Goal: Task Accomplishment & Management: Complete application form

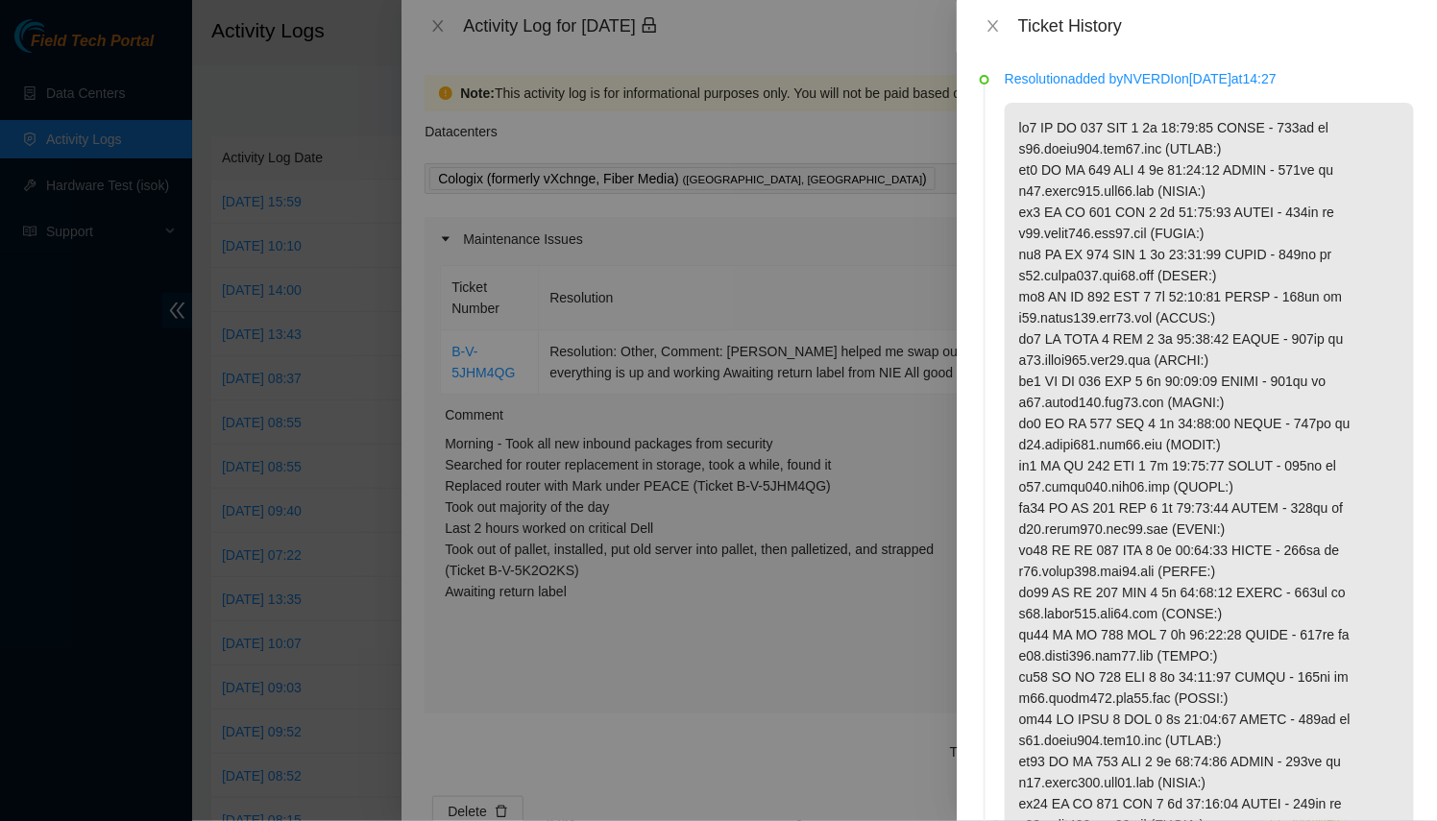
scroll to position [1440, 0]
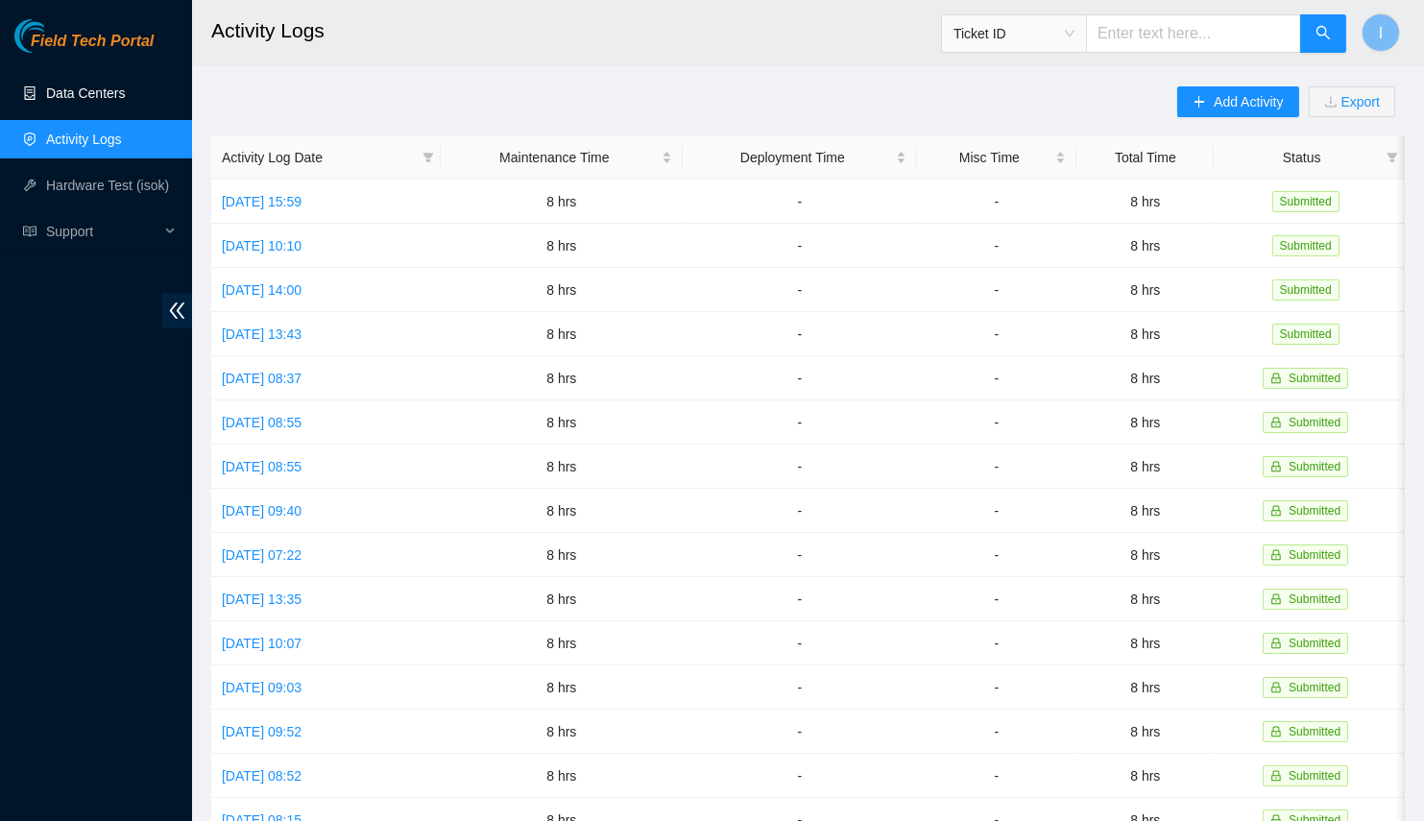
click at [80, 100] on link "Data Centers" at bounding box center [85, 92] width 79 height 15
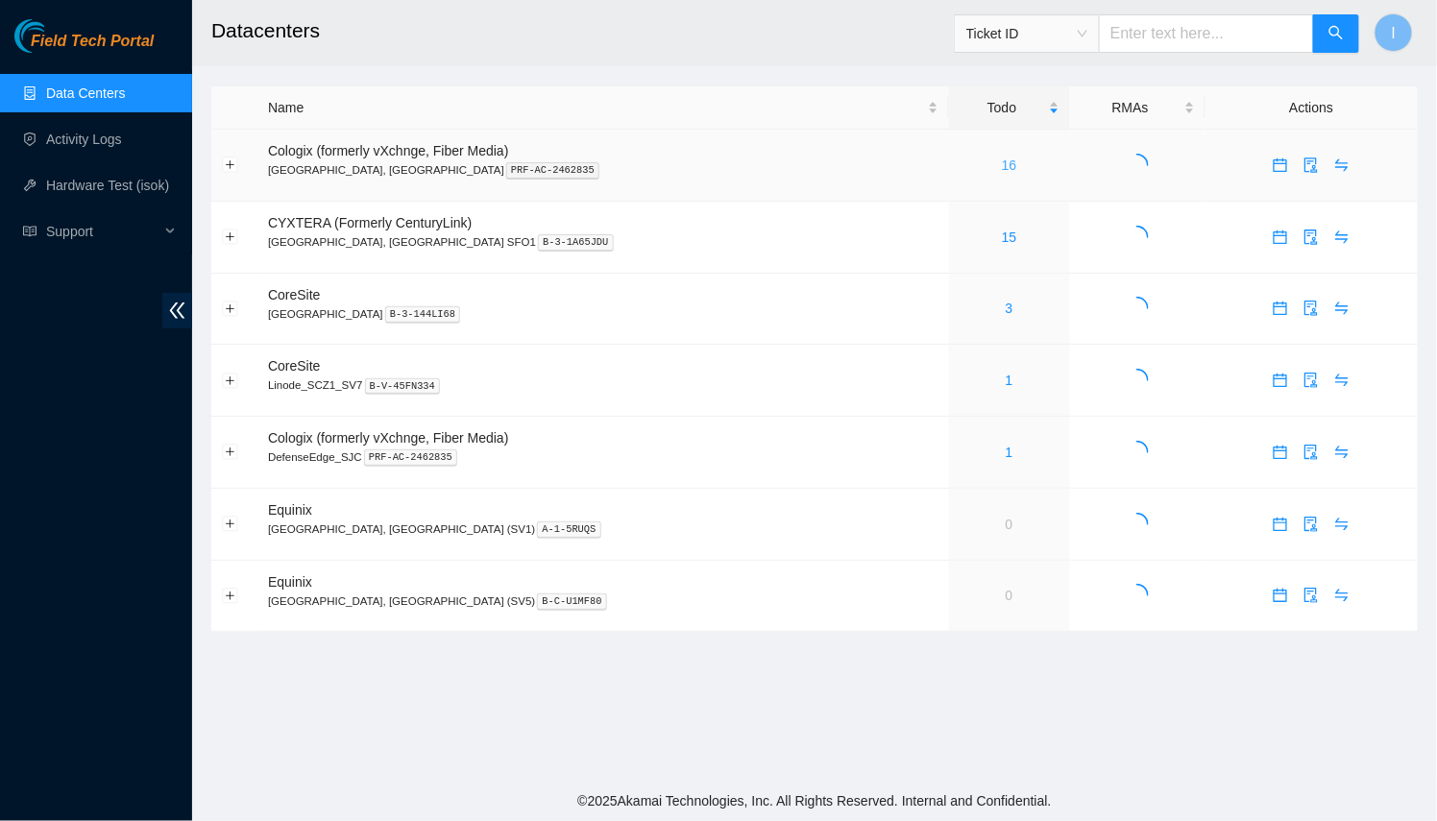
click at [1002, 169] on link "16" at bounding box center [1009, 164] width 15 height 15
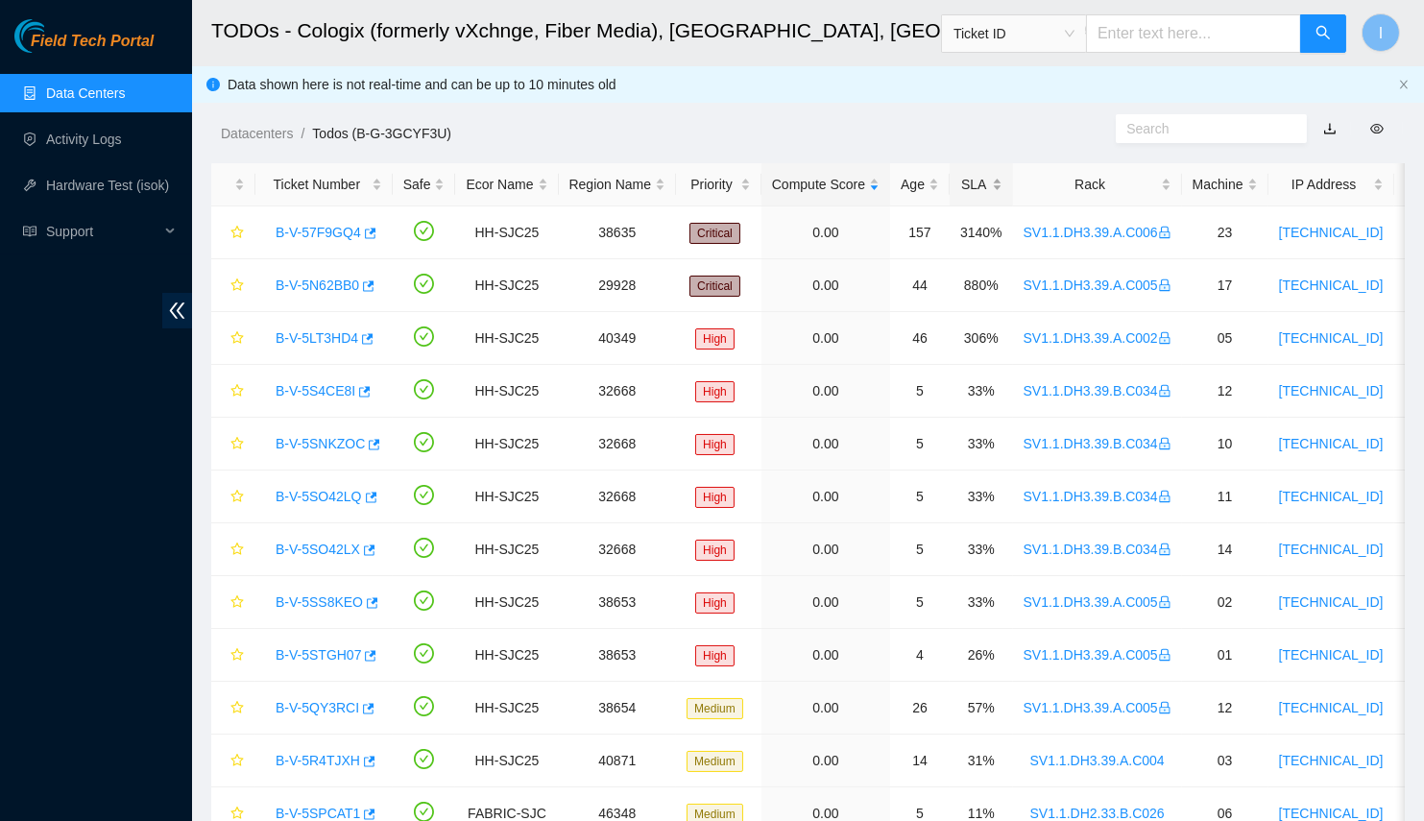
click at [960, 174] on div "SLA" at bounding box center [981, 184] width 42 height 21
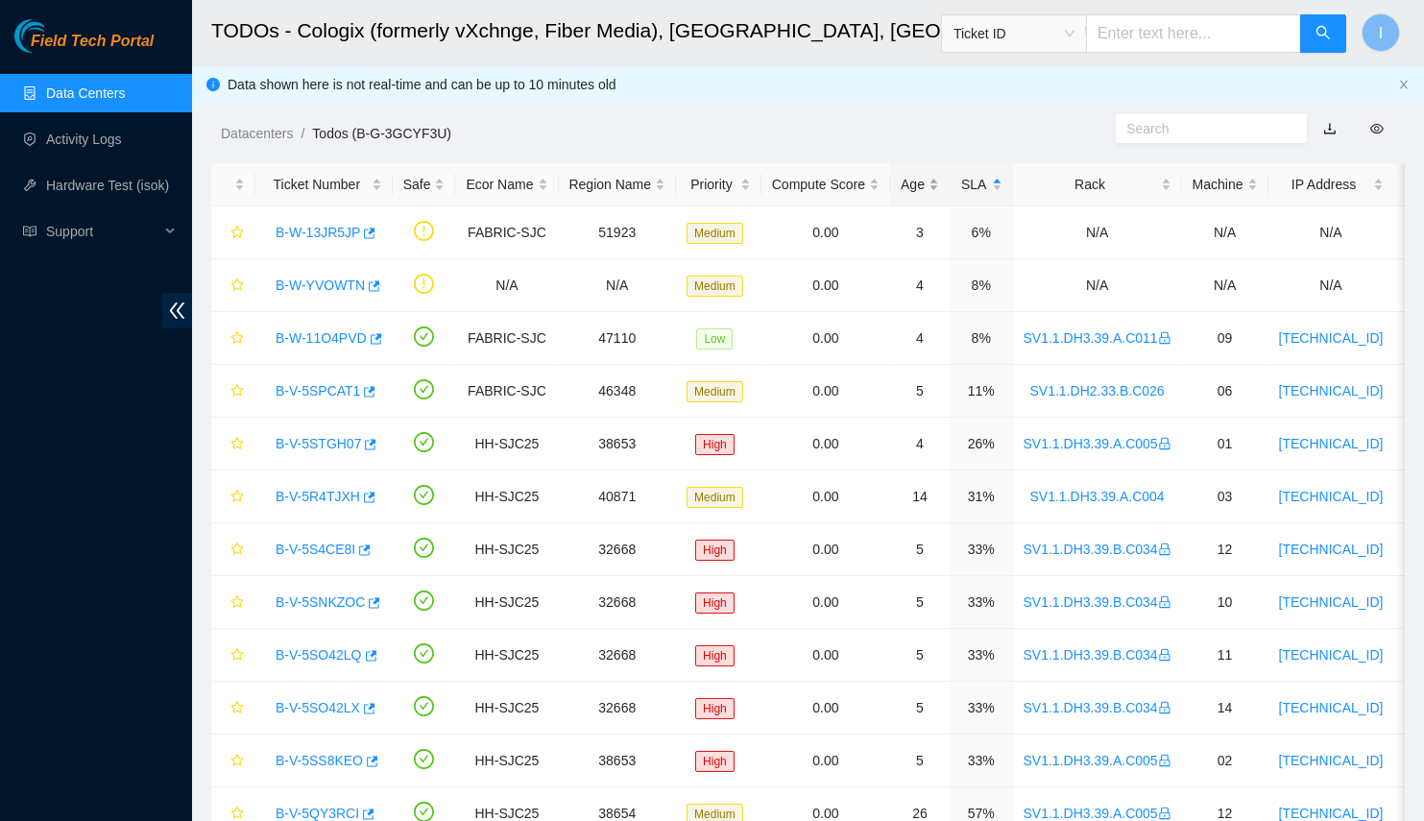
click at [919, 180] on div "Age" at bounding box center [920, 184] width 38 height 21
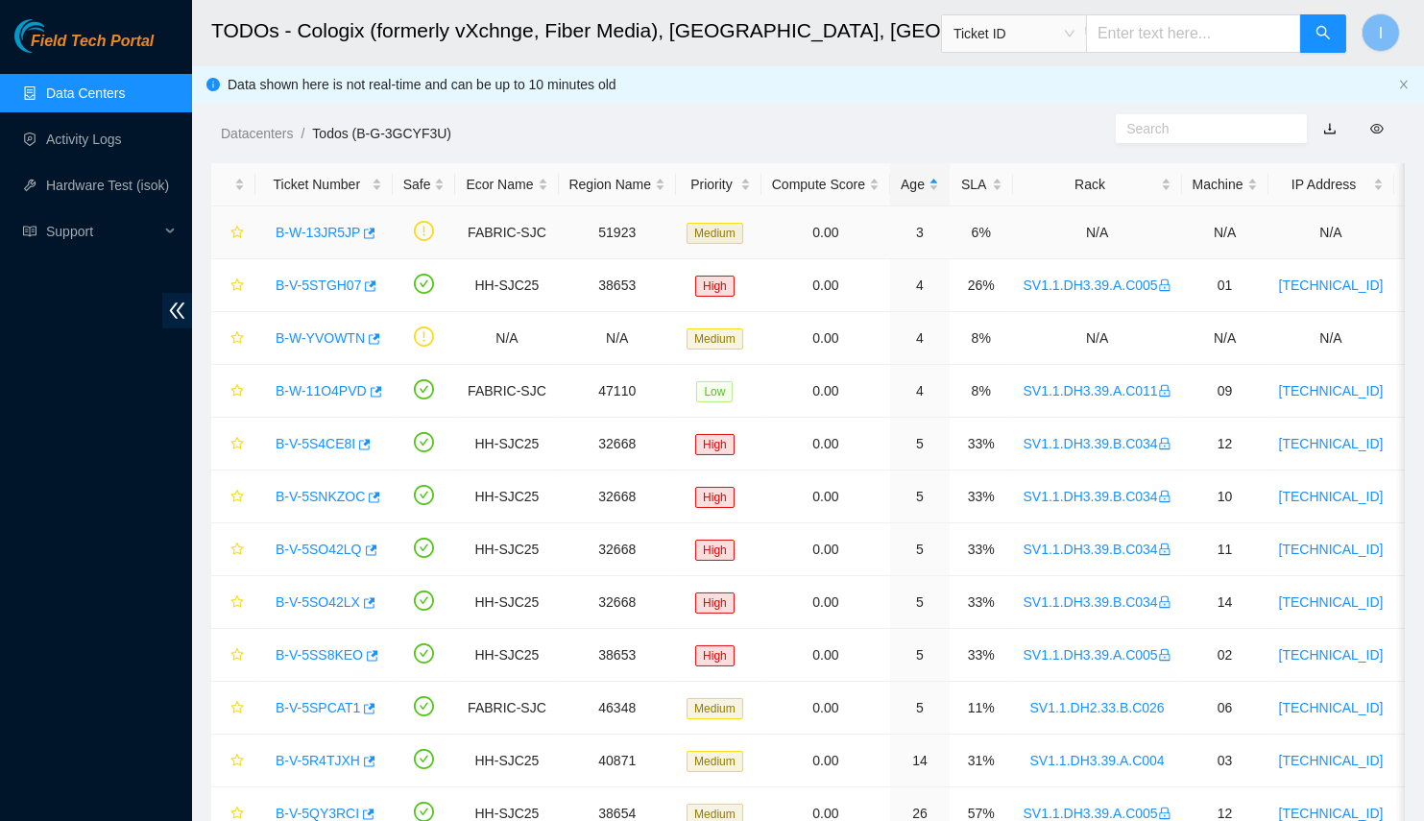
click at [307, 230] on link "B-W-13JR5JP" at bounding box center [318, 232] width 85 height 15
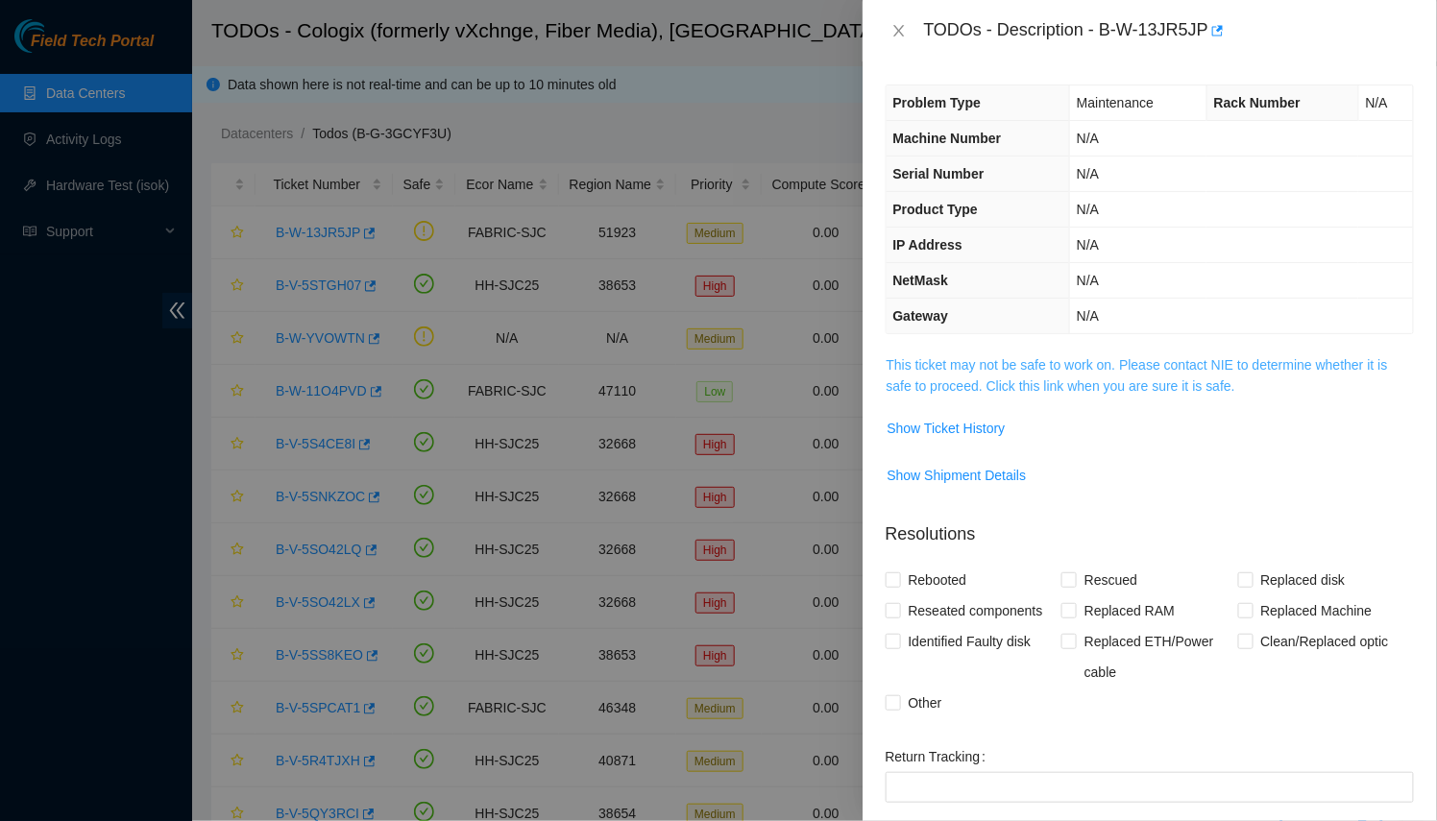
click at [1038, 374] on link "This ticket may not be safe to work on. Please contact NIE to determine whether…" at bounding box center [1136, 375] width 501 height 36
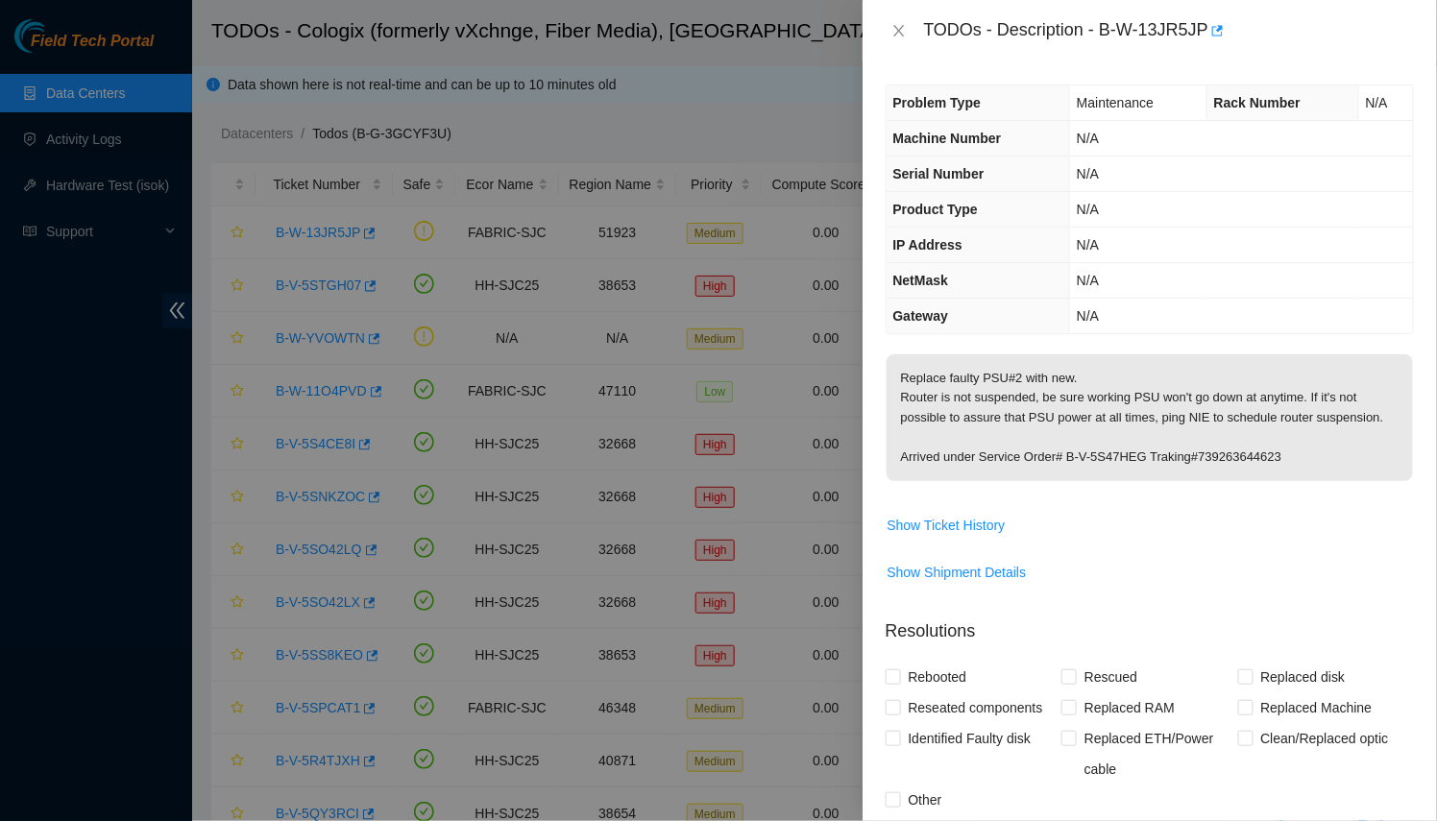
click at [735, 326] on div at bounding box center [718, 410] width 1437 height 821
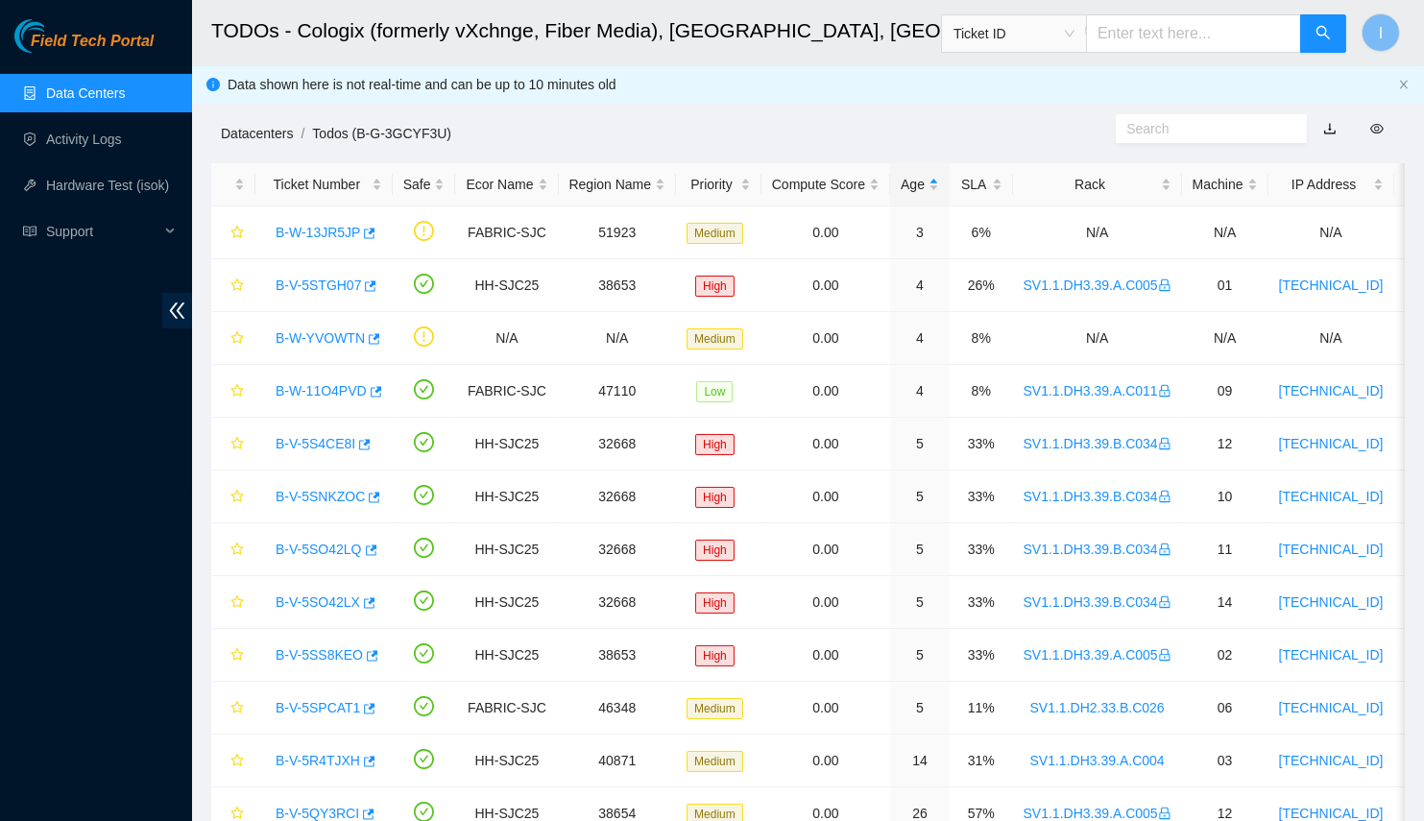
click at [235, 126] on link "Datacenters" at bounding box center [257, 133] width 72 height 15
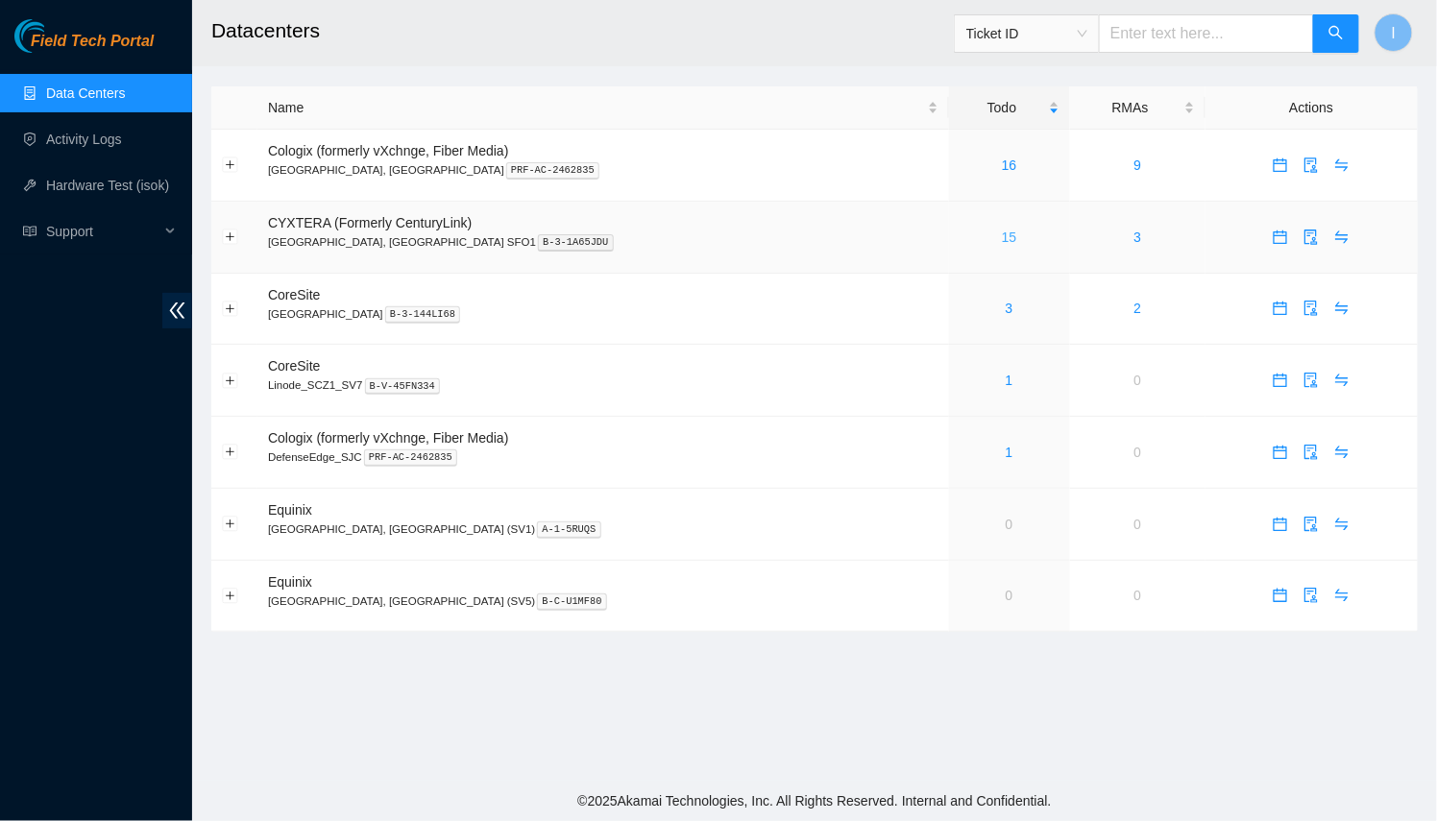
click at [1002, 235] on link "15" at bounding box center [1009, 237] width 15 height 15
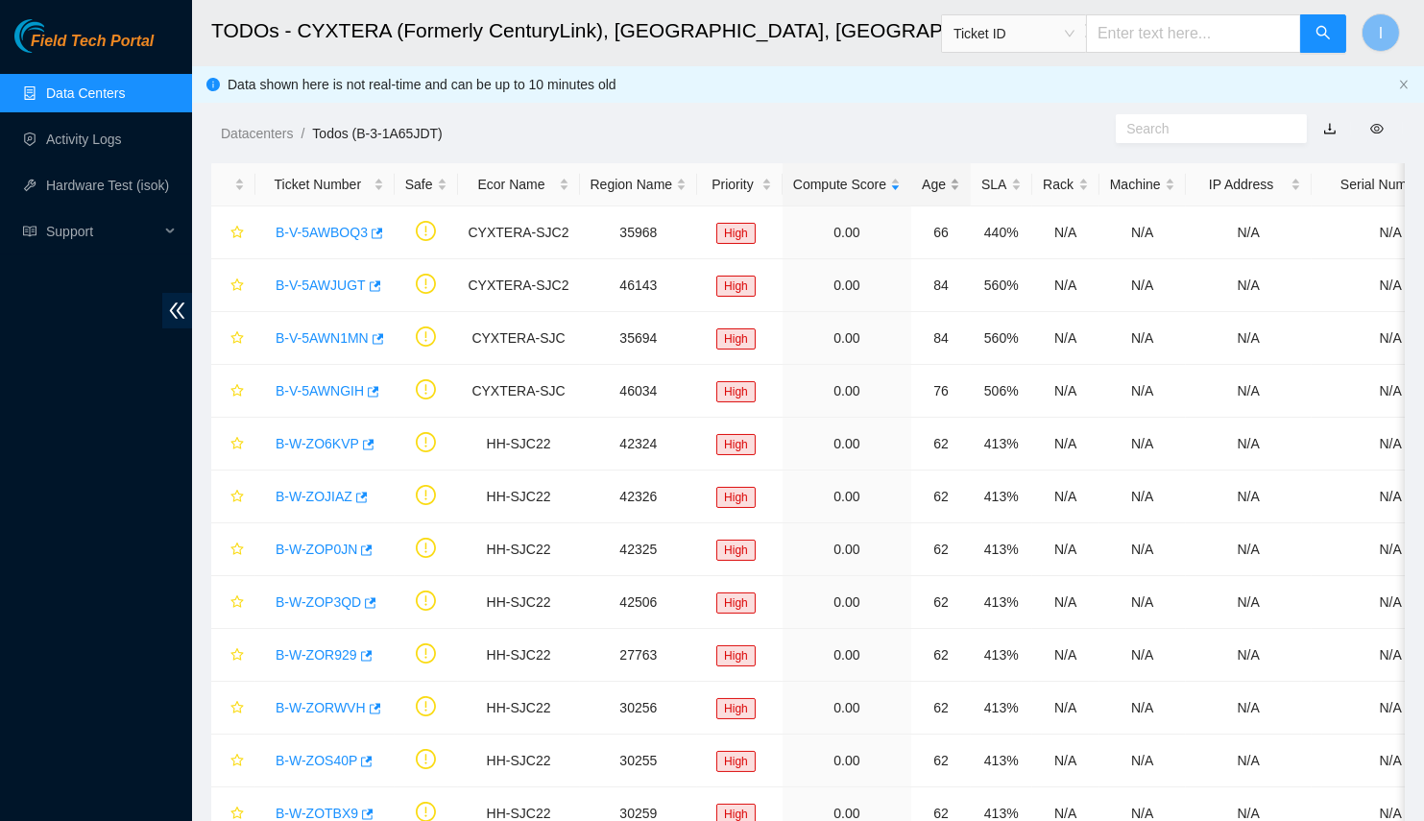
click at [929, 185] on div "Age" at bounding box center [941, 184] width 38 height 21
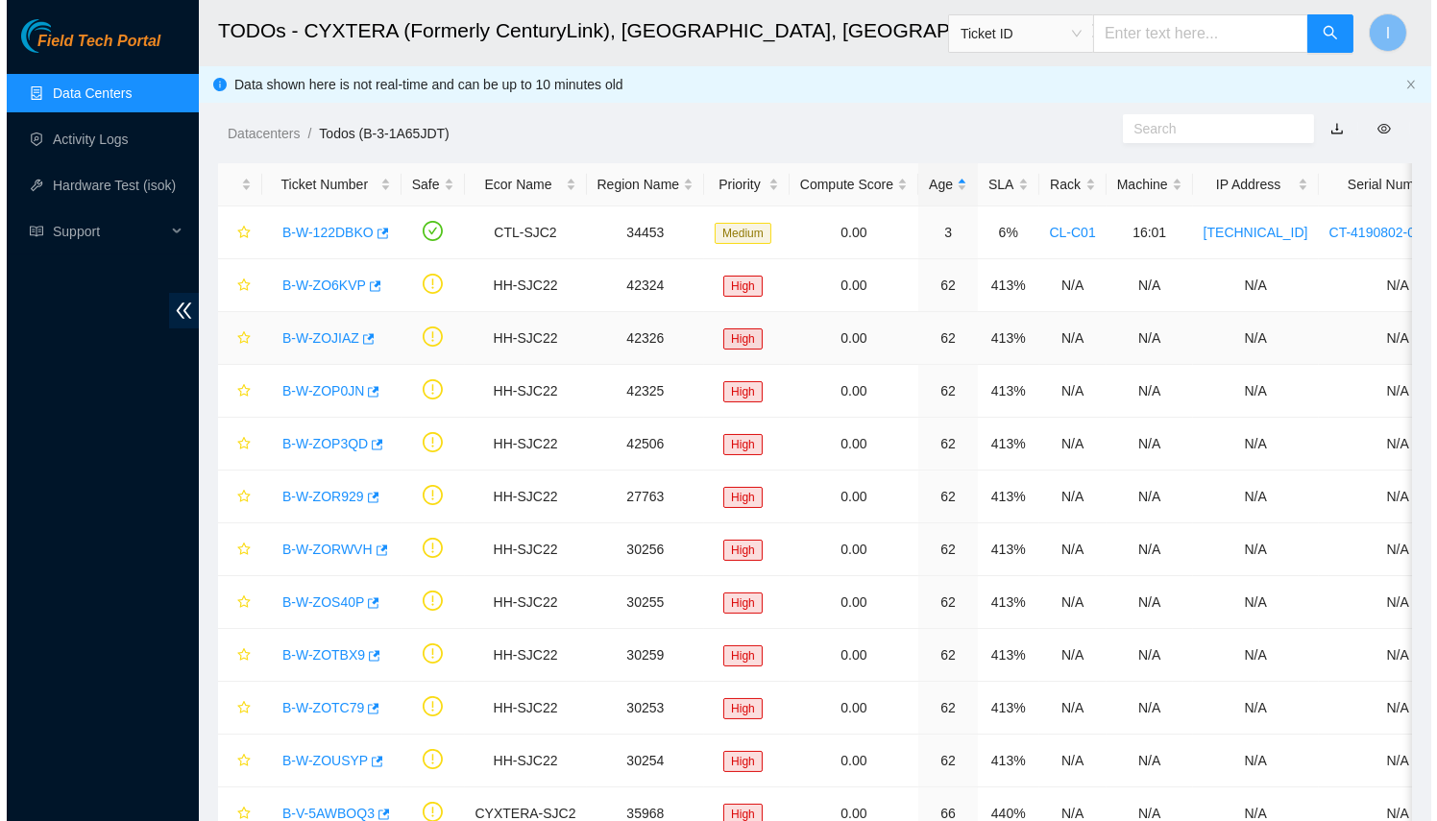
scroll to position [86, 0]
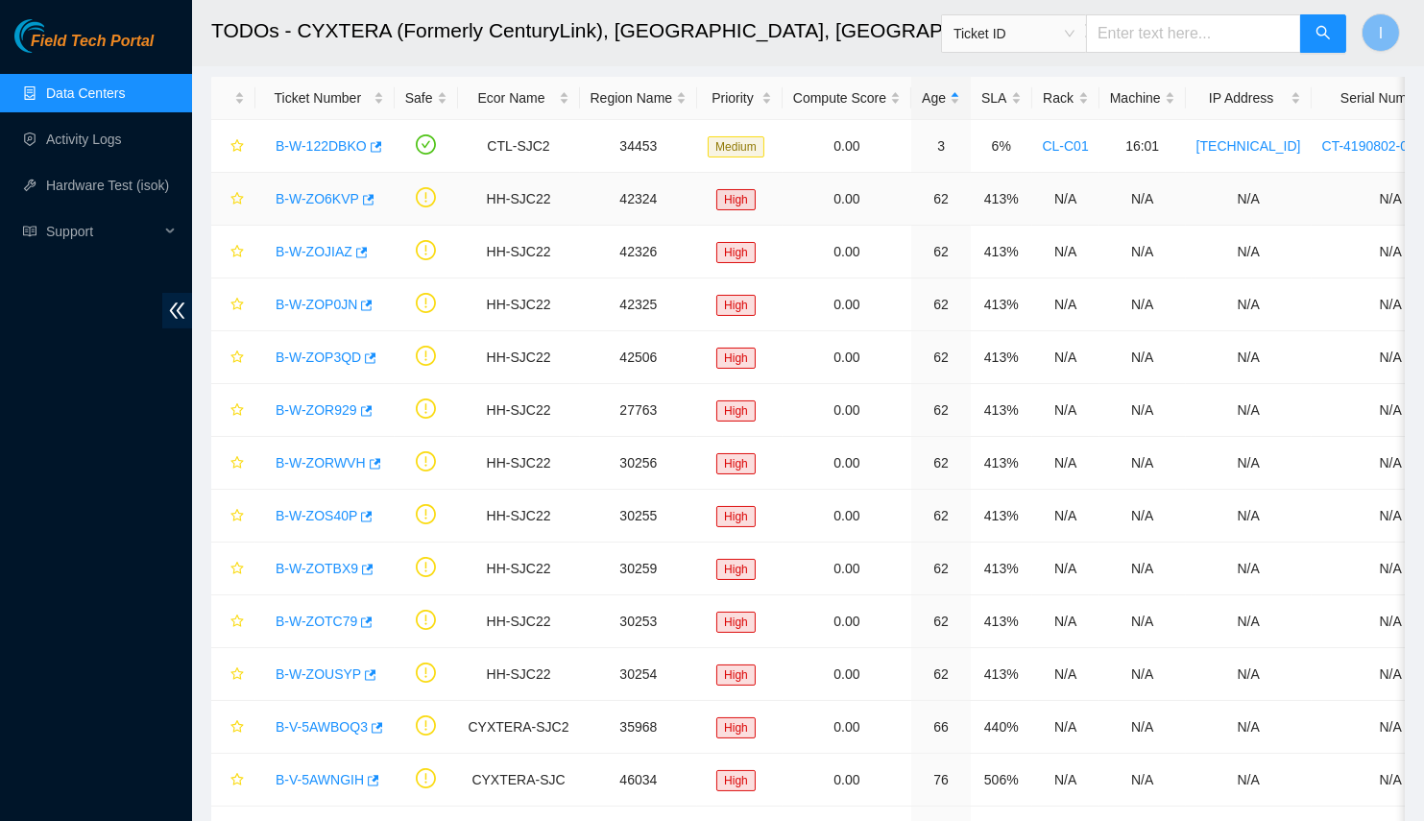
click at [317, 211] on div "B-W-ZO6KVP" at bounding box center [325, 198] width 118 height 31
click at [316, 206] on div "B-W-ZO6KVP" at bounding box center [325, 198] width 118 height 31
click at [313, 193] on link "B-W-ZO6KVP" at bounding box center [318, 198] width 84 height 15
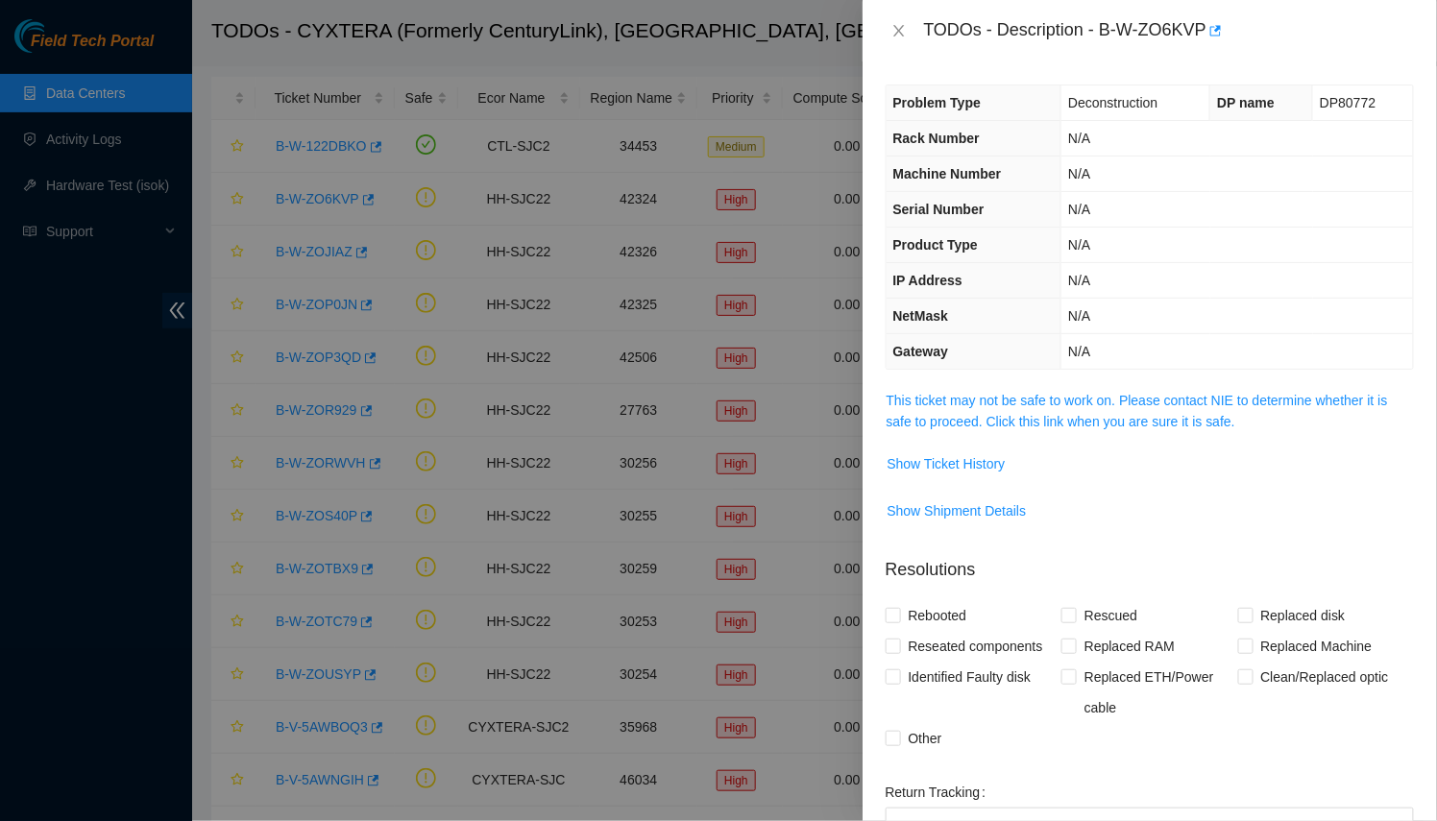
click at [1008, 376] on div "Problem Type Deconstruction DP name DP80772 Rack Number N/A Machine Number N/A …" at bounding box center [1149, 441] width 574 height 760
click at [1006, 390] on span "This ticket may not be safe to work on. Please contact NIE to determine whether…" at bounding box center [1149, 411] width 526 height 42
click at [1006, 393] on link "This ticket may not be safe to work on. Please contact NIE to determine whether…" at bounding box center [1136, 411] width 501 height 36
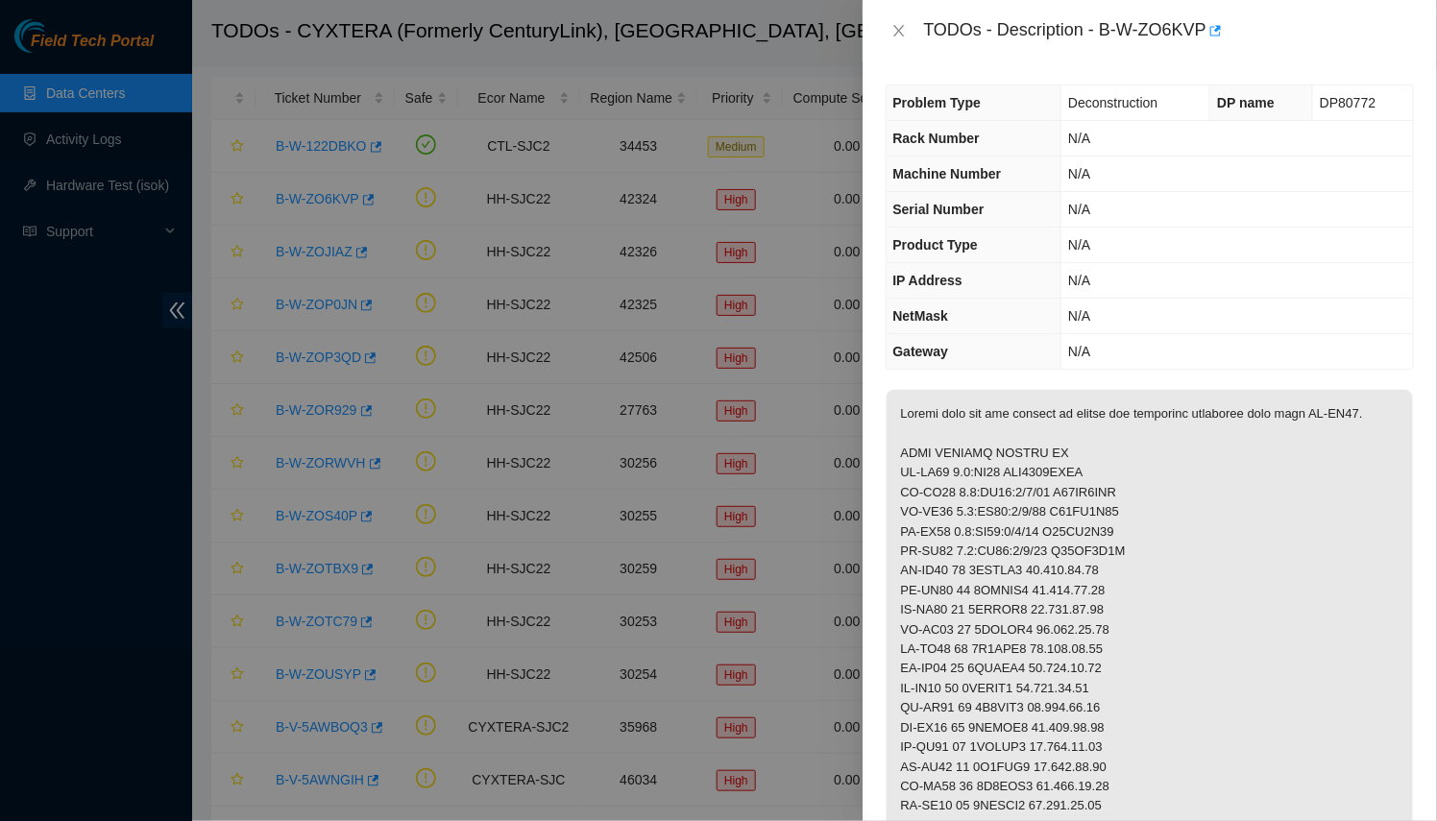
click at [707, 358] on div at bounding box center [718, 410] width 1437 height 821
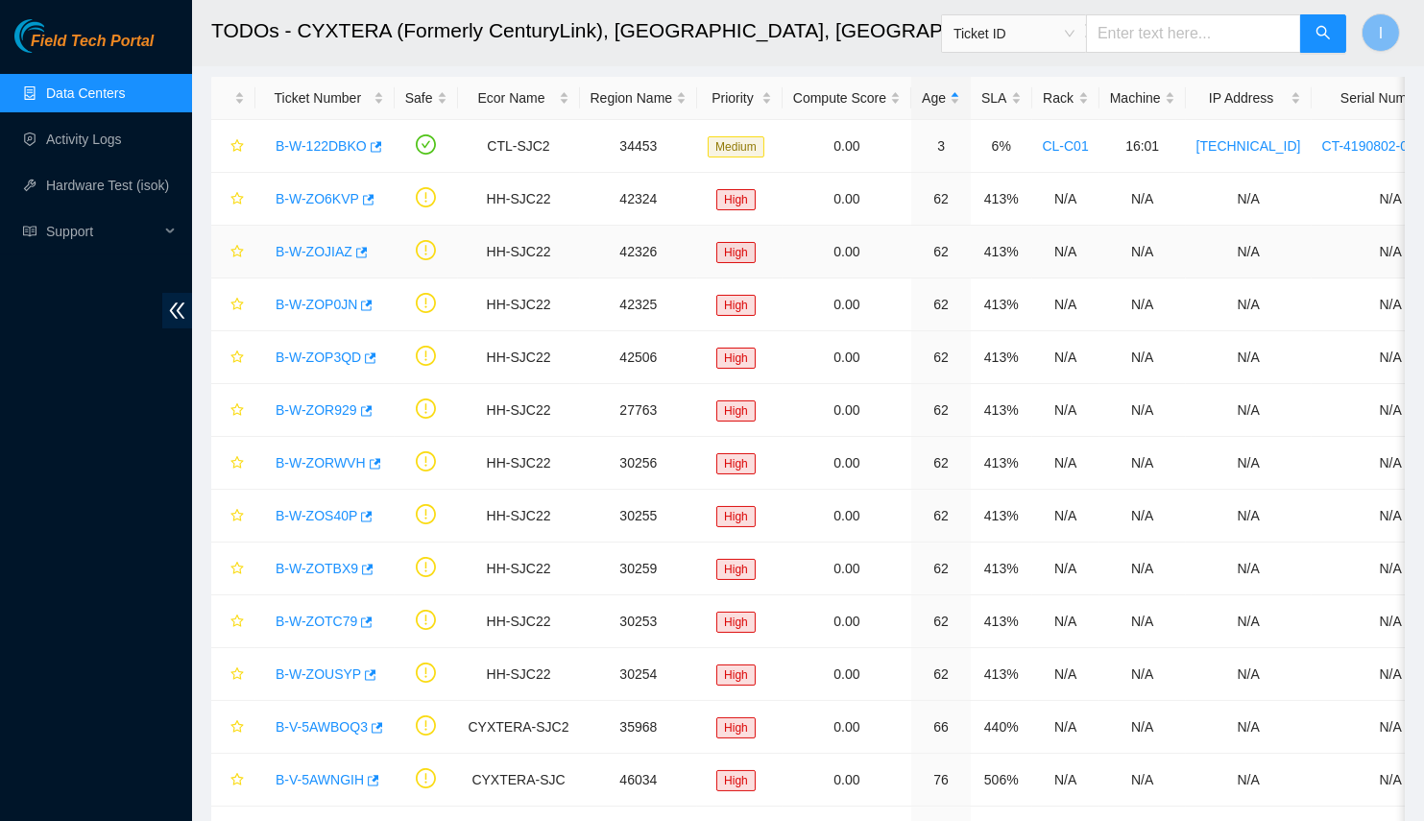
click at [278, 249] on link "B-W-ZOJIAZ" at bounding box center [314, 251] width 77 height 15
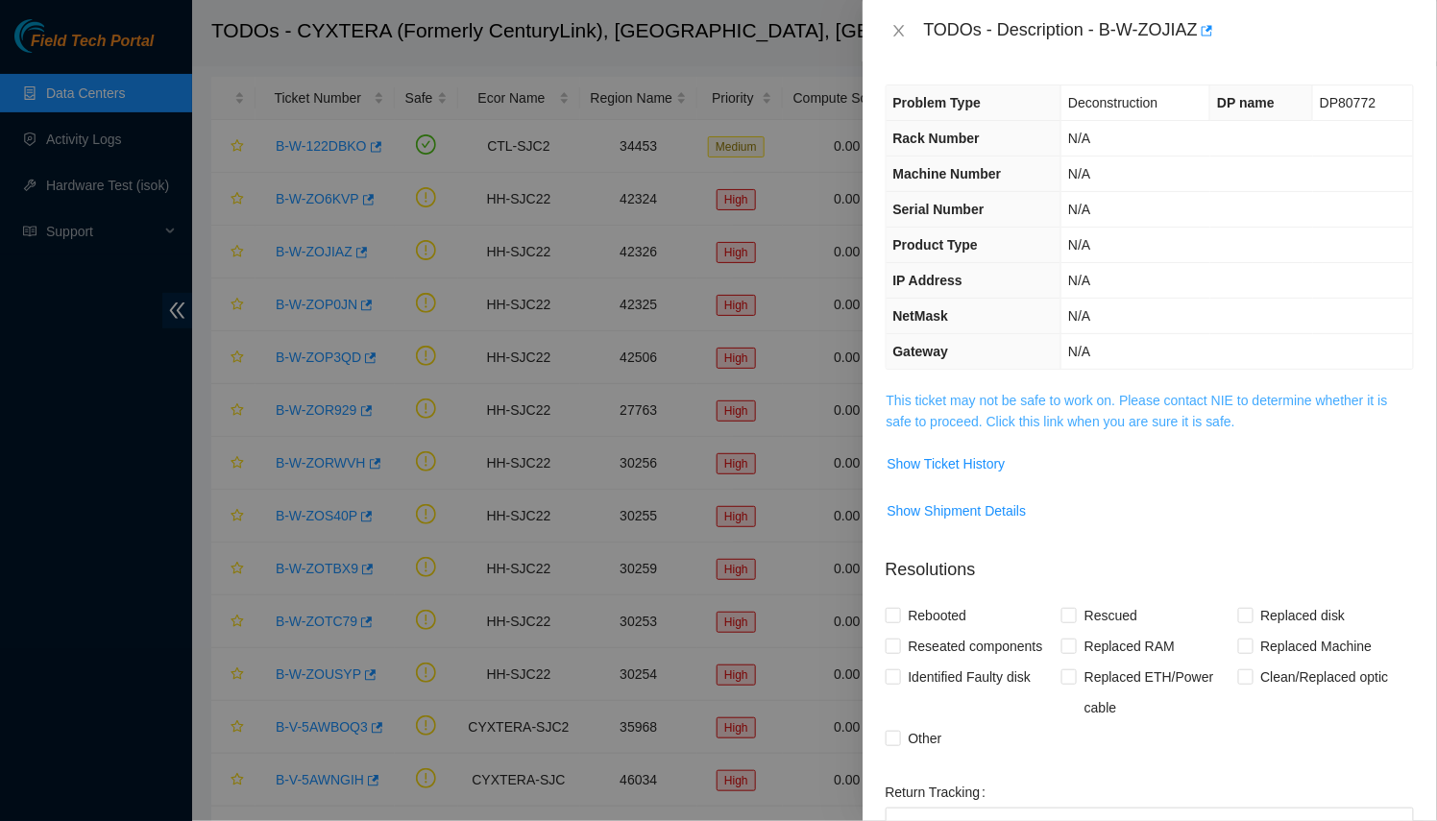
click at [978, 393] on link "This ticket may not be safe to work on. Please contact NIE to determine whether…" at bounding box center [1136, 411] width 501 height 36
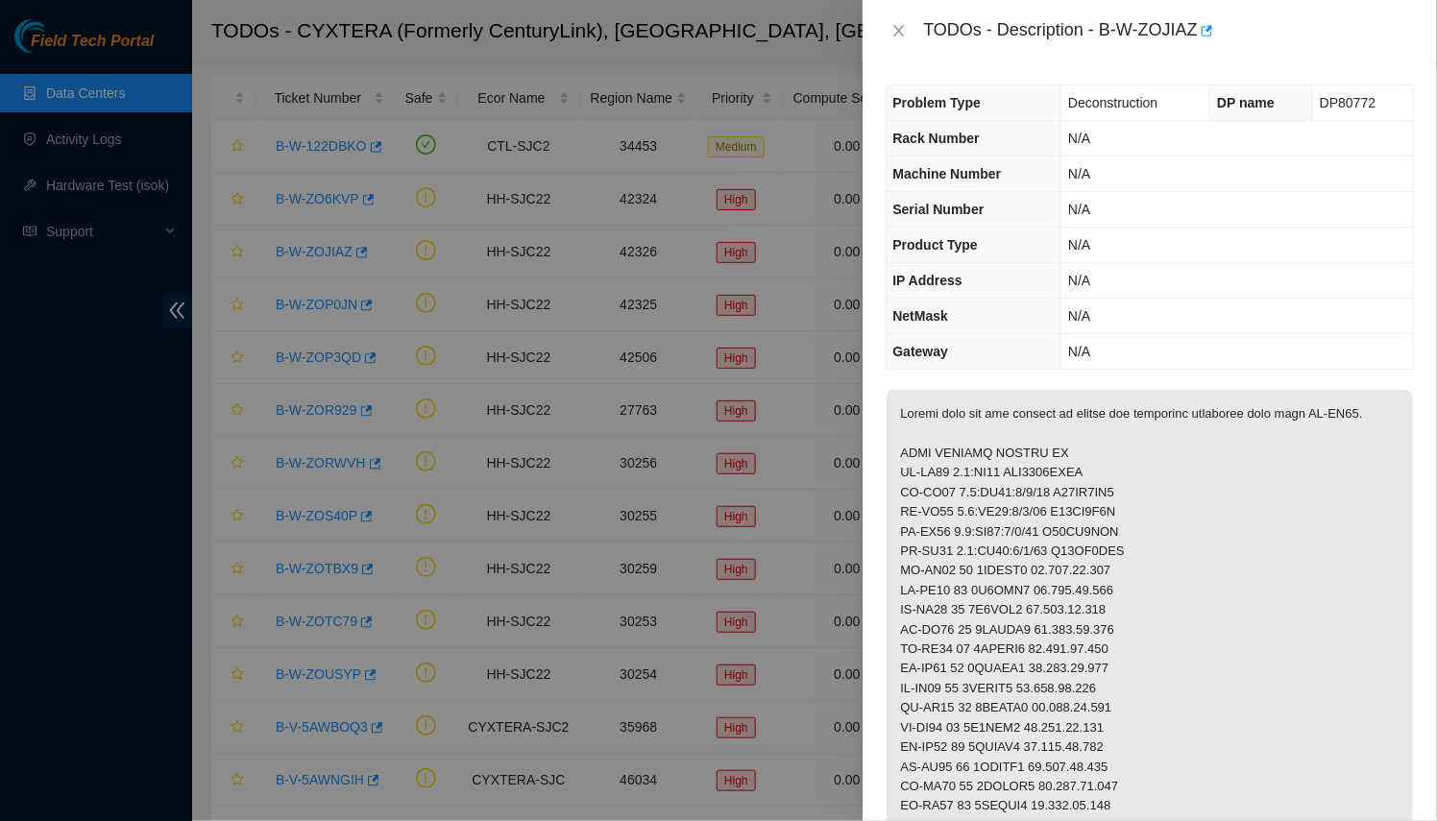
click at [578, 356] on div at bounding box center [718, 410] width 1437 height 821
click at [886, 423] on p at bounding box center [1149, 669] width 526 height 558
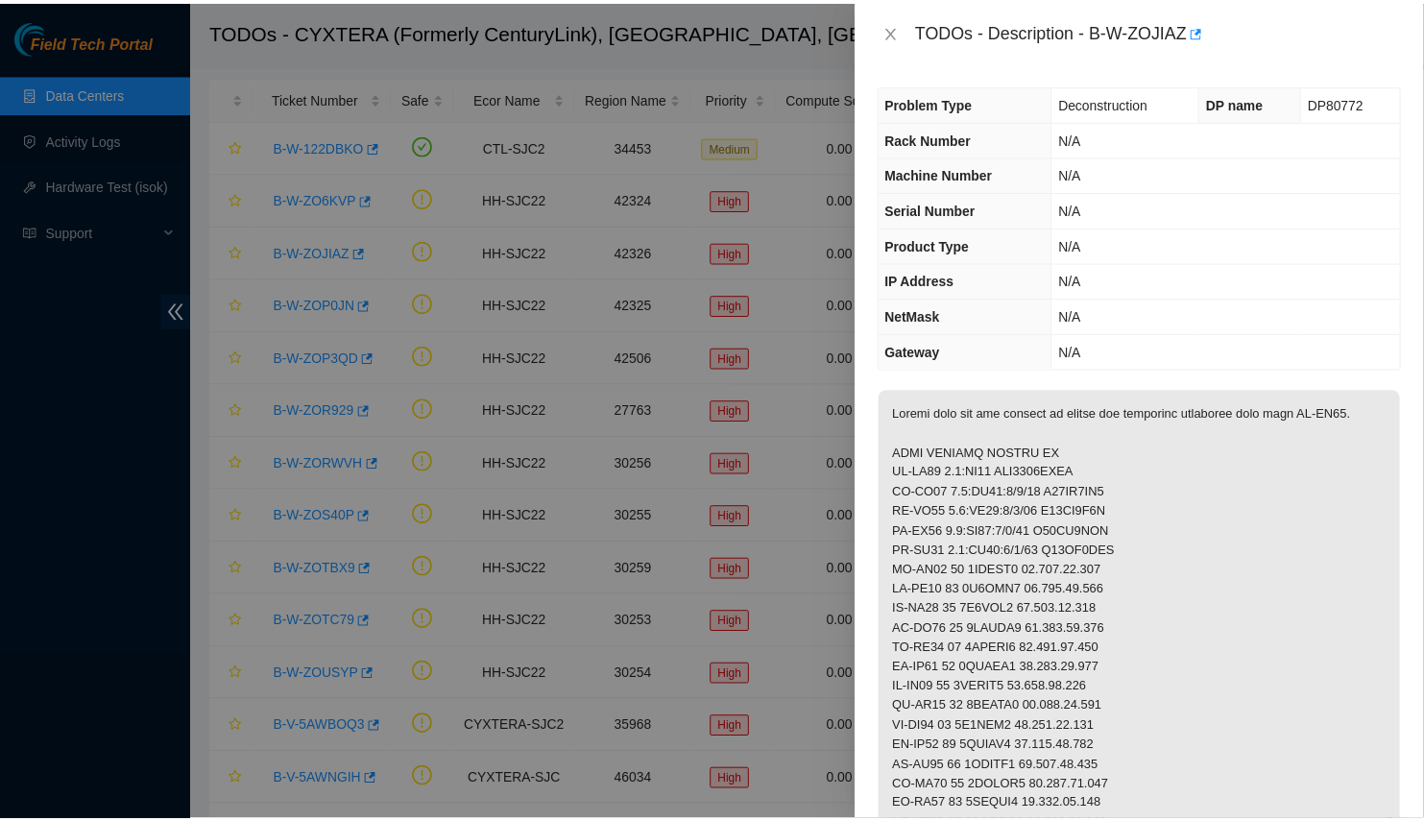
scroll to position [261, 0]
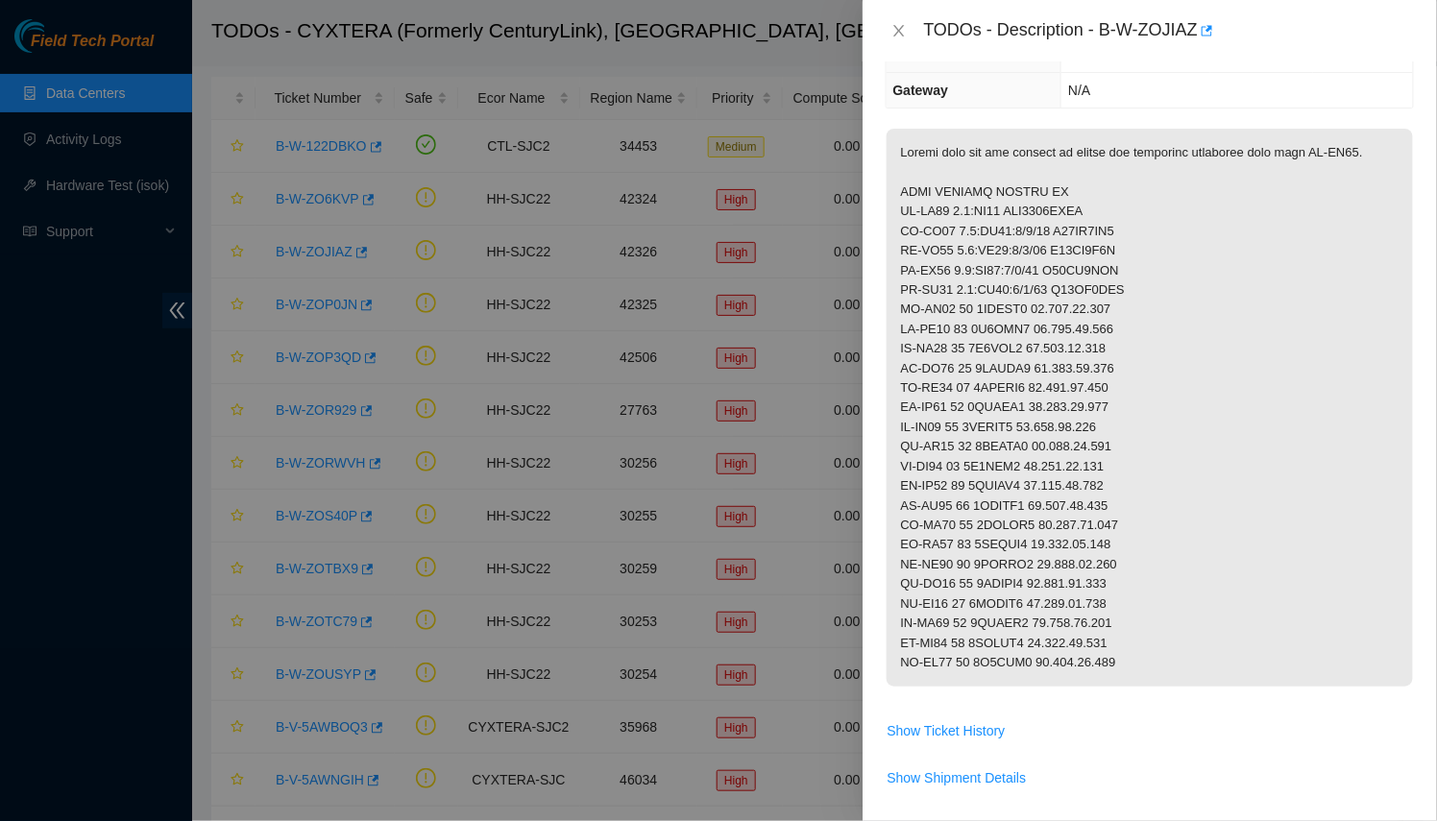
click at [667, 371] on div at bounding box center [718, 410] width 1437 height 821
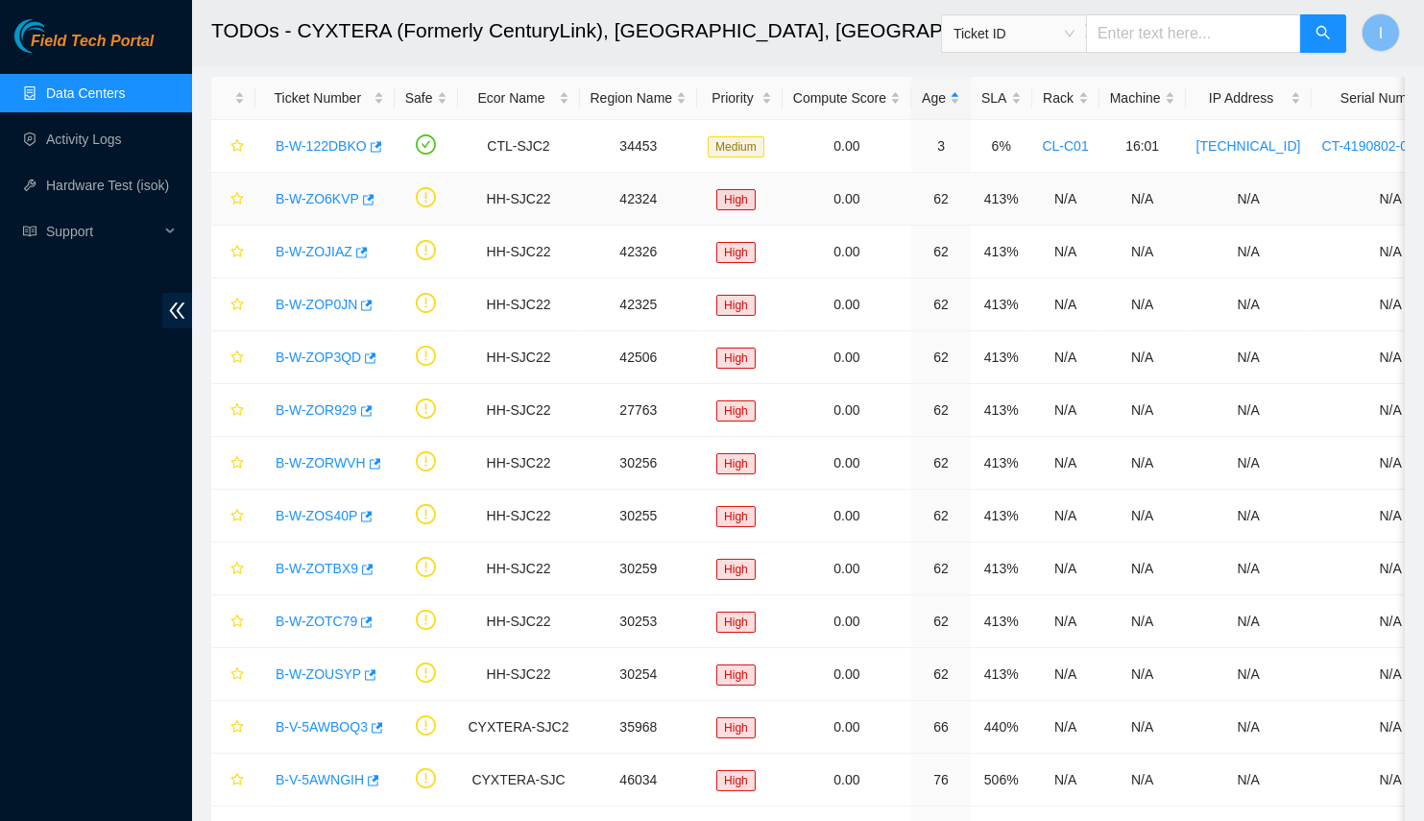
click at [293, 204] on link "B-W-ZO6KVP" at bounding box center [318, 198] width 84 height 15
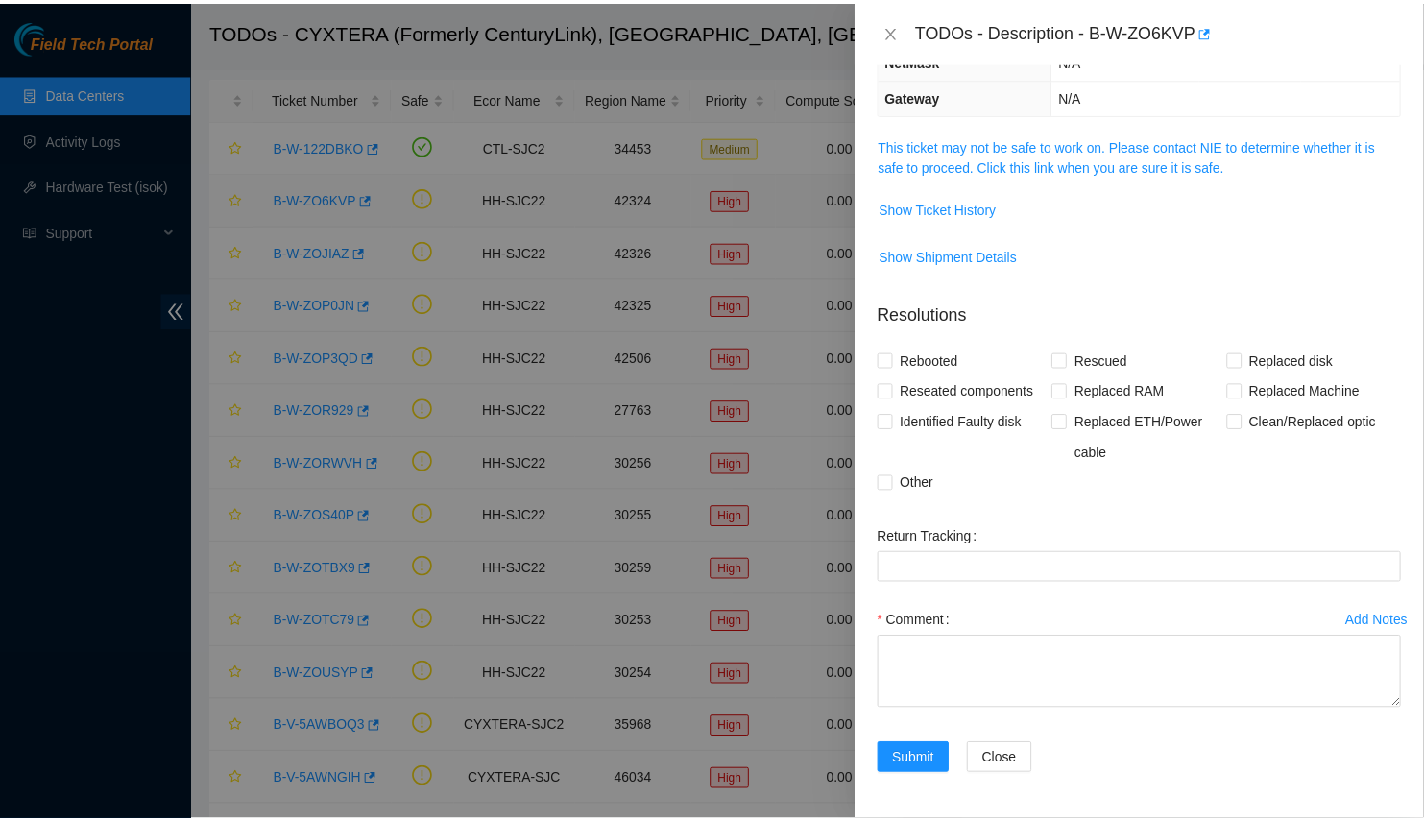
scroll to position [250, 0]
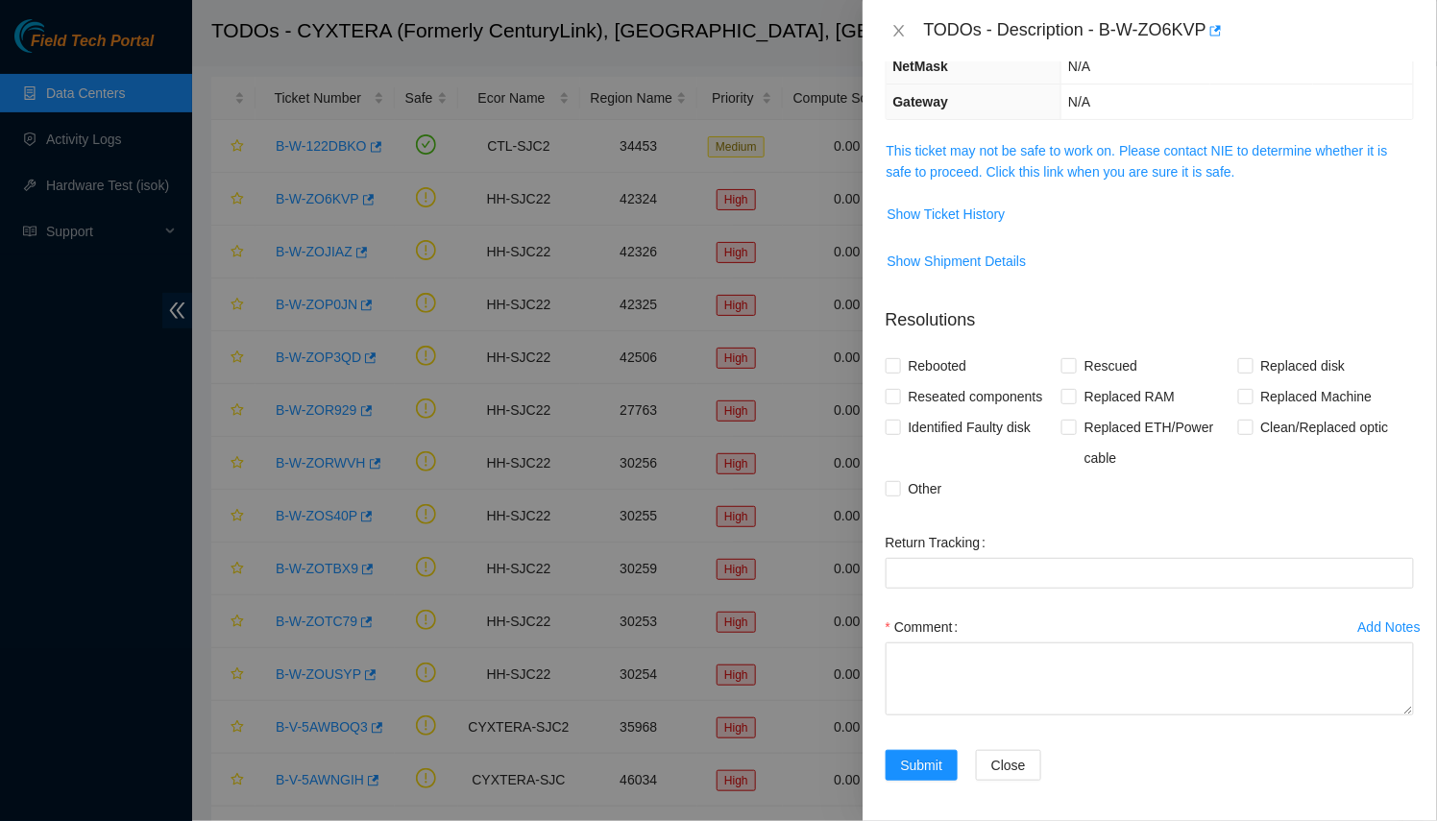
click at [1034, 184] on td "This ticket may not be safe to work on. Please contact NIE to determine whether…" at bounding box center [1149, 168] width 528 height 59
click at [1028, 157] on span "This ticket may not be safe to work on. Please contact NIE to determine whether…" at bounding box center [1149, 161] width 526 height 42
click at [1025, 162] on link "This ticket may not be safe to work on. Please contact NIE to determine whether…" at bounding box center [1136, 161] width 501 height 36
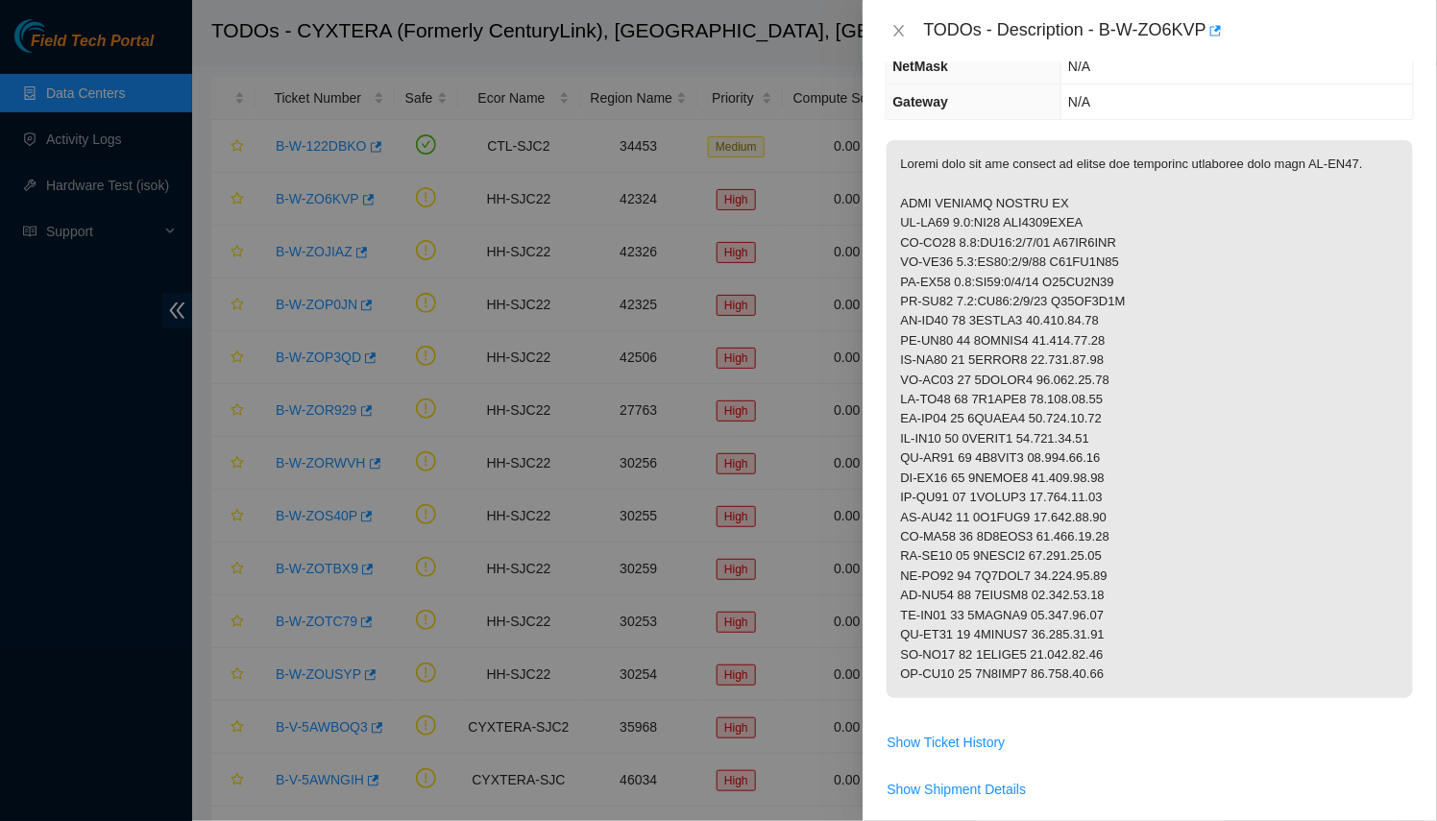
click at [554, 300] on div at bounding box center [718, 410] width 1437 height 821
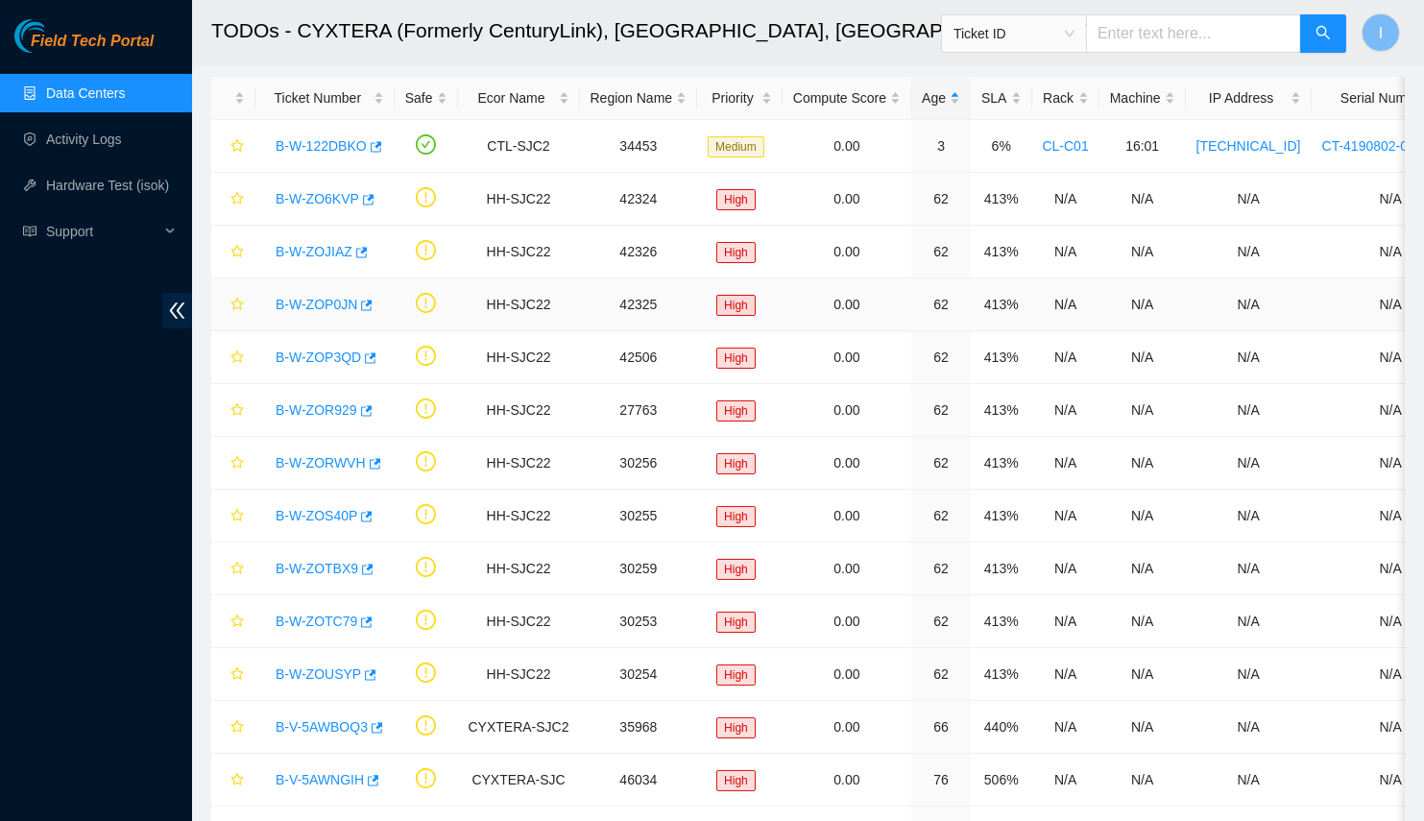
click at [285, 307] on link "B-W-ZOP0JN" at bounding box center [317, 304] width 82 height 15
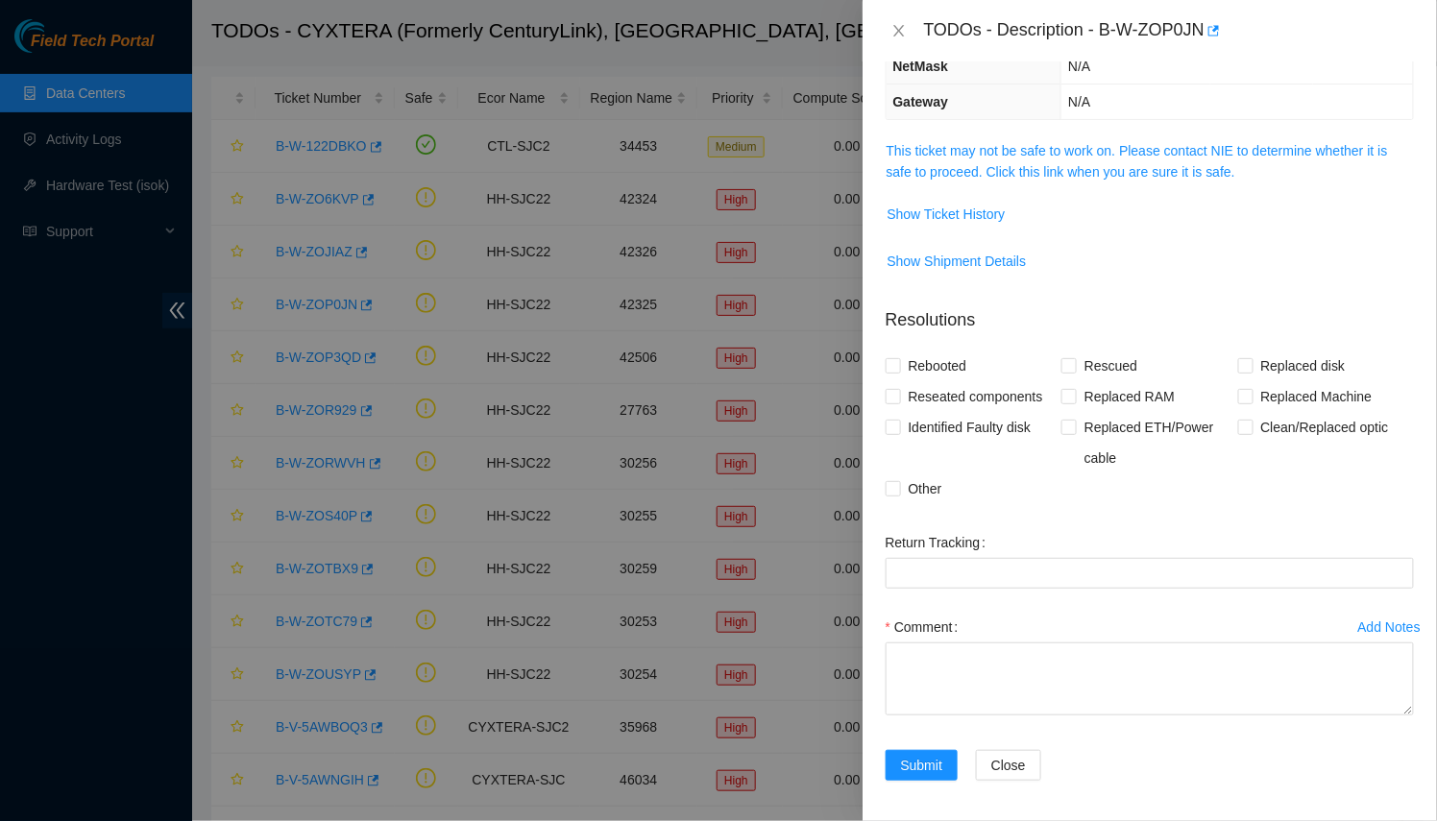
click at [1033, 177] on td "This ticket may not be safe to work on. Please contact NIE to determine whether…" at bounding box center [1149, 168] width 528 height 59
click at [946, 172] on link "This ticket may not be safe to work on. Please contact NIE to determine whether…" at bounding box center [1136, 161] width 501 height 36
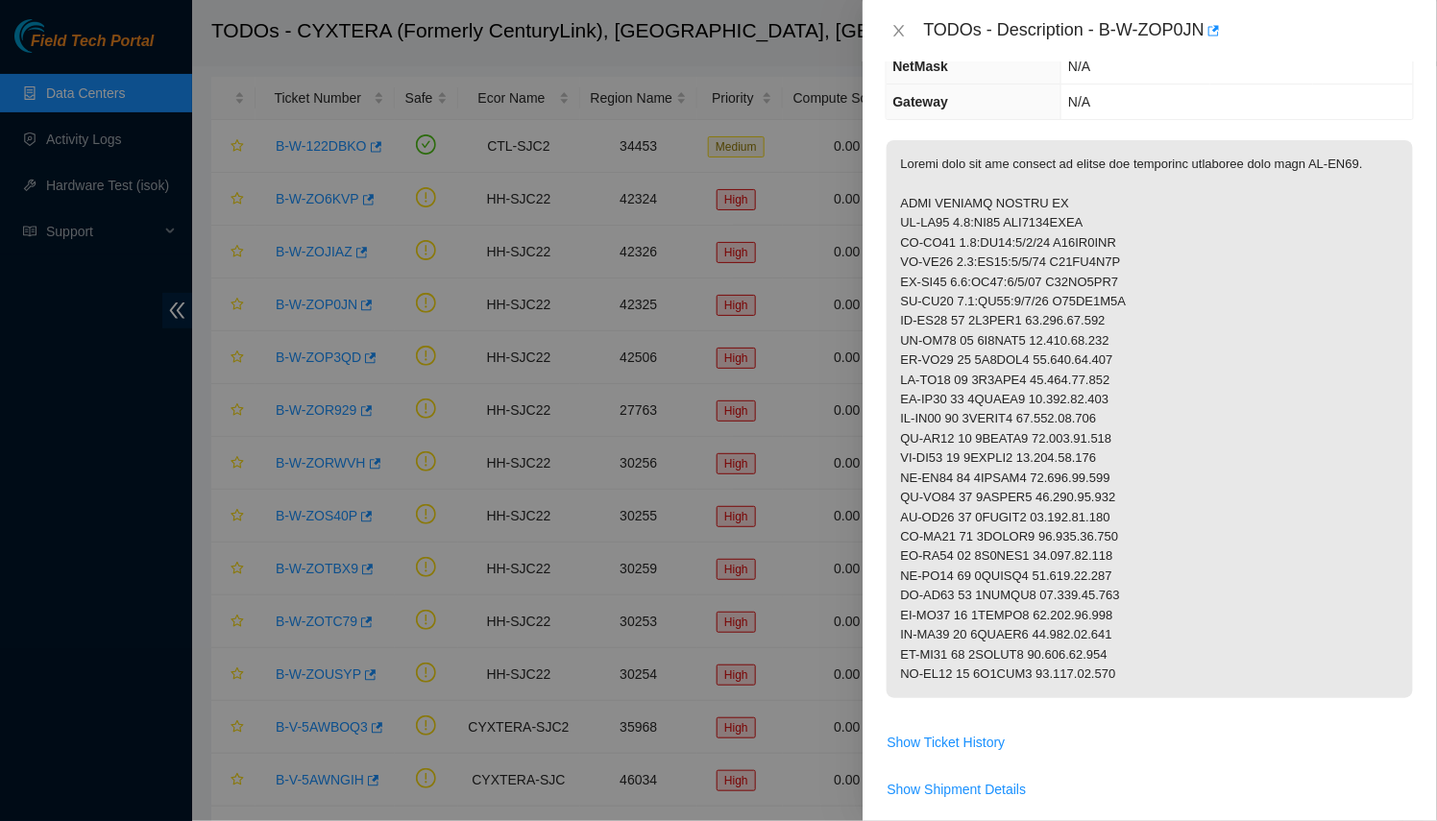
click at [634, 212] on div at bounding box center [718, 410] width 1437 height 821
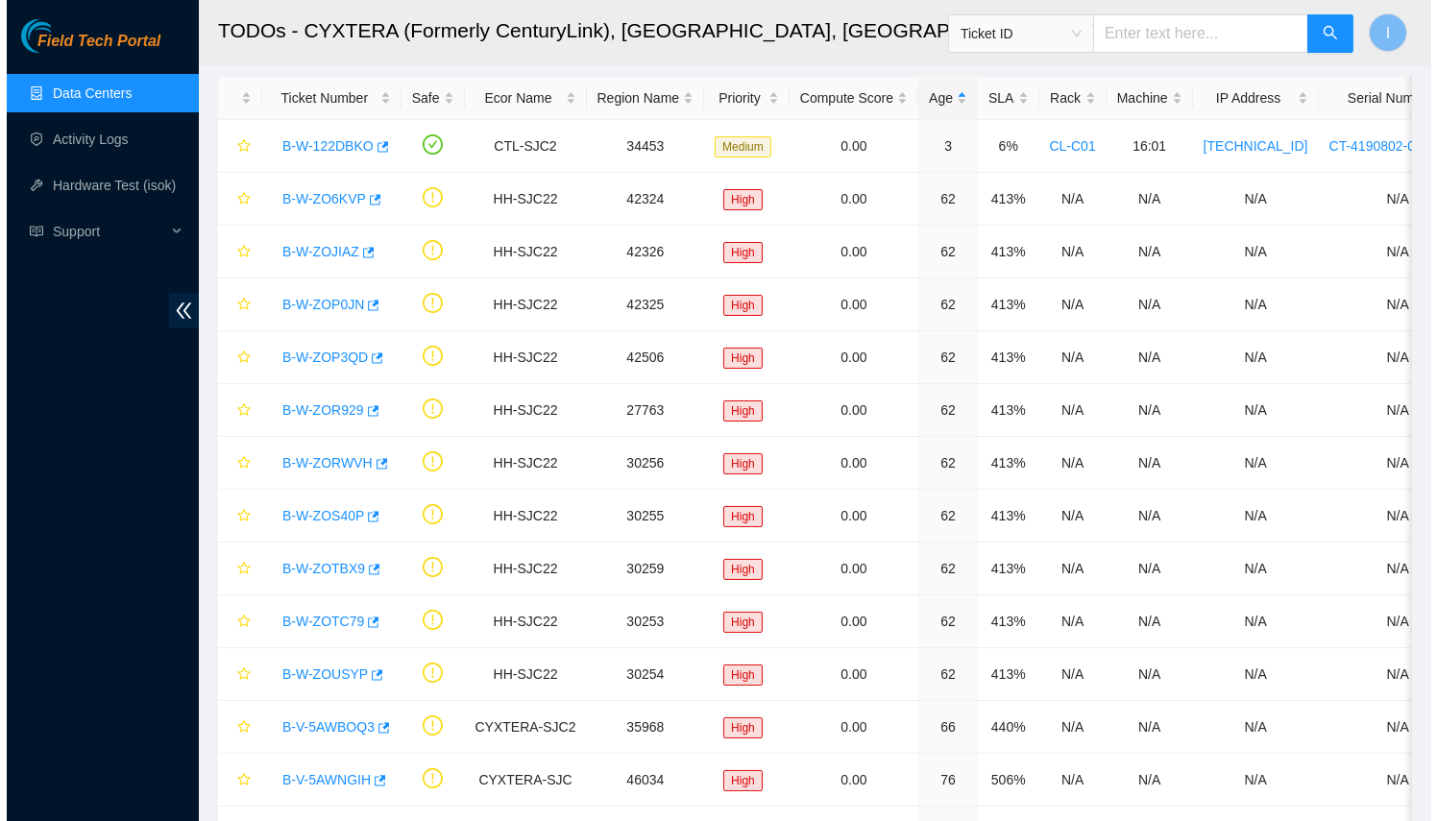
scroll to position [0, 0]
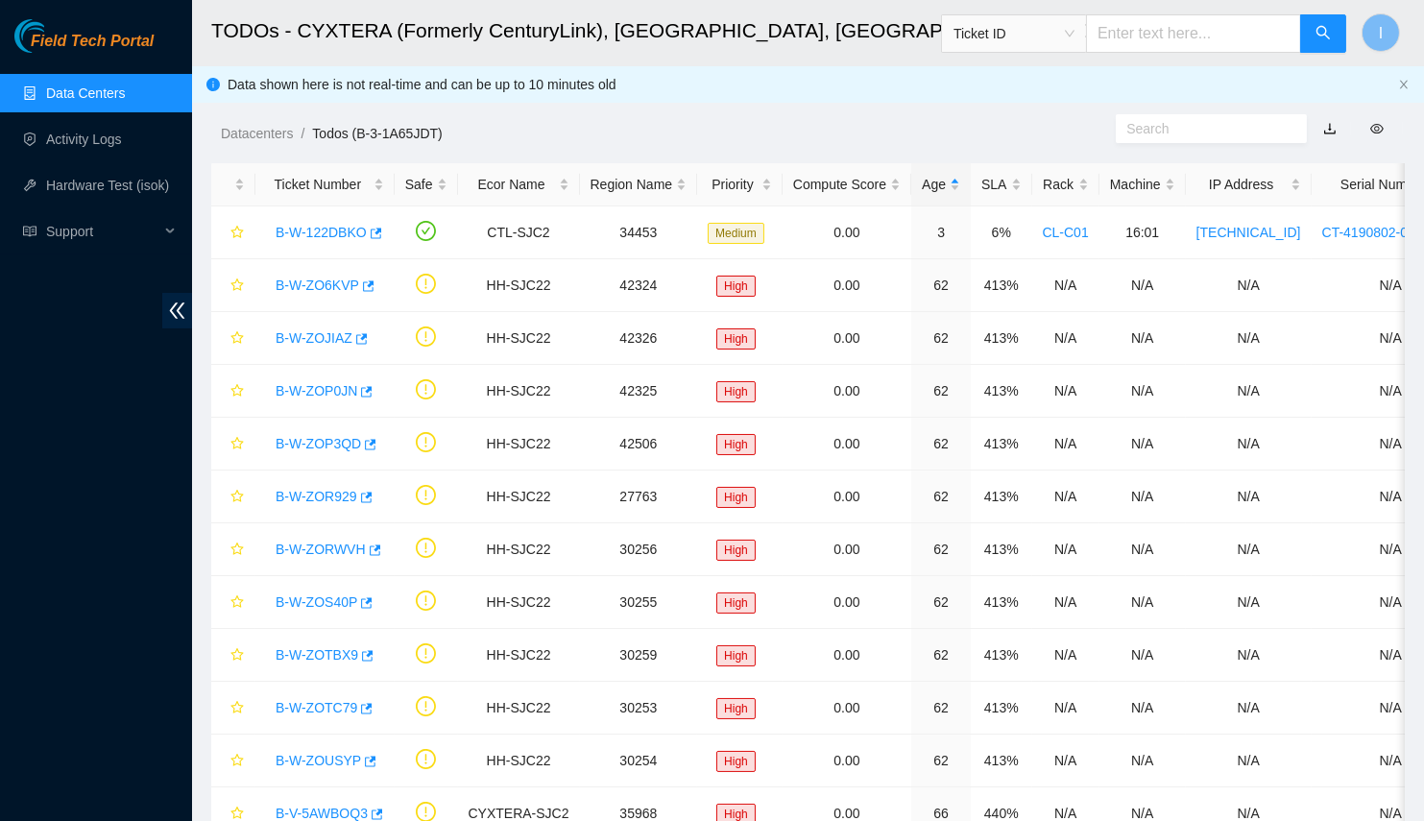
click at [125, 101] on link "Data Centers" at bounding box center [85, 92] width 79 height 15
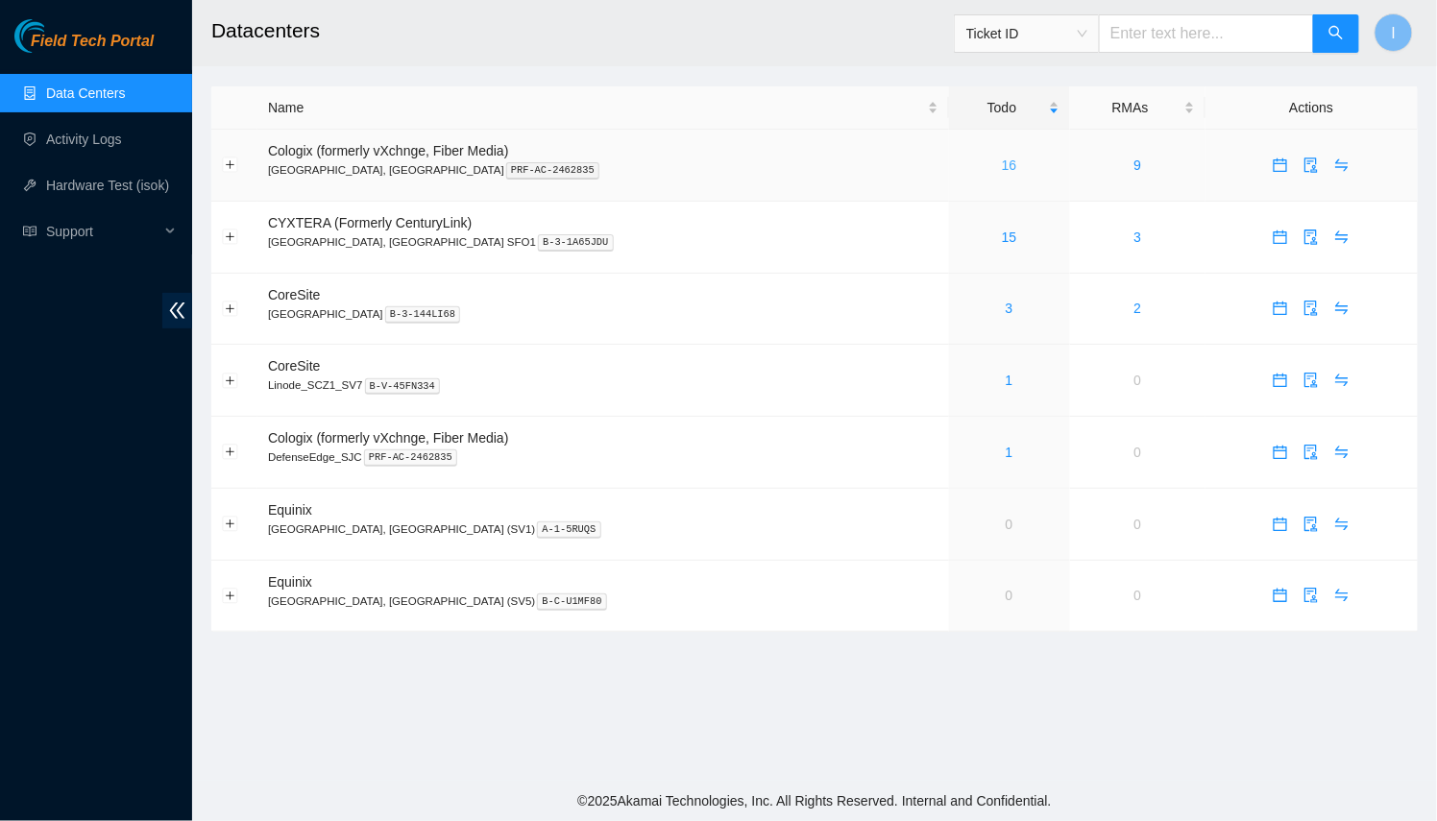
click at [1002, 165] on link "16" at bounding box center [1009, 164] width 15 height 15
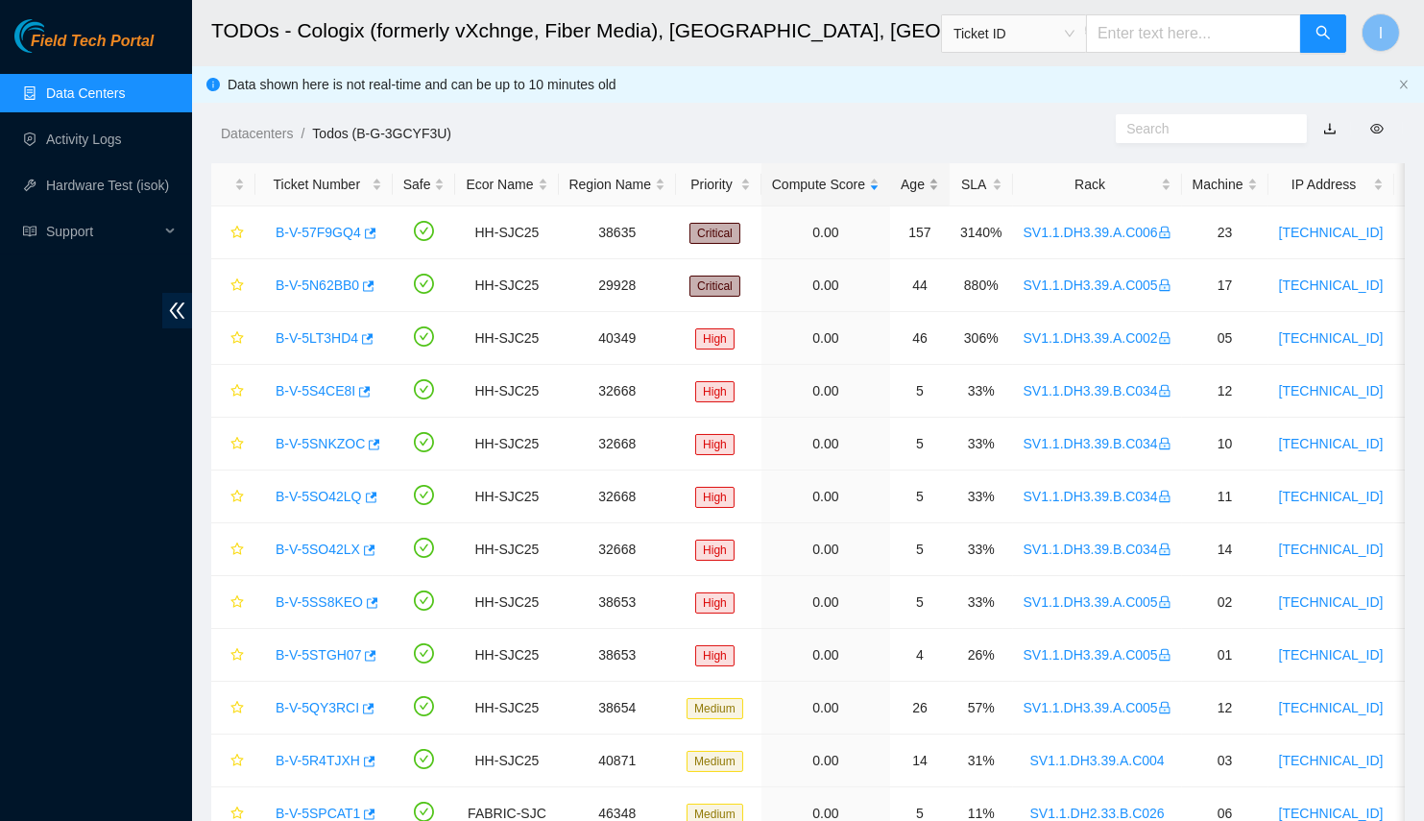
click at [917, 188] on div "Age" at bounding box center [920, 184] width 38 height 21
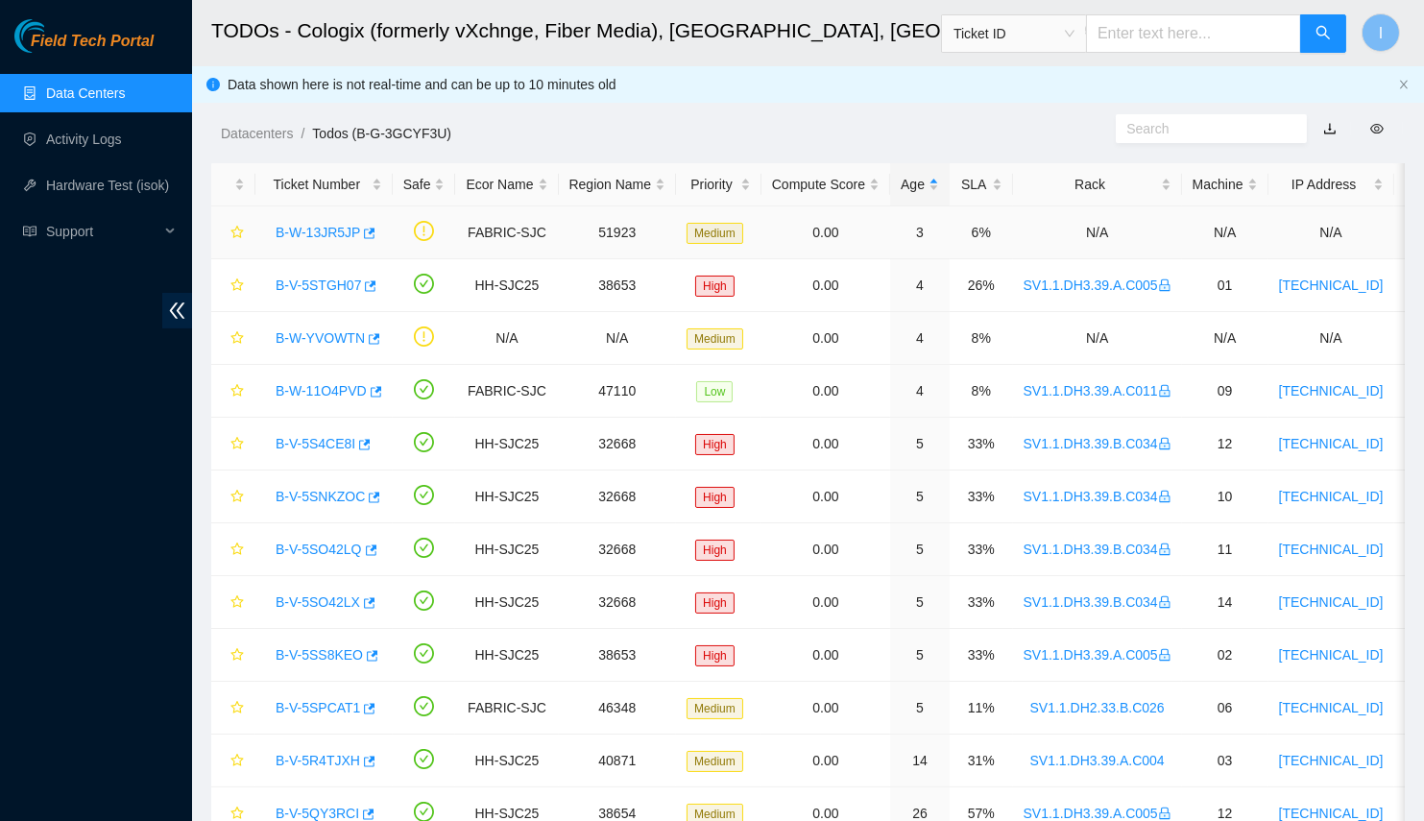
click at [309, 230] on link "B-W-13JR5JP" at bounding box center [318, 232] width 85 height 15
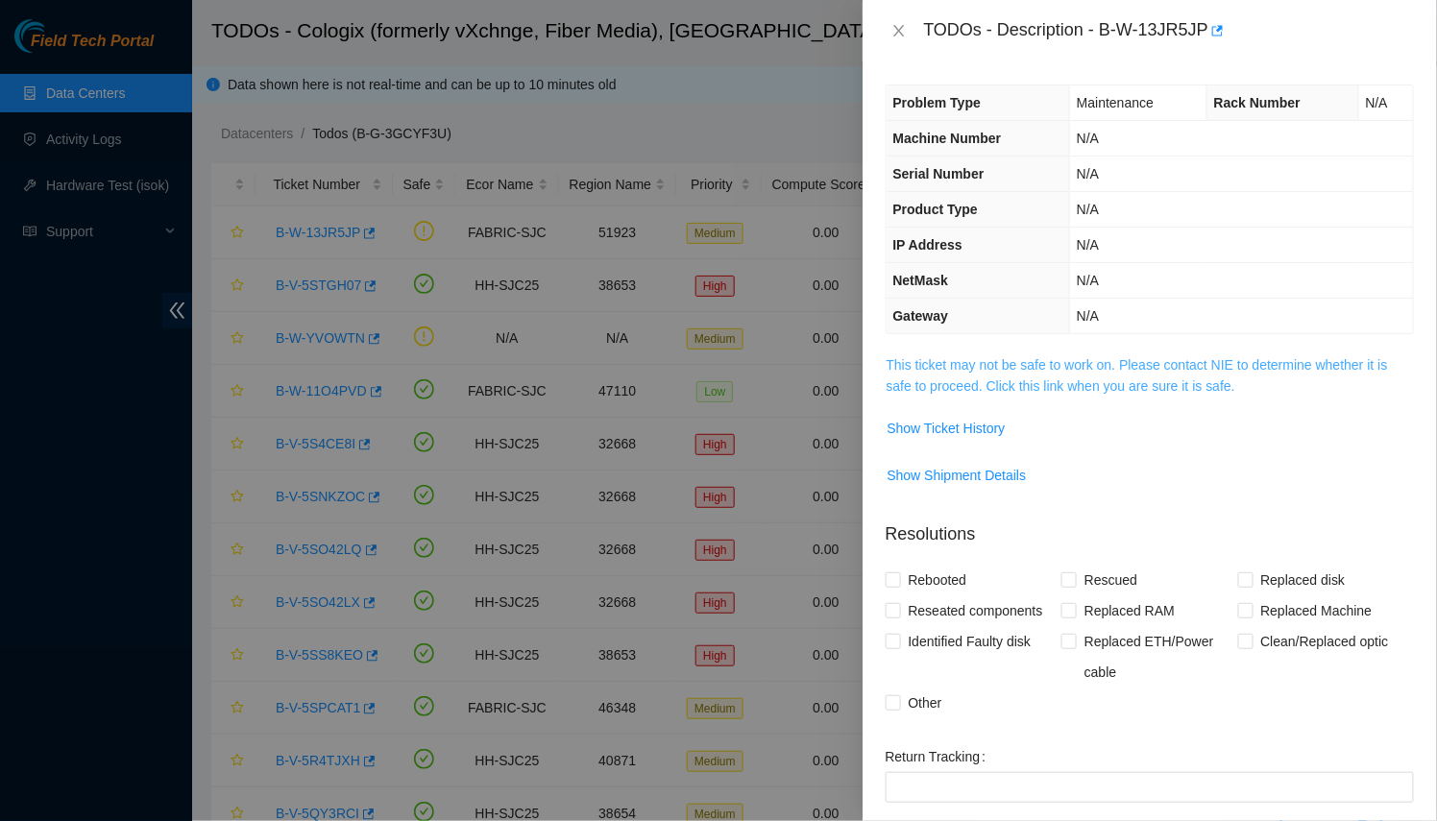
click at [1154, 367] on link "This ticket may not be safe to work on. Please contact NIE to determine whether…" at bounding box center [1136, 375] width 501 height 36
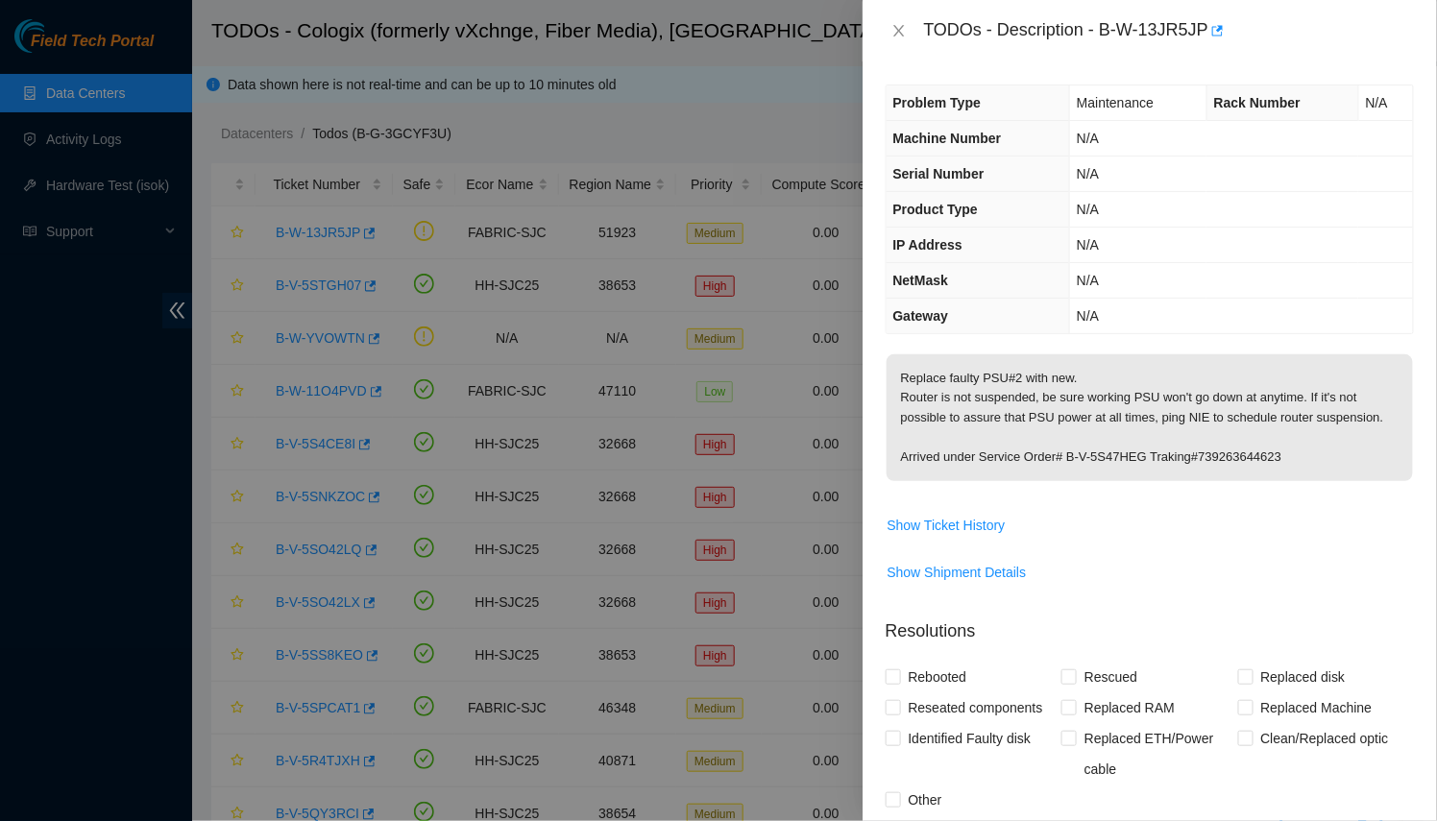
click at [1174, 36] on div "TODOs - Description - B-W-13JR5JP" at bounding box center [1169, 30] width 490 height 31
drag, startPoint x: 1174, startPoint y: 36, endPoint x: 1098, endPoint y: 25, distance: 77.7
click at [1098, 25] on div "TODOs - Description - B-W-13JR5JP" at bounding box center [1169, 30] width 490 height 31
copy div "B-W-13JR5JP"
click at [899, 375] on p "Replace faulty PSU#2 with new. Router is not suspended, be sure working PSU won…" at bounding box center [1149, 417] width 526 height 127
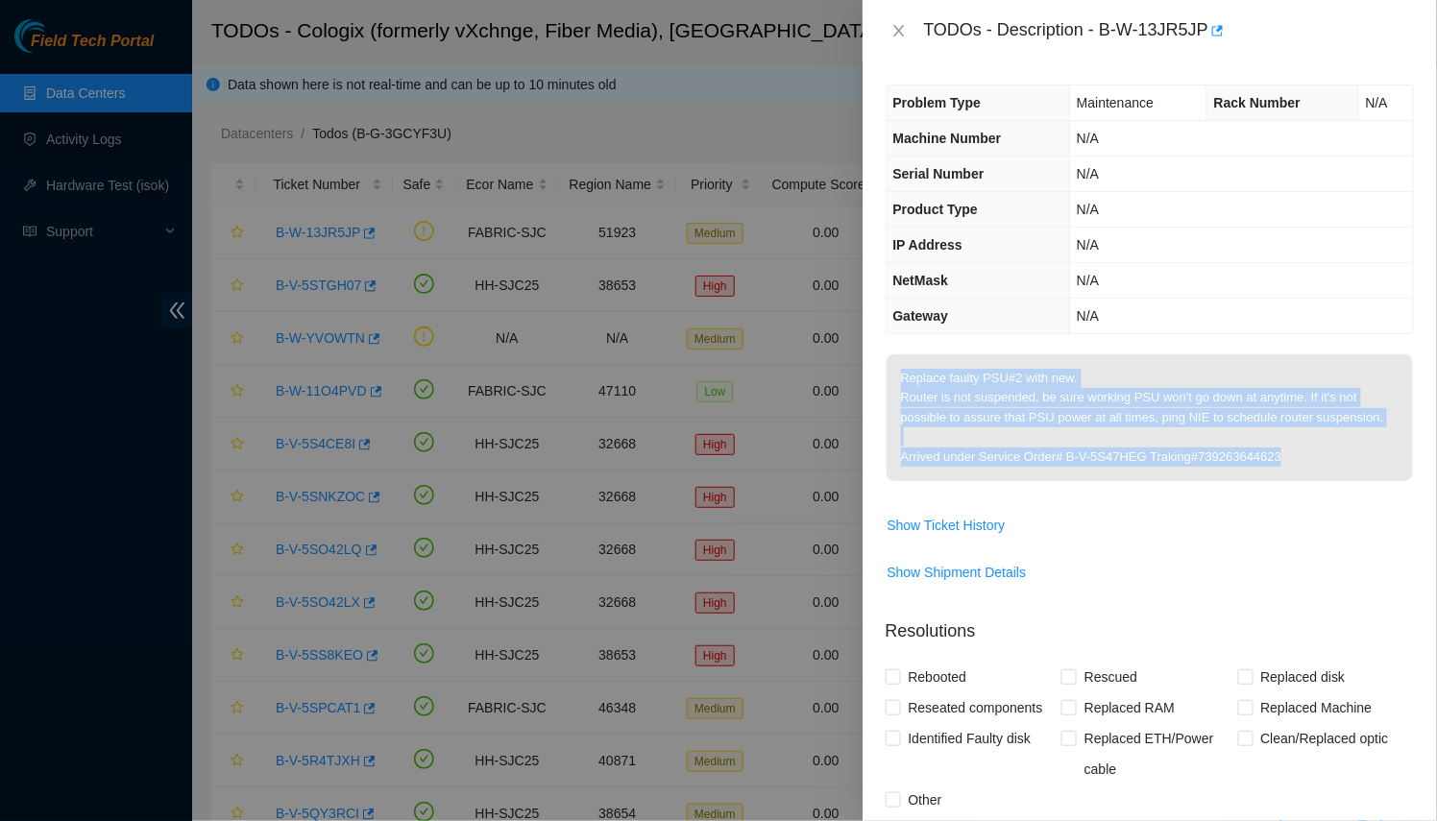
drag, startPoint x: 899, startPoint y: 375, endPoint x: 1274, endPoint y: 461, distance: 385.1
click at [1274, 461] on p "Replace faulty PSU#2 with new. Router is not suspended, be sure working PSU won…" at bounding box center [1149, 417] width 526 height 127
copy p "Replace faulty PSU#2 with new. Router is not suspended, be sure working PSU won…"
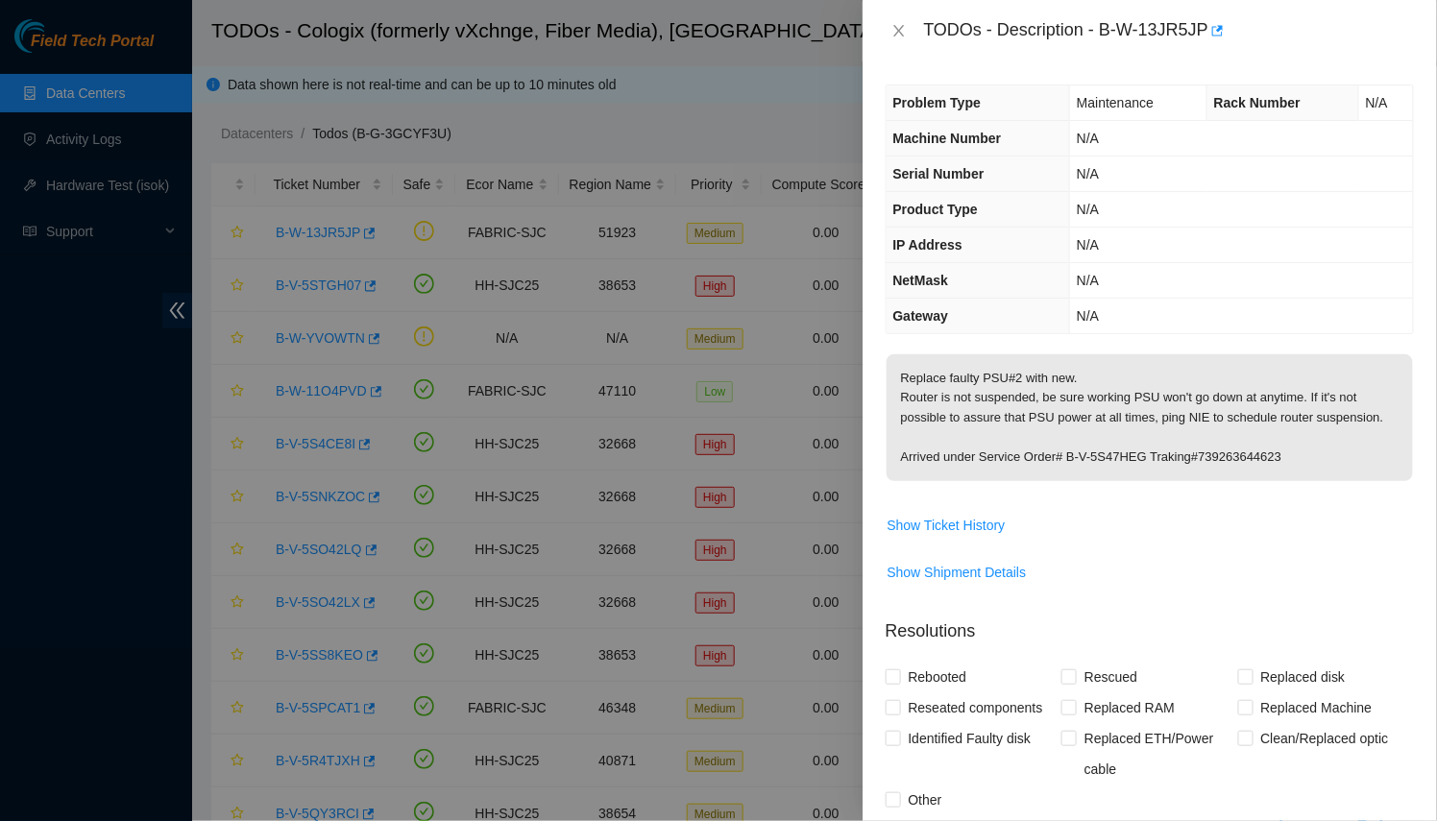
click at [337, 292] on div at bounding box center [718, 410] width 1437 height 821
click at [632, 235] on div at bounding box center [718, 410] width 1437 height 821
click at [955, 517] on span "Show Ticket History" at bounding box center [946, 525] width 118 height 21
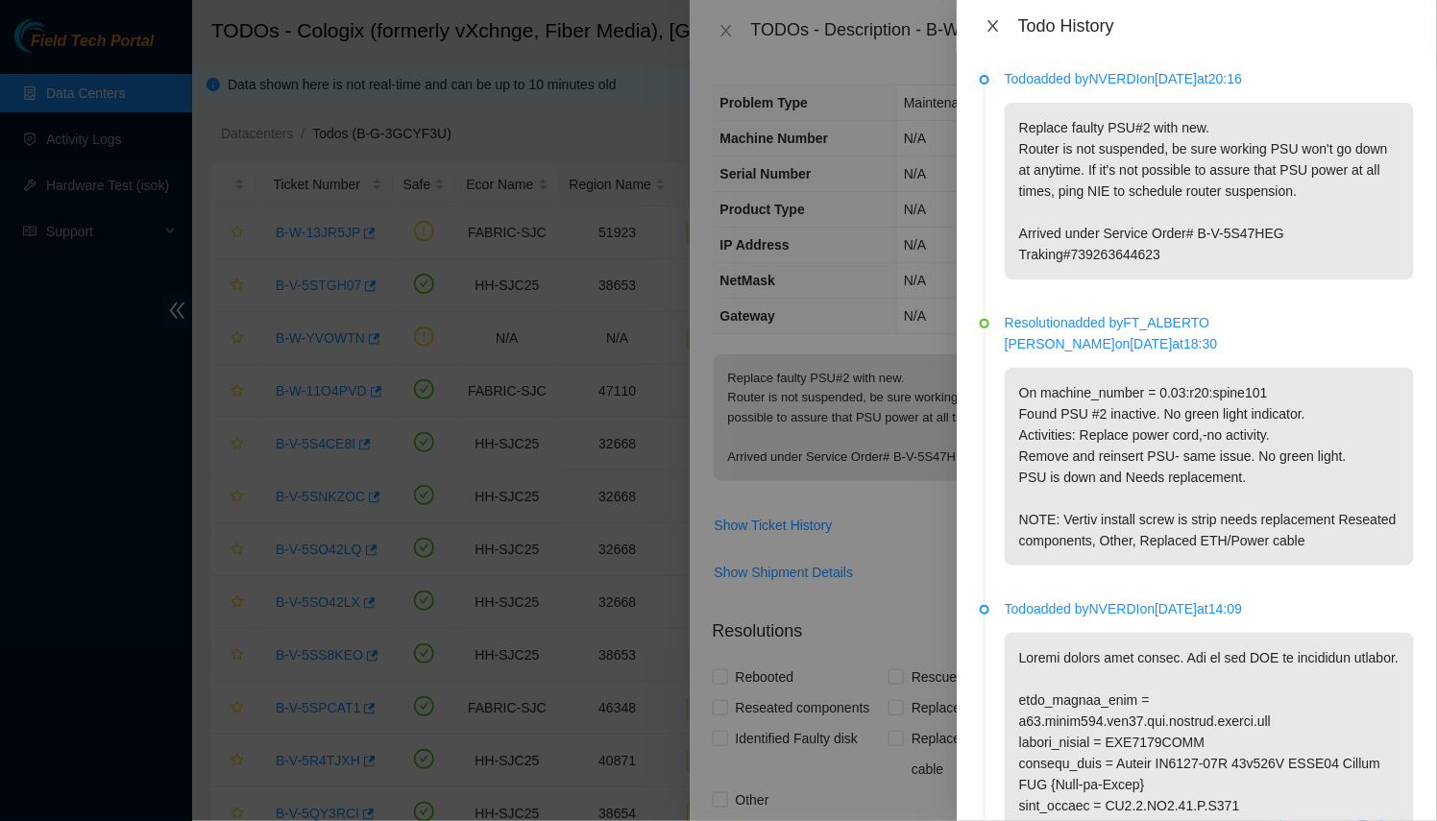
click at [993, 32] on icon "close" at bounding box center [992, 25] width 15 height 15
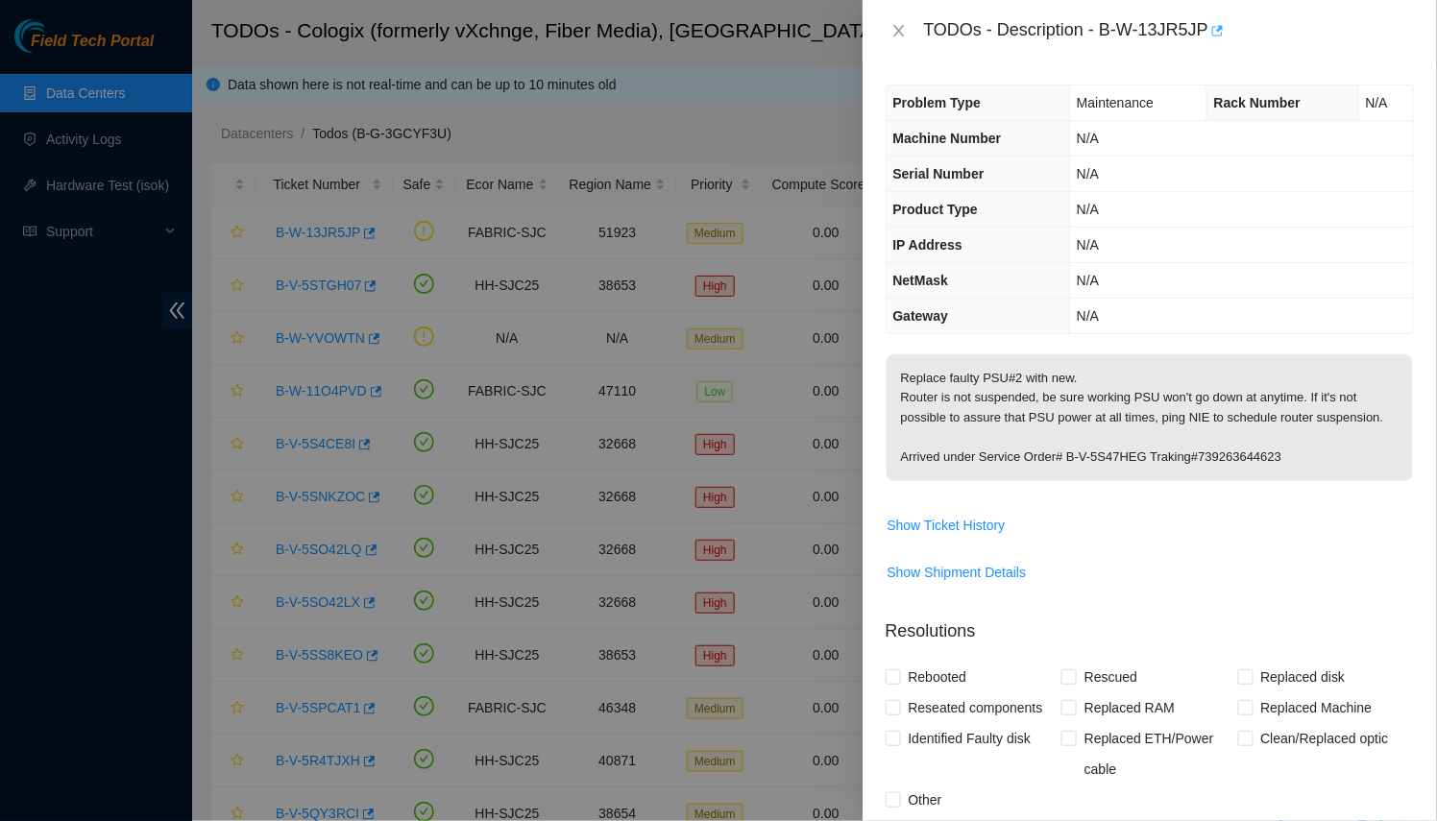
click at [1216, 32] on icon "button" at bounding box center [1215, 30] width 13 height 13
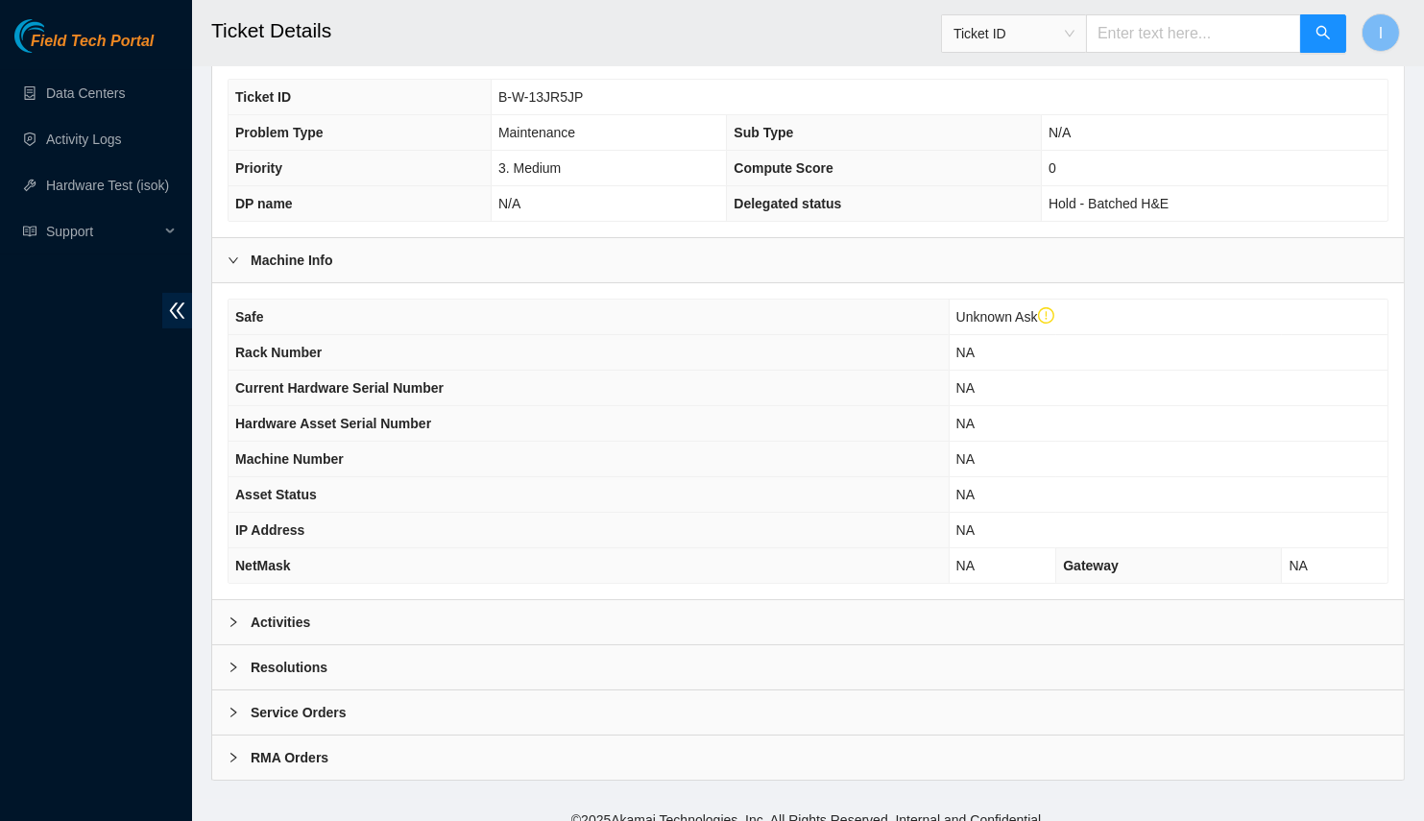
scroll to position [440, 0]
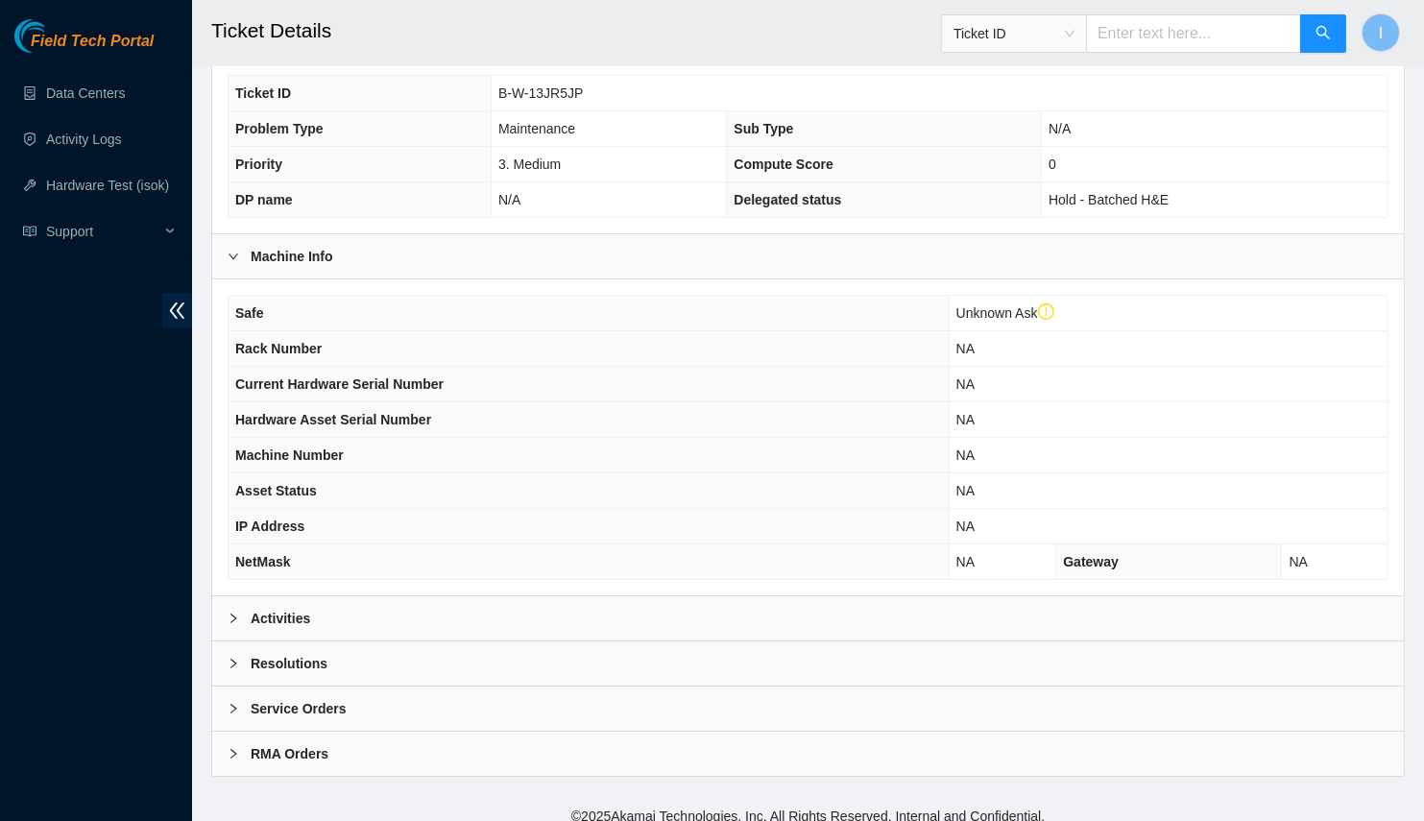
click at [384, 616] on div "Activities" at bounding box center [808, 618] width 1192 height 44
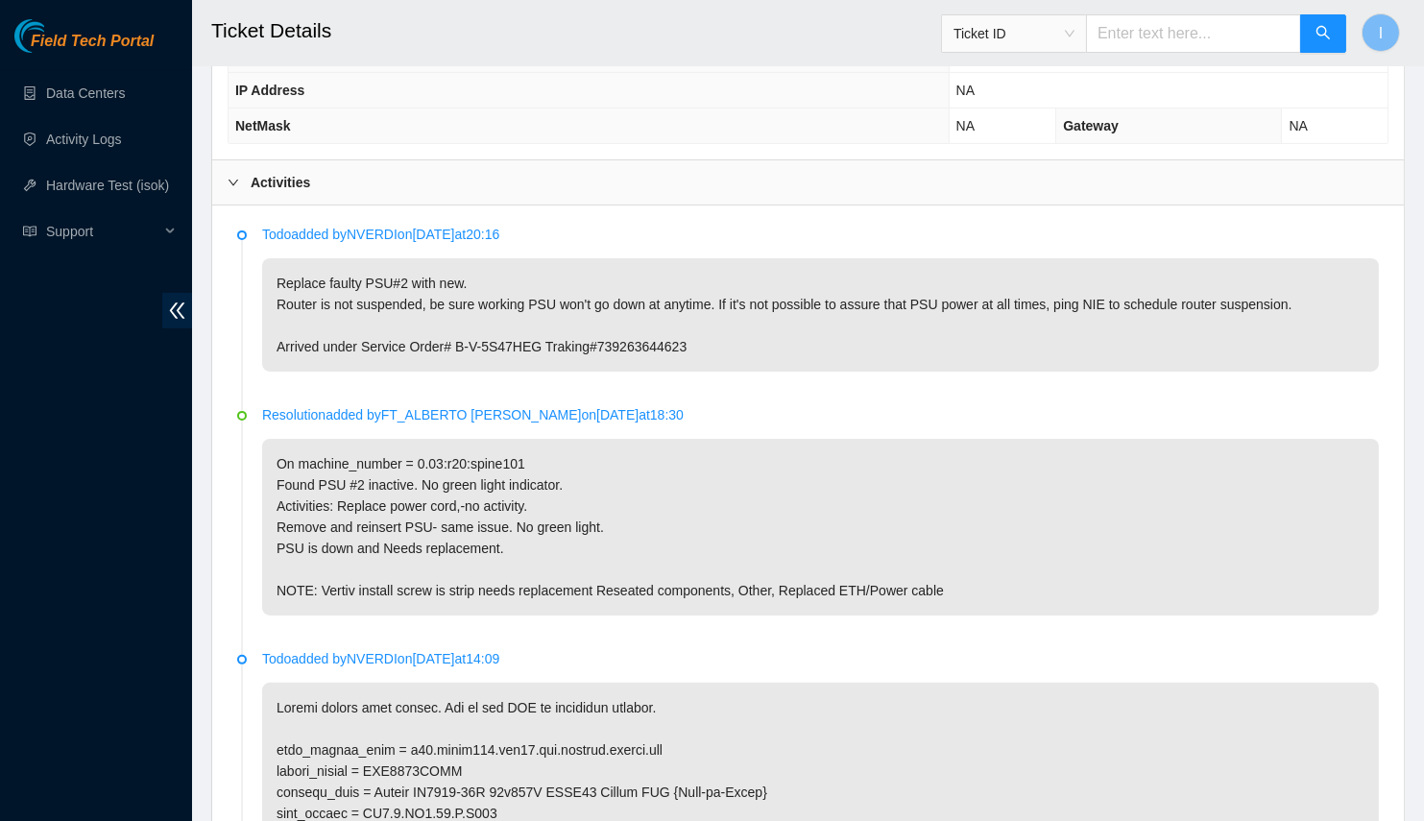
scroll to position [1487, 0]
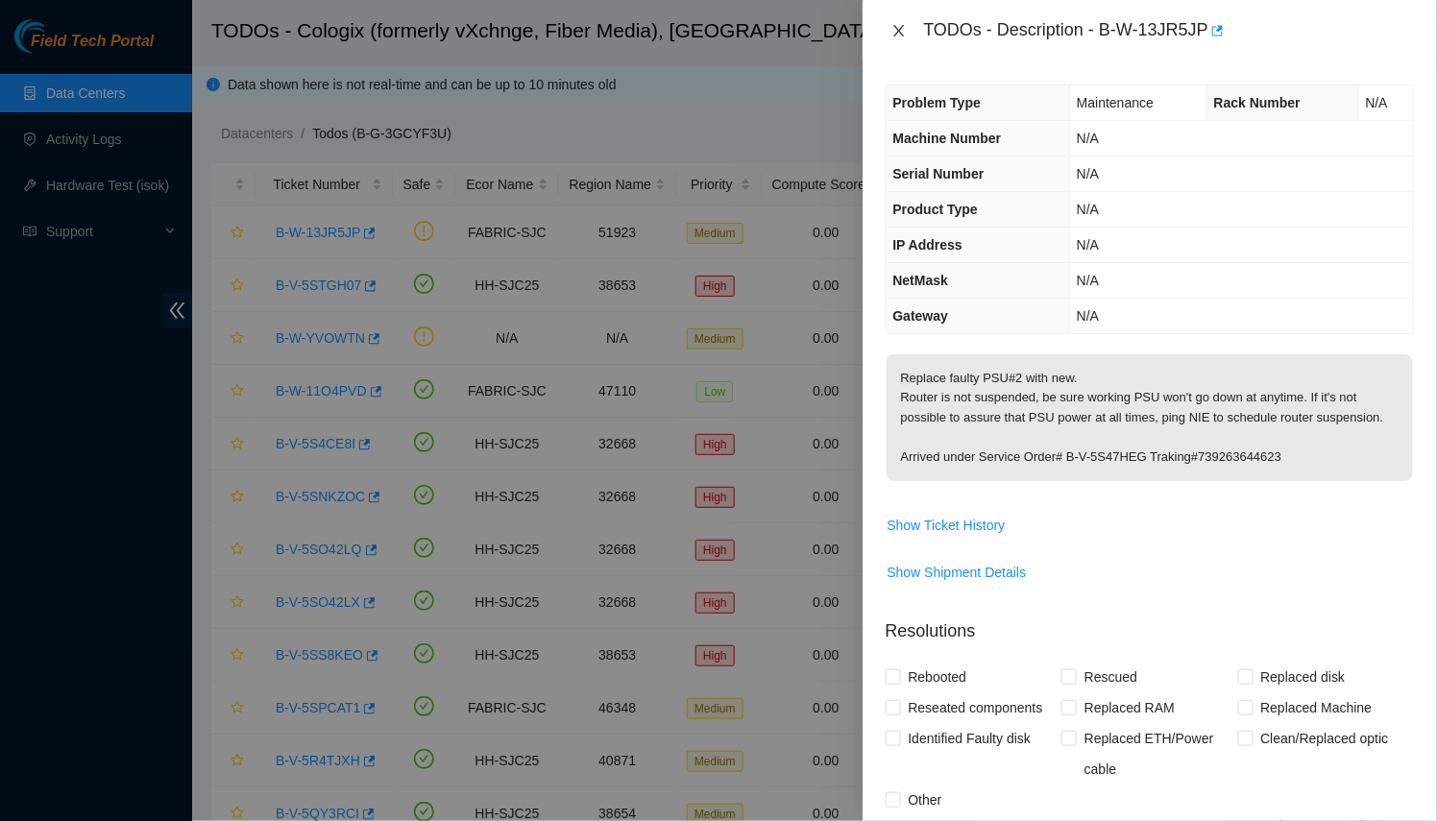
click at [894, 24] on icon "close" at bounding box center [898, 30] width 15 height 15
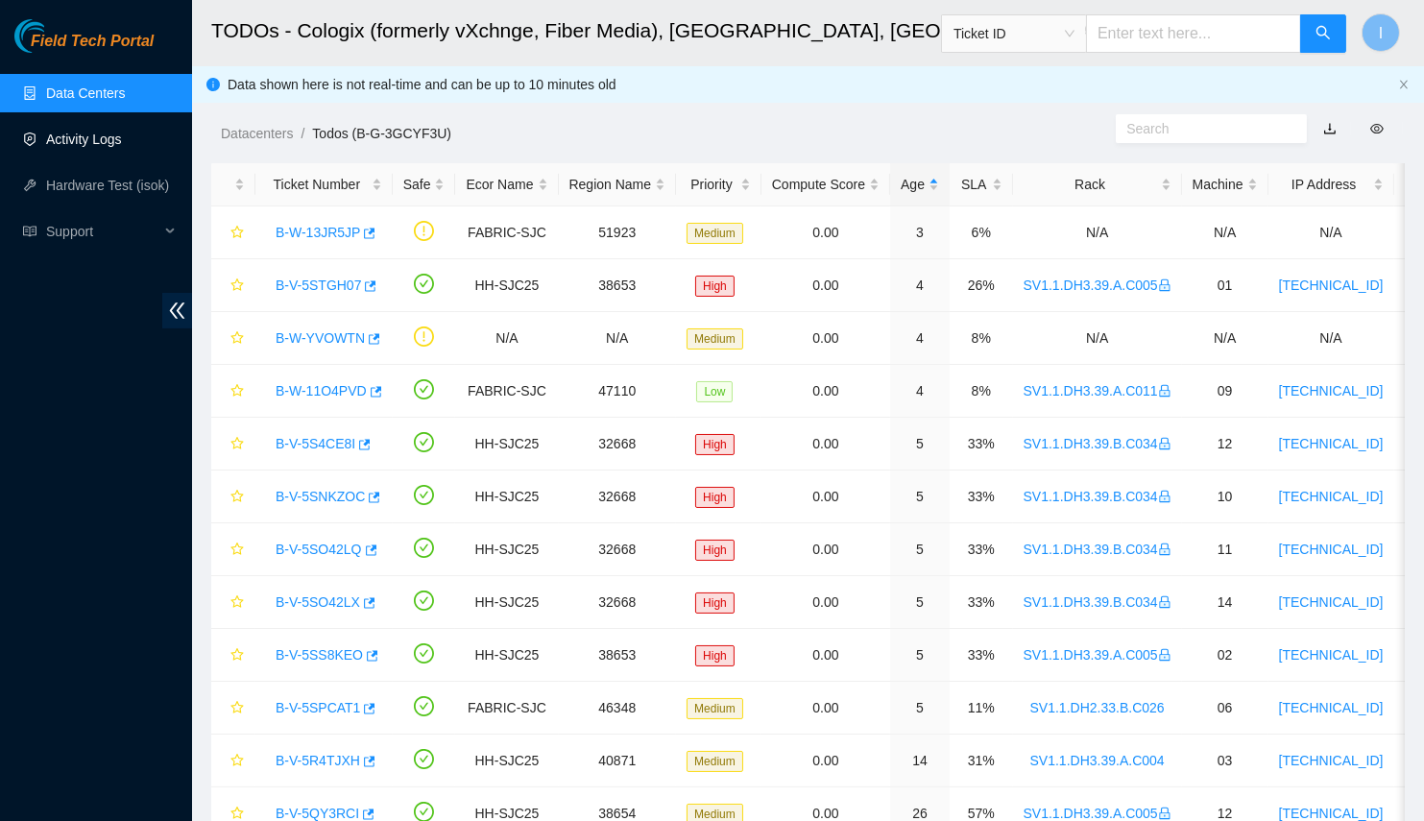
click at [120, 145] on link "Activity Logs" at bounding box center [84, 139] width 76 height 15
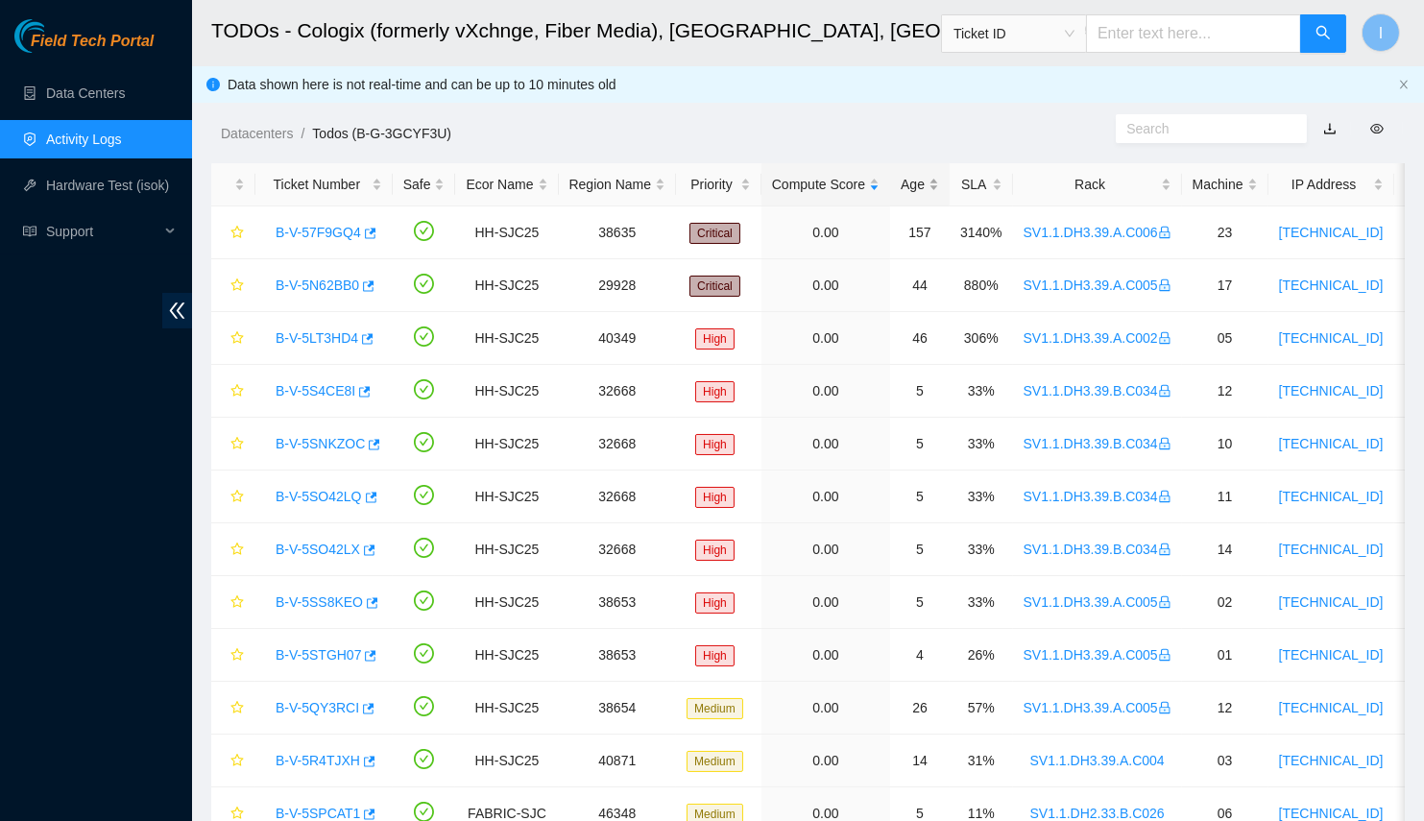
click at [902, 195] on div "Age" at bounding box center [920, 184] width 38 height 21
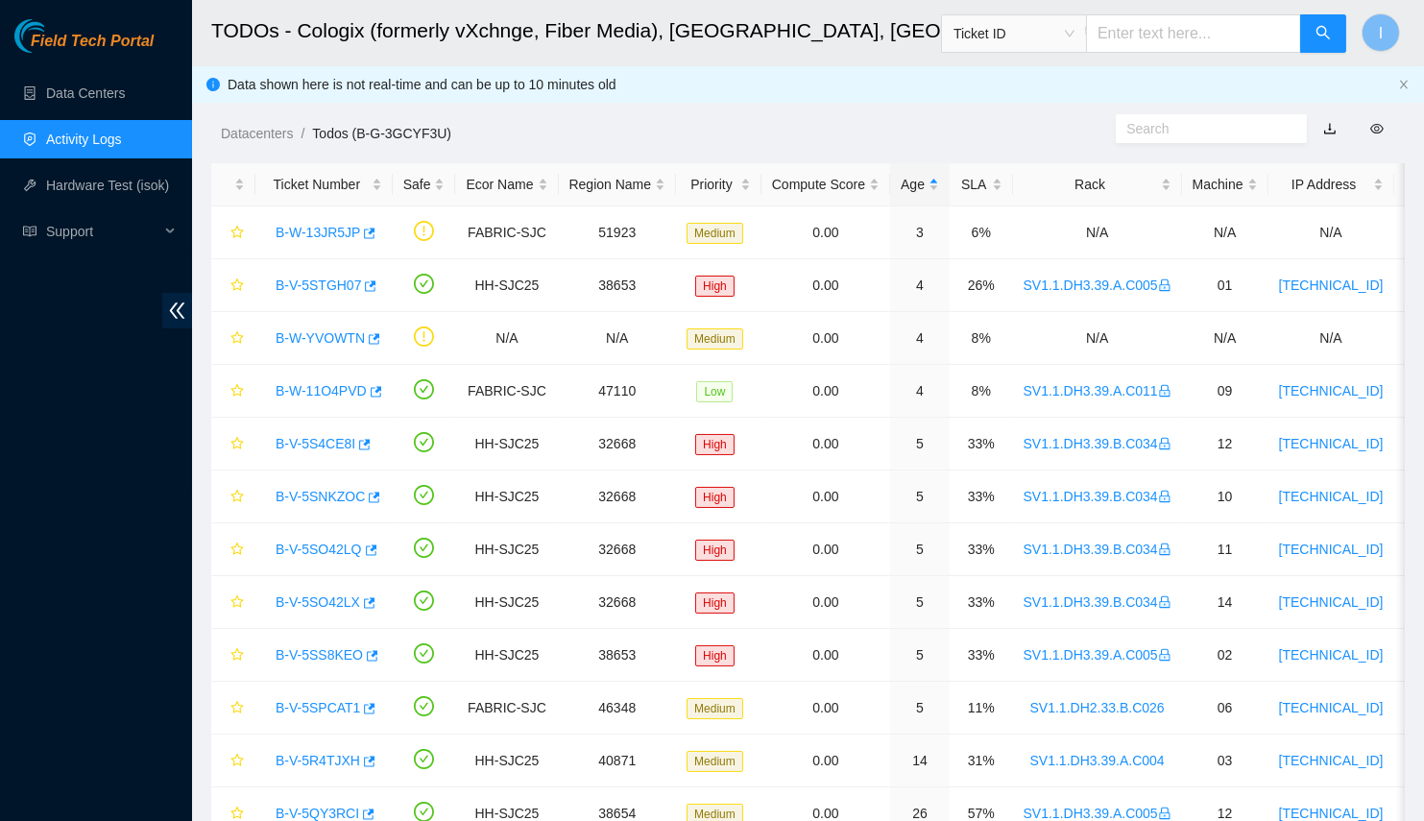
click at [104, 132] on link "Activity Logs" at bounding box center [84, 139] width 76 height 15
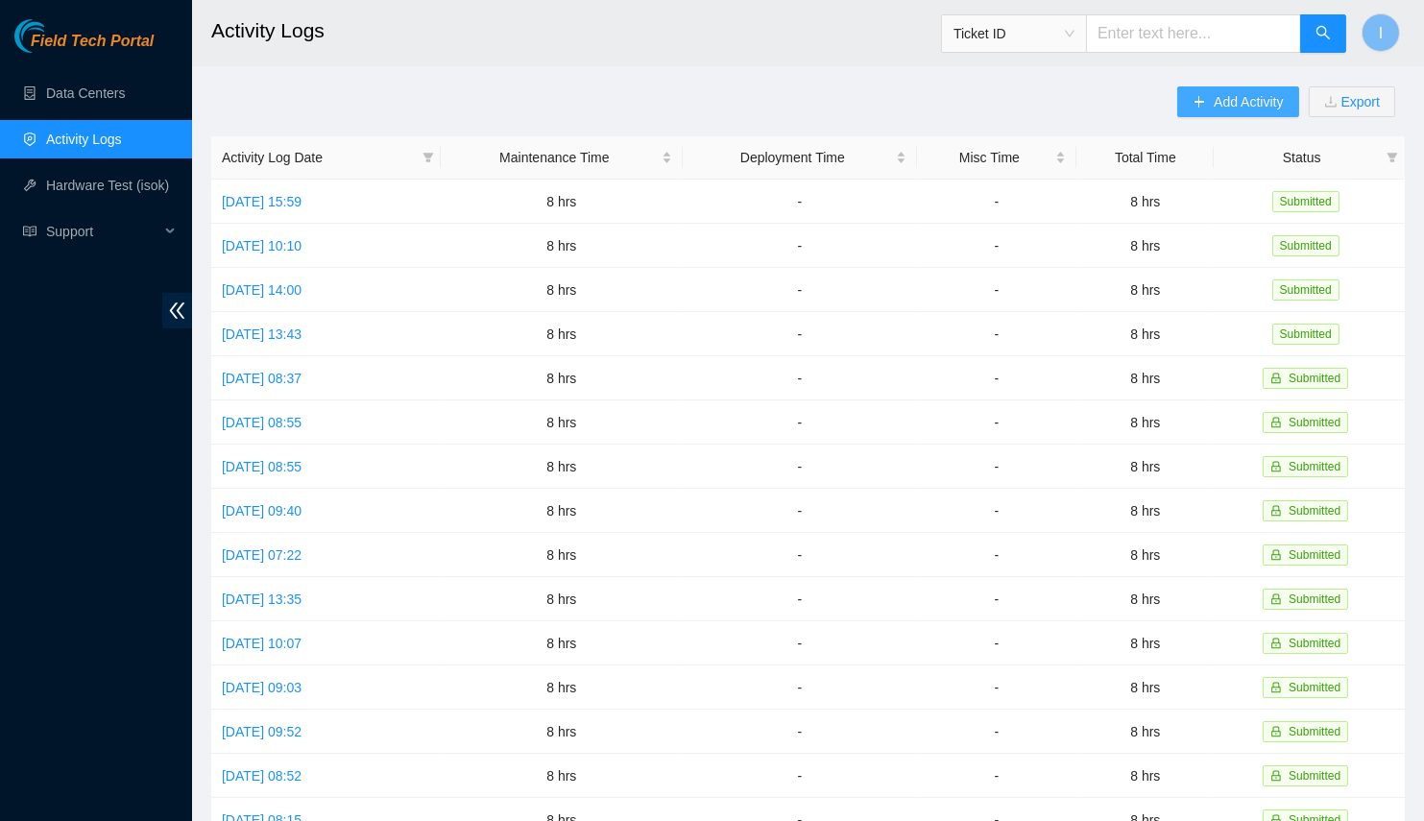
click at [1266, 100] on span "Add Activity" at bounding box center [1248, 101] width 69 height 21
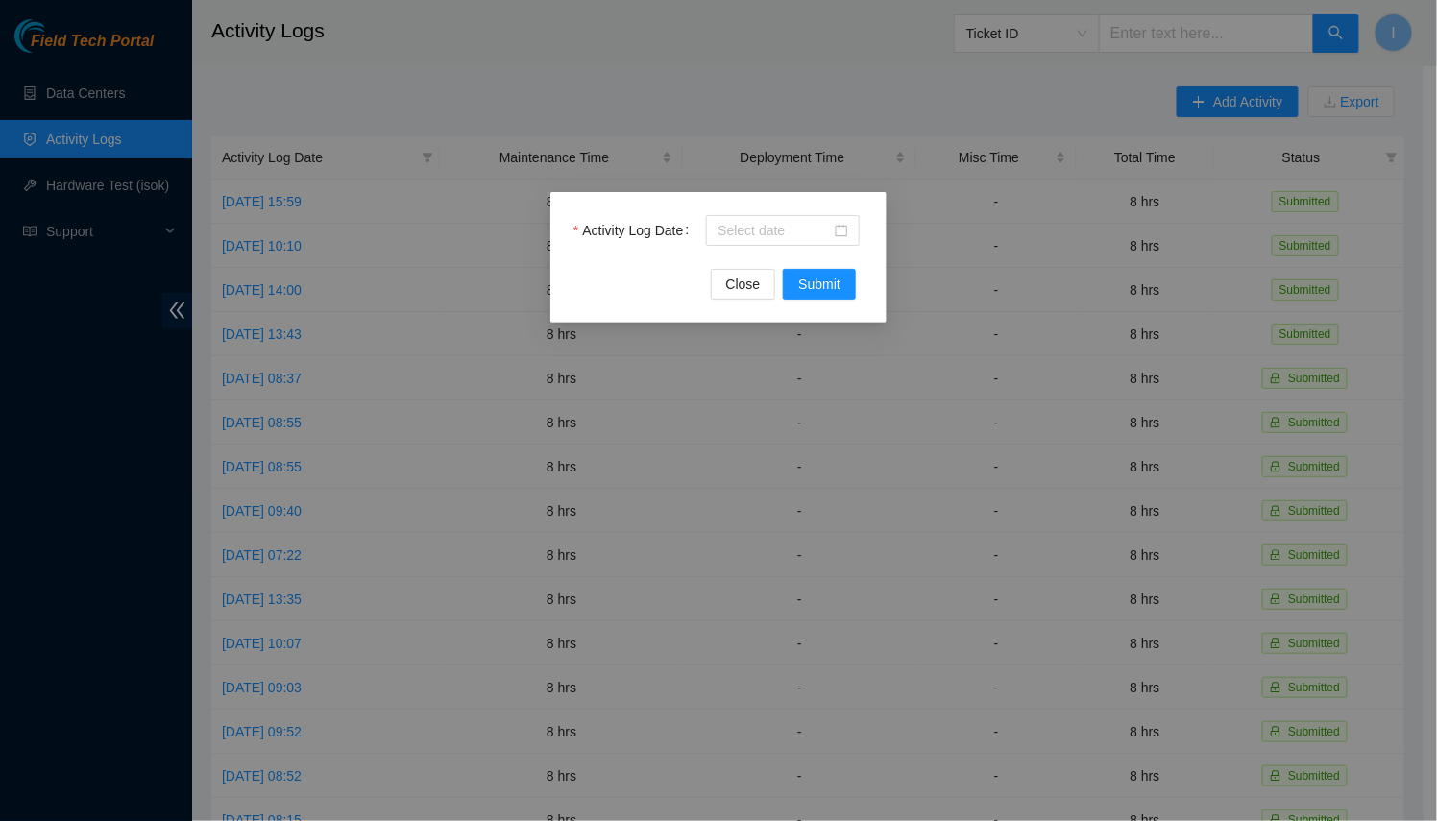
click at [938, 202] on div "Activity Log Date Close Submit" at bounding box center [718, 410] width 1437 height 821
click at [797, 234] on input "Activity Log Date" at bounding box center [773, 230] width 113 height 21
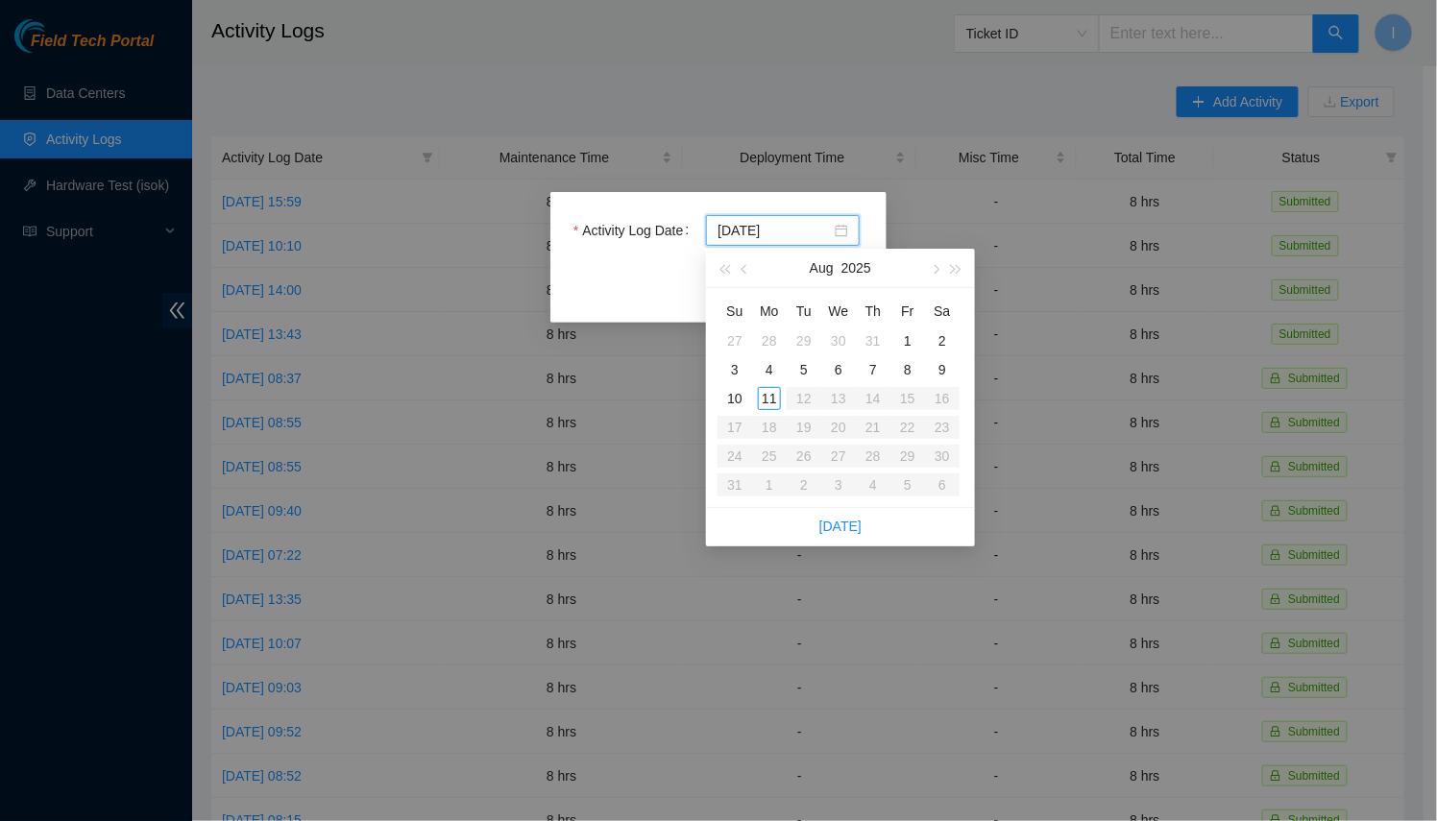
type input "[DATE]"
drag, startPoint x: 770, startPoint y: 403, endPoint x: 799, endPoint y: 433, distance: 41.4
click at [770, 403] on div "11" at bounding box center [769, 398] width 23 height 23
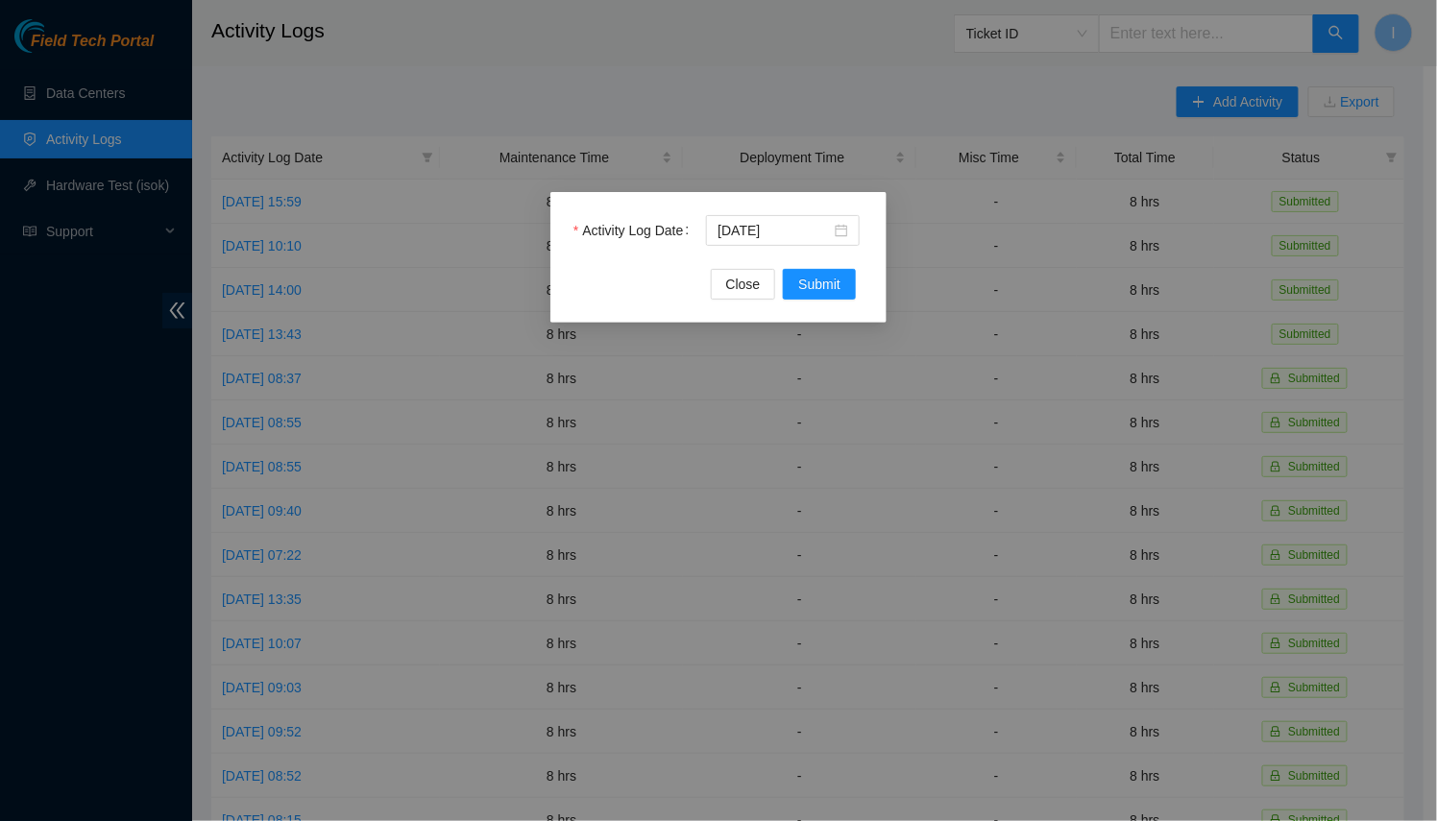
click at [835, 302] on div "Activity Log Date [DATE] Close Submit" at bounding box center [718, 257] width 336 height 131
click at [832, 290] on span "Submit" at bounding box center [819, 284] width 42 height 21
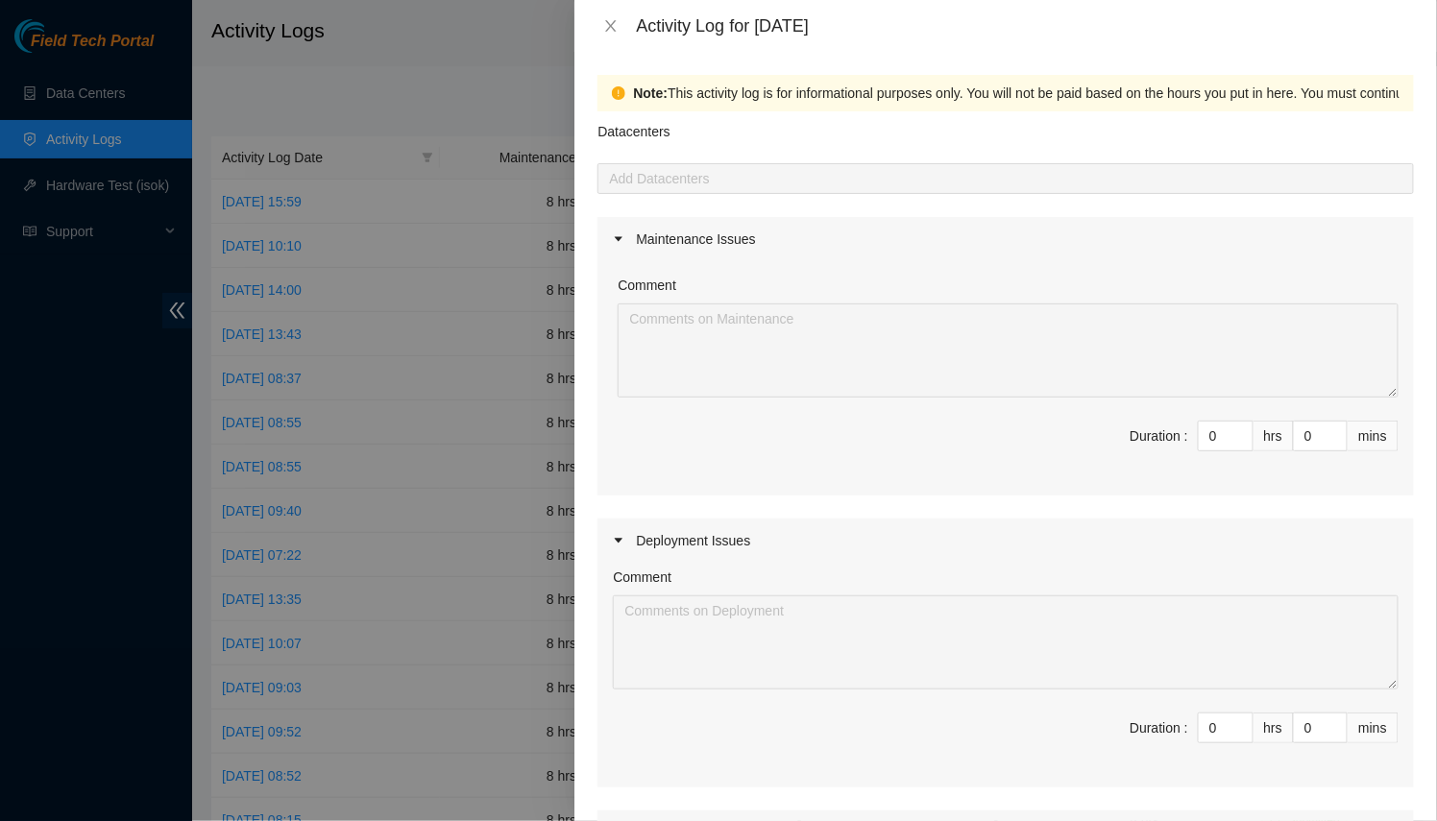
click at [668, 179] on div at bounding box center [1005, 178] width 807 height 23
click at [604, 33] on icon "close" at bounding box center [610, 25] width 15 height 15
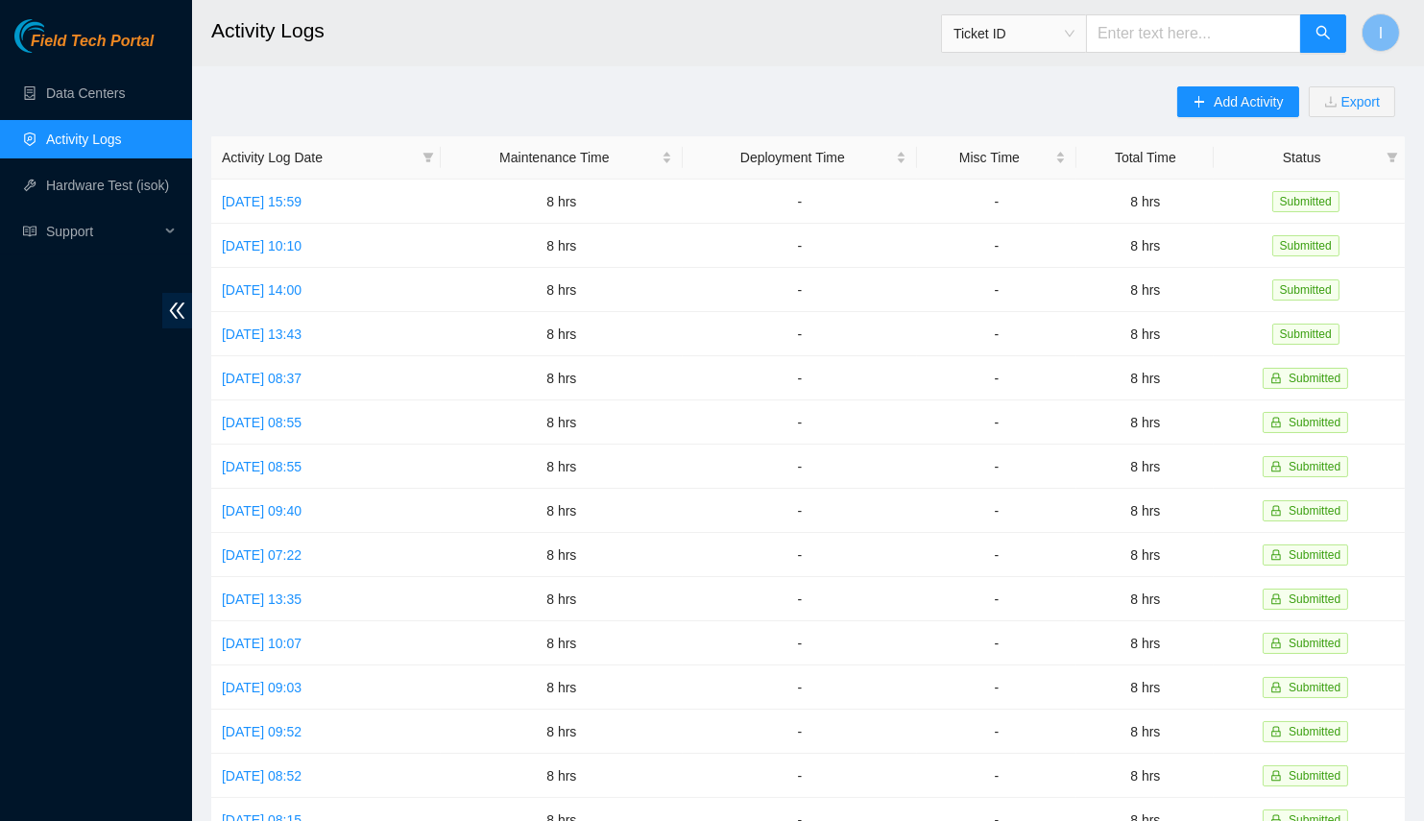
click at [1242, 120] on div "Add Activity Export" at bounding box center [1291, 111] width 228 height 50
click at [1244, 107] on span "Add Activity" at bounding box center [1248, 101] width 69 height 21
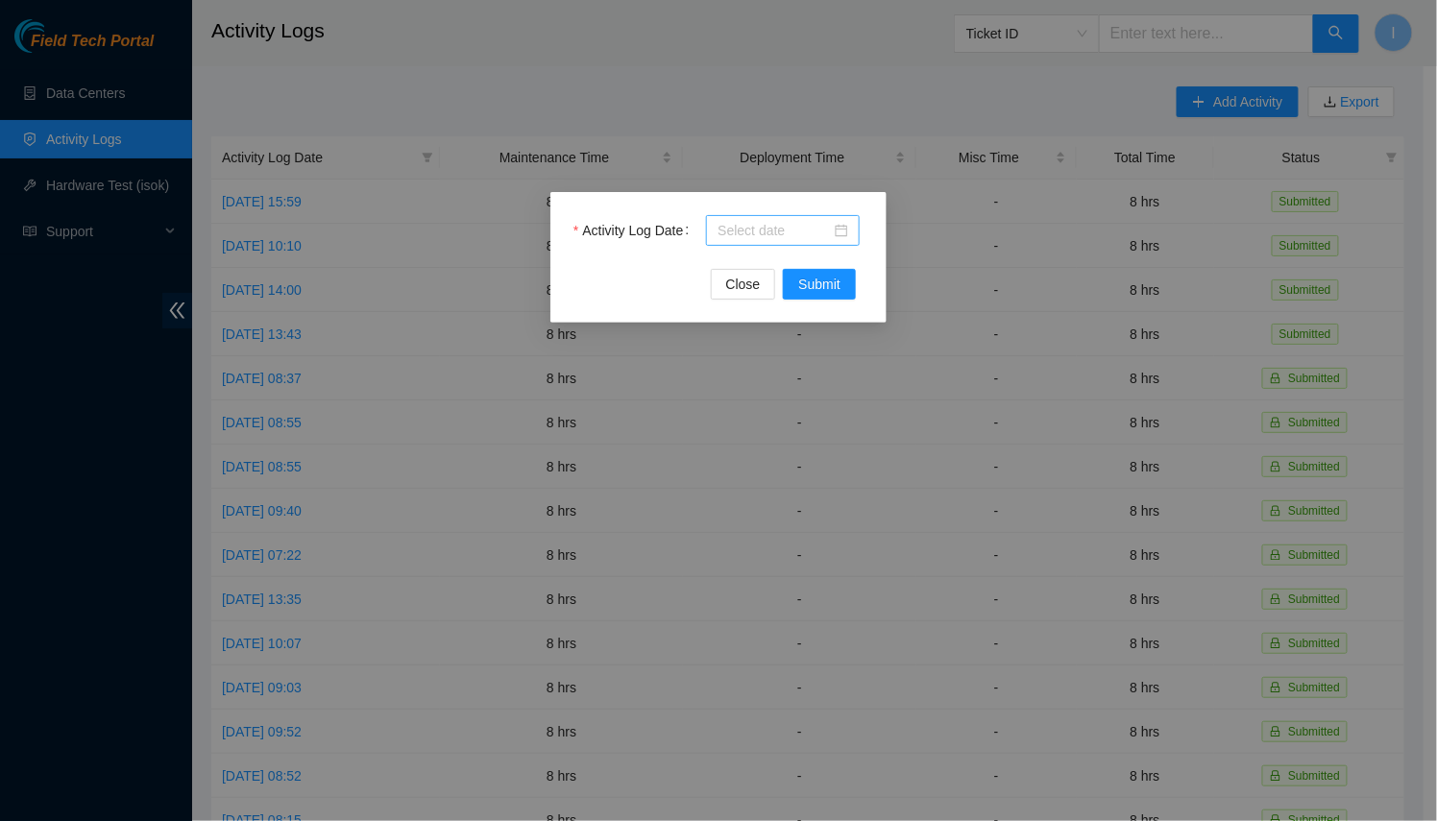
click at [803, 222] on input "Activity Log Date" at bounding box center [773, 230] width 113 height 21
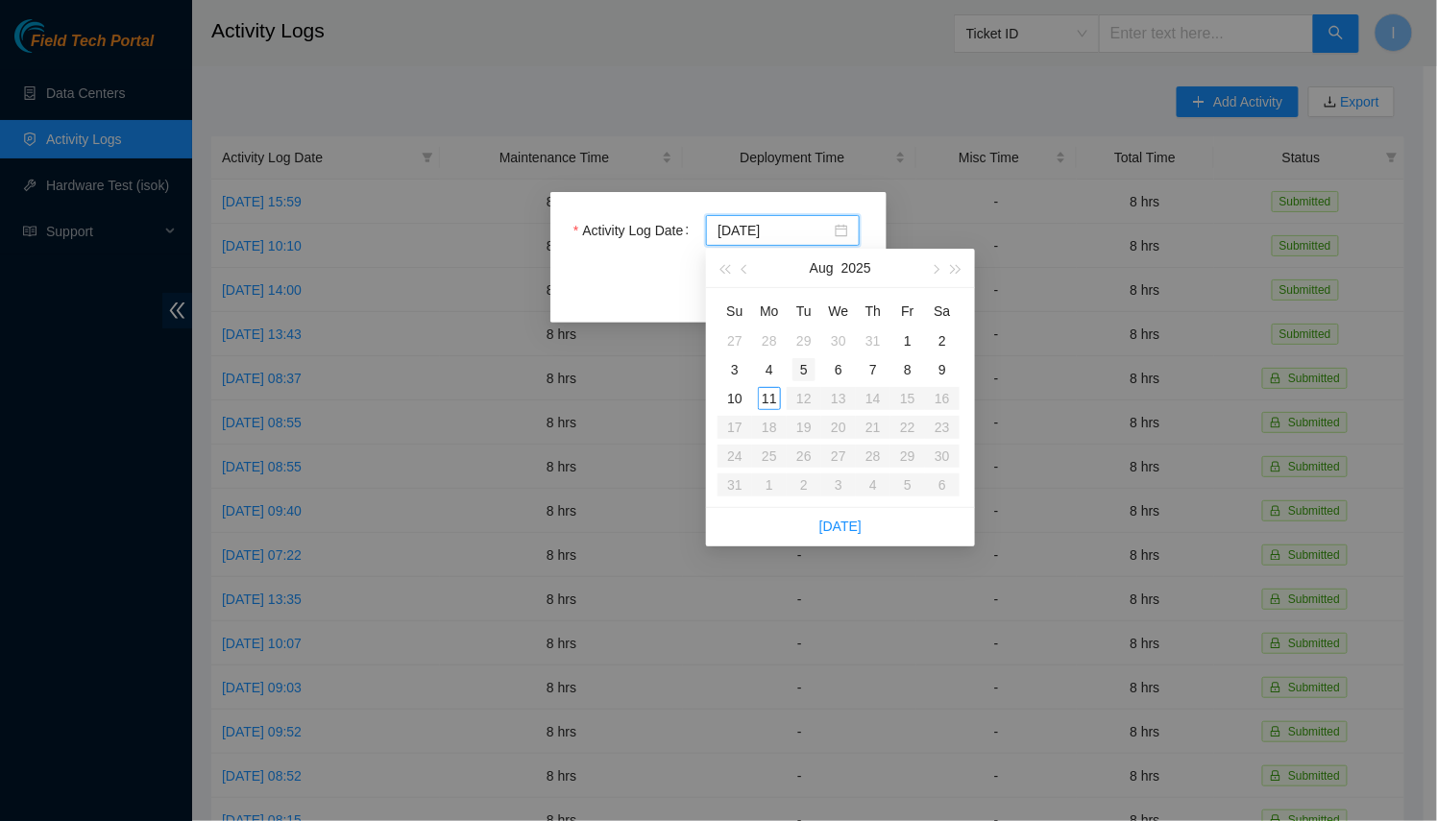
type input "[DATE]"
click at [774, 400] on div "11" at bounding box center [769, 398] width 23 height 23
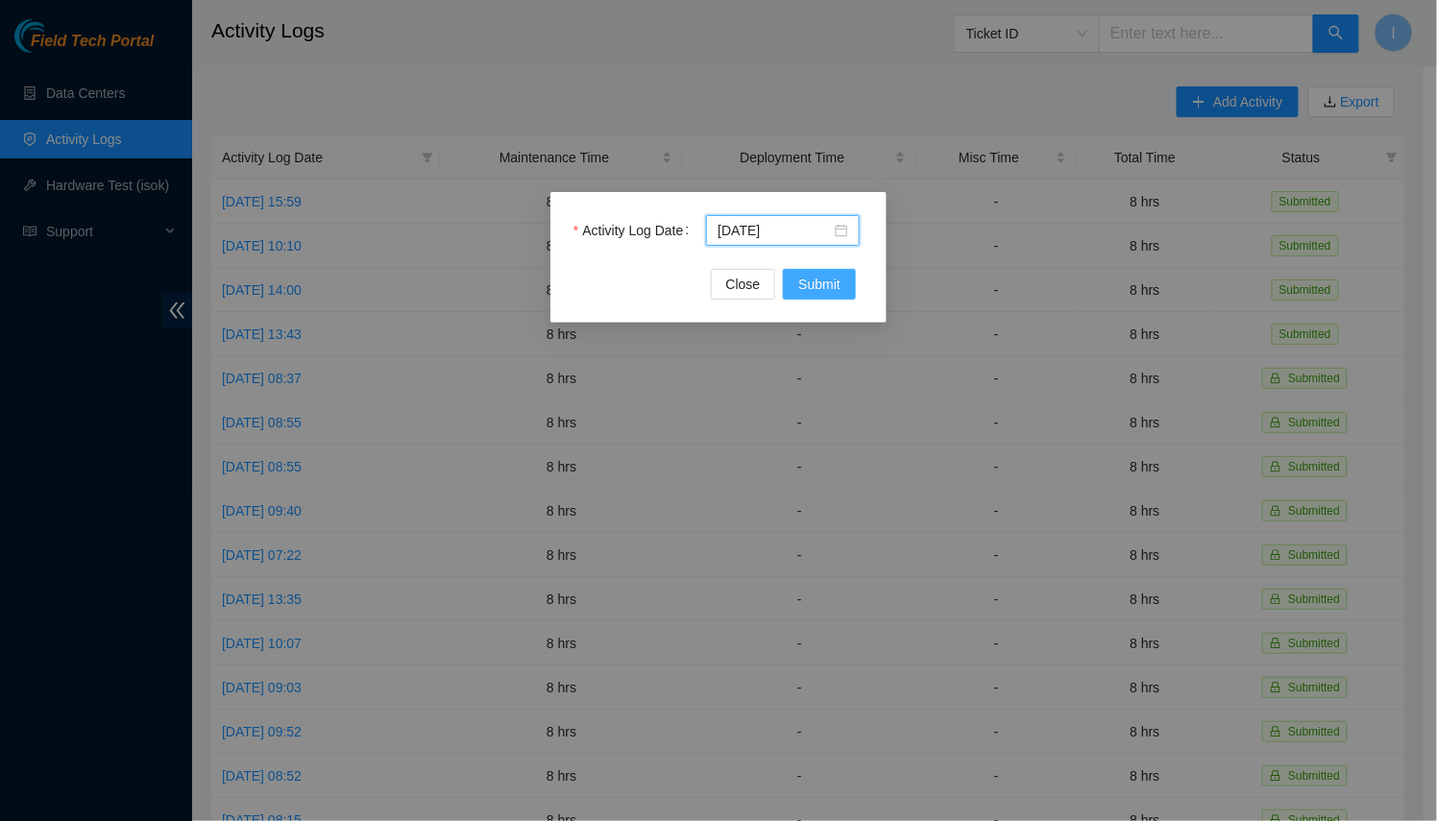
click at [825, 279] on span "Submit" at bounding box center [819, 284] width 42 height 21
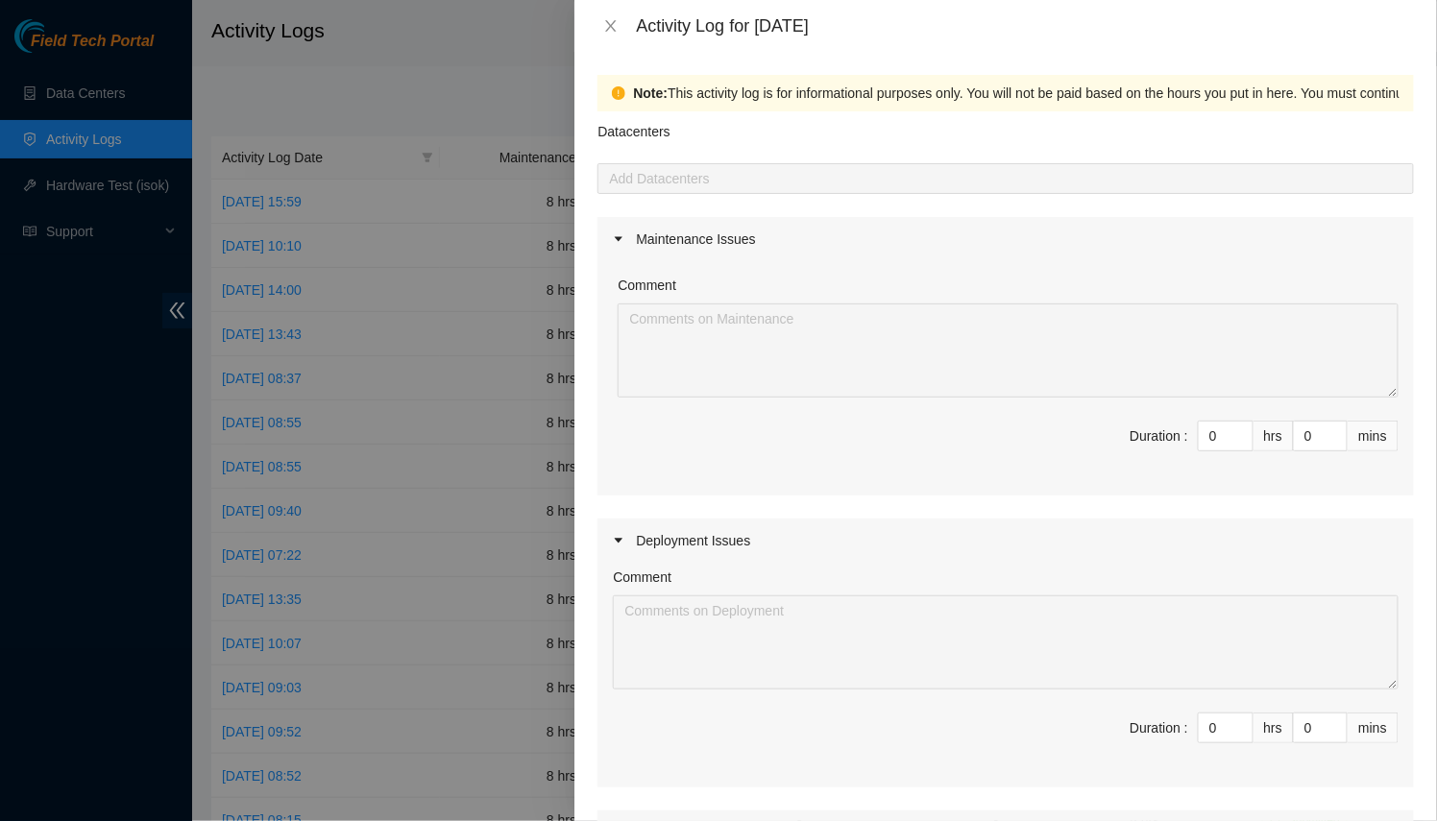
drag, startPoint x: 1204, startPoint y: 446, endPoint x: 1074, endPoint y: 424, distance: 132.3
click at [1075, 424] on span "Duration : 0 hrs 0 mins" at bounding box center [1005, 448] width 785 height 54
type input "8"
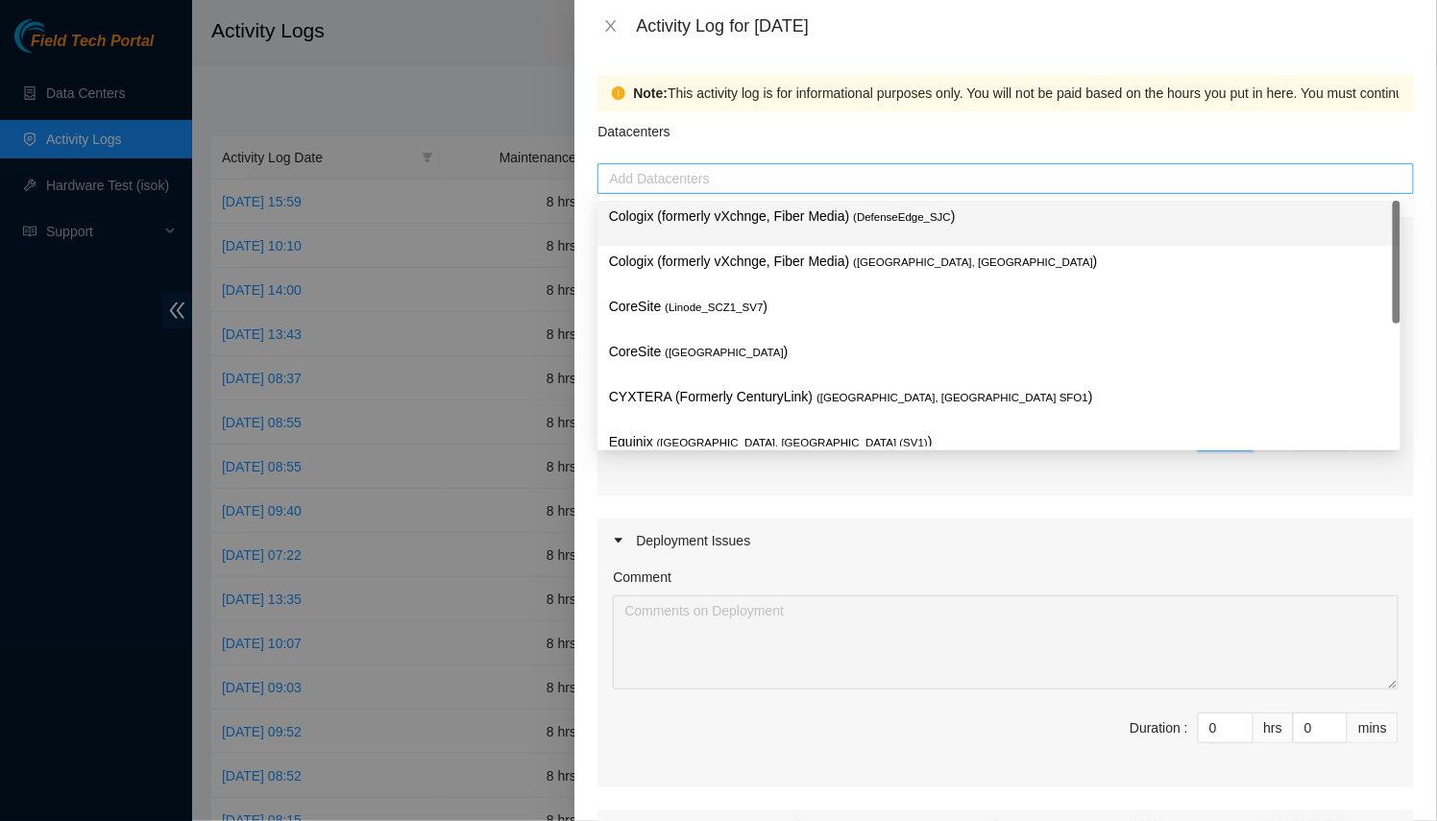
click at [803, 174] on div at bounding box center [1005, 178] width 807 height 23
type input "8"
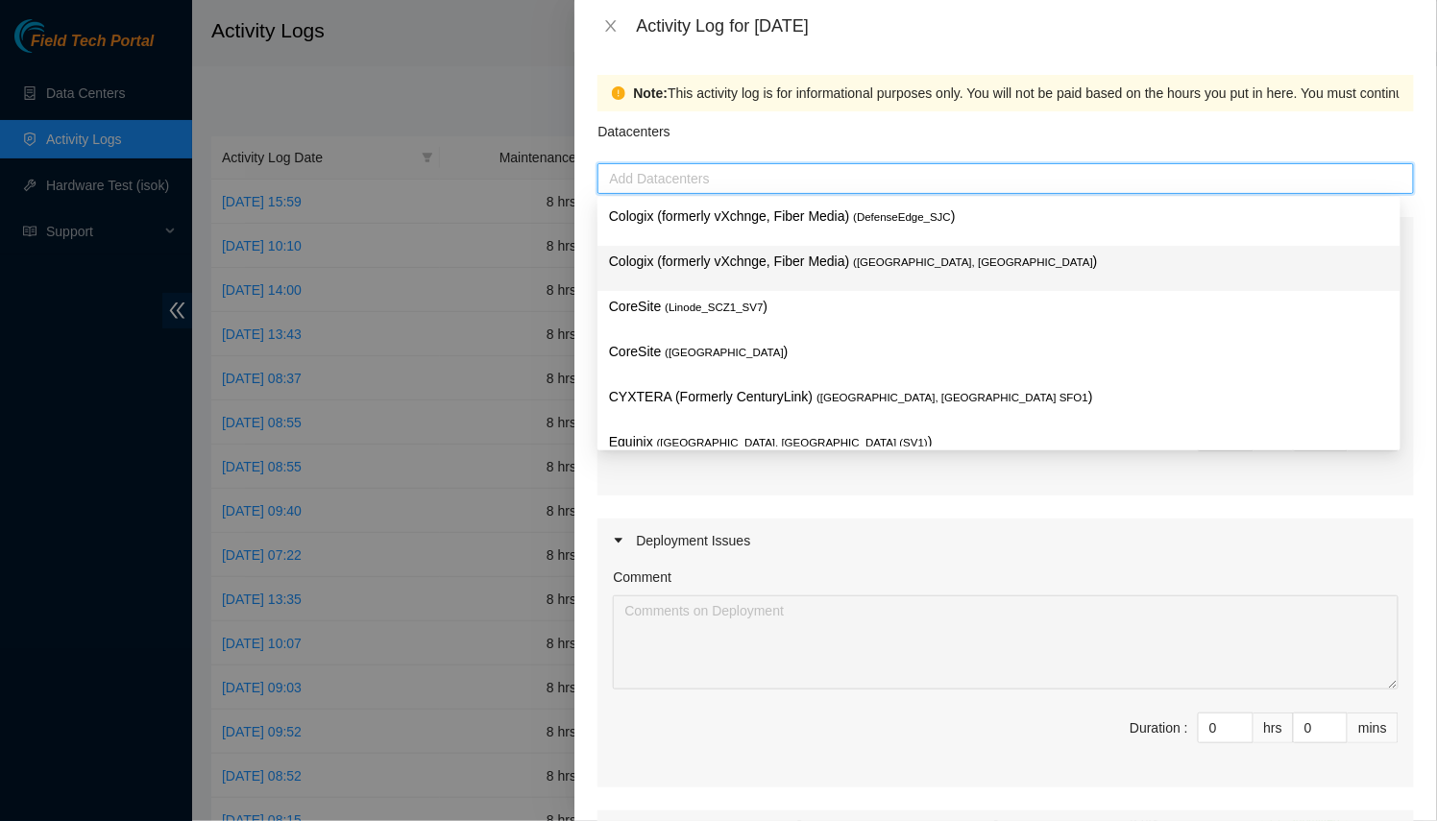
click at [774, 257] on p "Cologix (formerly vXchnge, Fiber Media) ( [GEOGRAPHIC_DATA], [GEOGRAPHIC_DATA] )" at bounding box center [999, 262] width 780 height 22
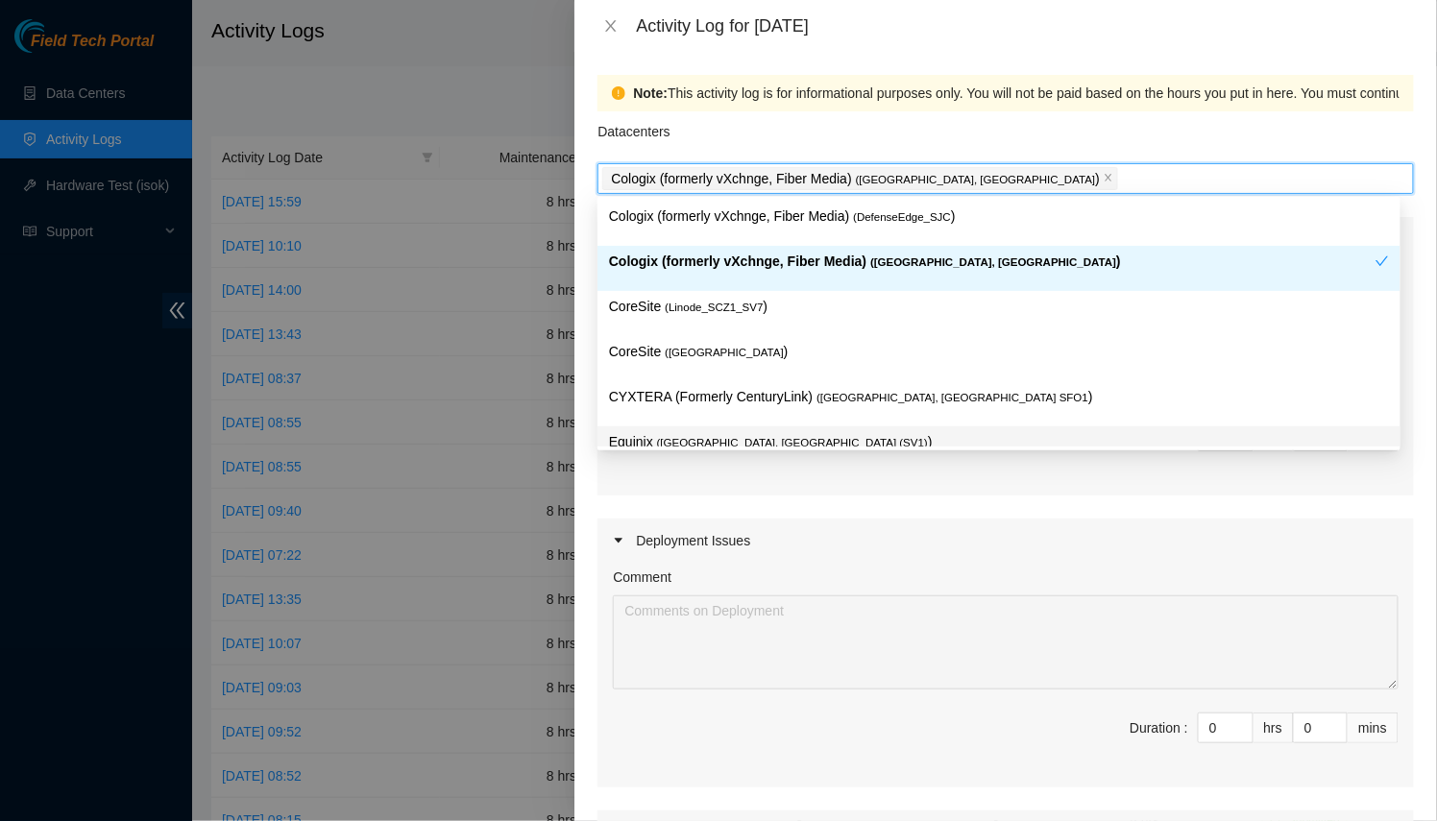
click at [822, 534] on div "Deployment Issues" at bounding box center [1005, 541] width 816 height 44
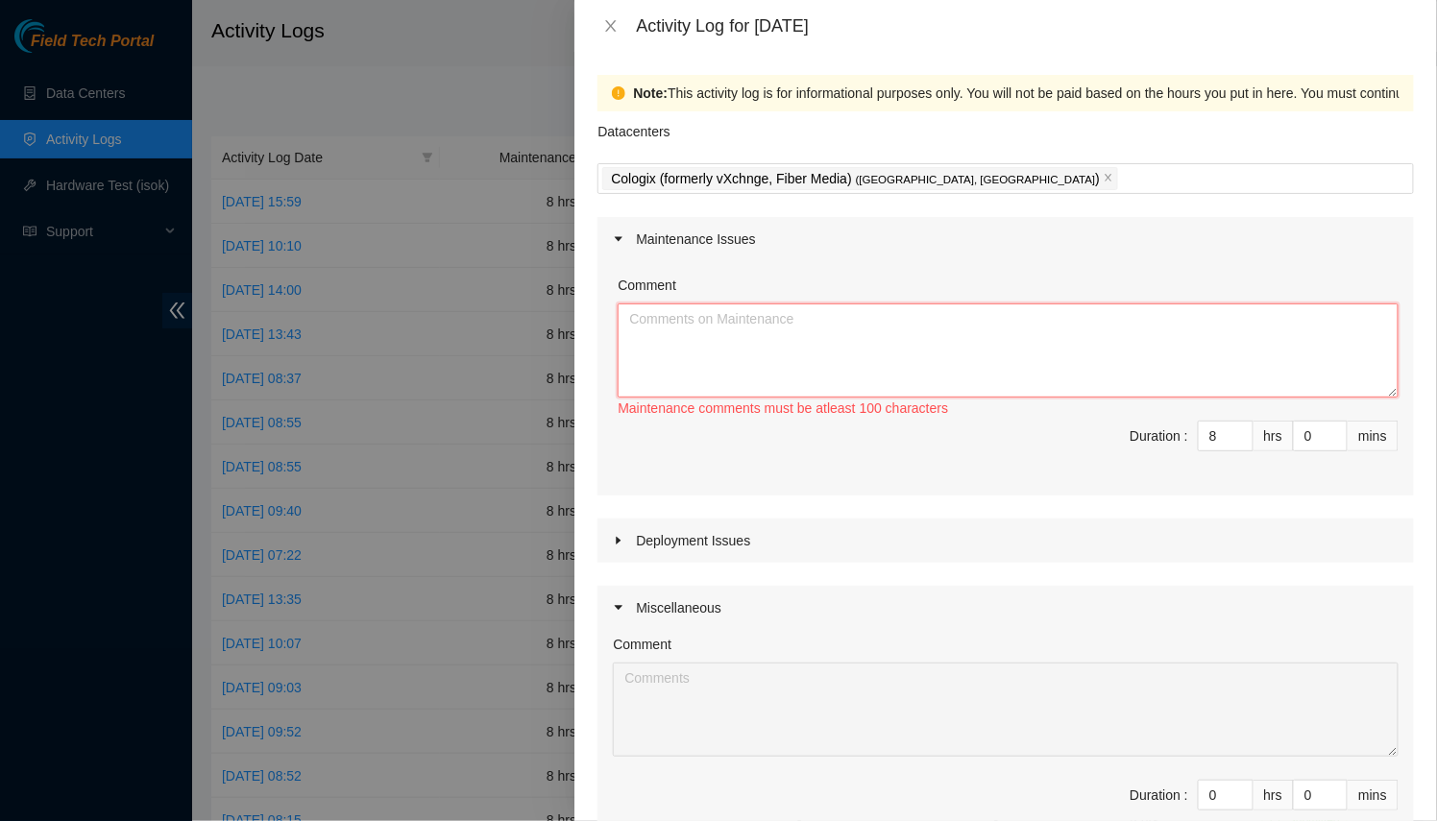
click at [763, 355] on textarea "Comment" at bounding box center [1007, 350] width 781 height 94
type textarea "A"
paste textarea "SV1.1.DH3.39.B.C034"
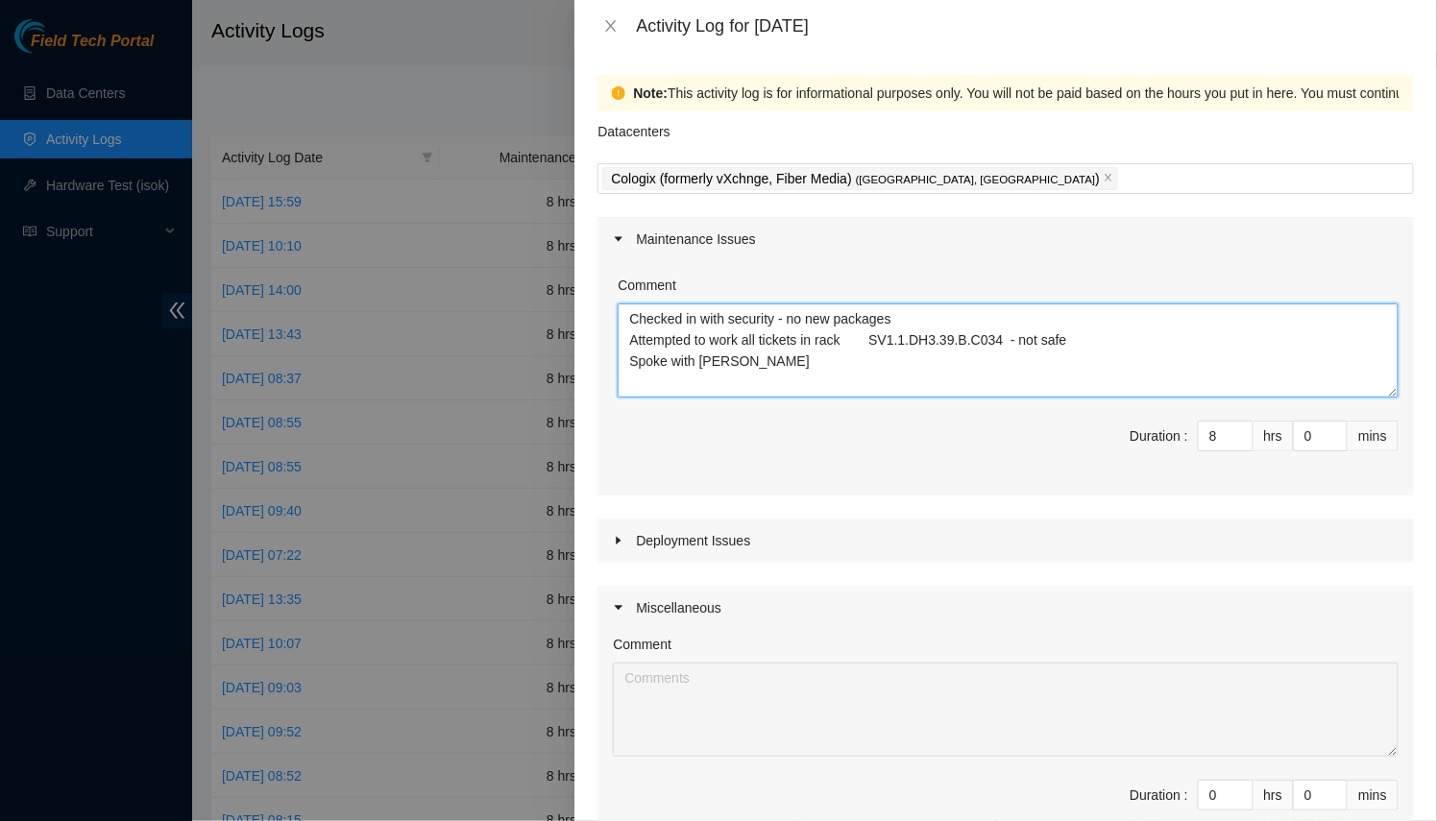
click at [728, 379] on textarea "Checked in with security - no new packages Attempted to work all tickets in rac…" at bounding box center [1007, 350] width 781 height 94
click at [623, 318] on textarea "Checked in with security - no new packages Attempted to work all tickets in rac…" at bounding box center [1007, 350] width 781 height 94
click at [735, 316] on textarea "Was at [GEOGRAPHIC_DATA] solo [DATE] Checked in with security - no new packages…" at bounding box center [1007, 350] width 781 height 94
drag, startPoint x: 735, startPoint y: 316, endPoint x: 776, endPoint y: 325, distance: 42.2
click at [776, 325] on textarea "Was at [GEOGRAPHIC_DATA] solo [DATE] Checked in with security - no new packages…" at bounding box center [1007, 350] width 781 height 94
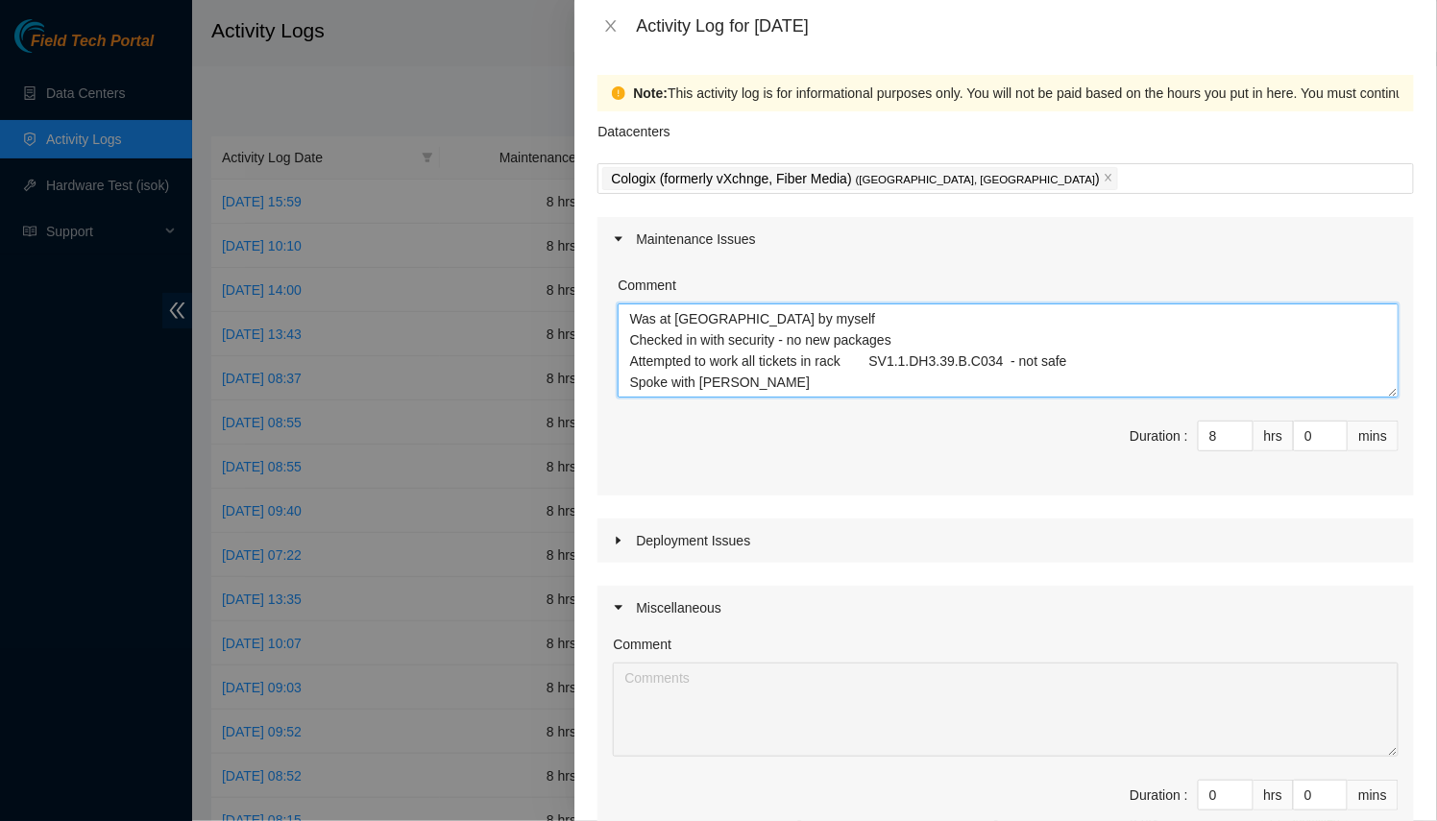
scroll to position [41, 0]
click at [928, 375] on textarea "Was at [GEOGRAPHIC_DATA] by myself Checked in with security - no new packages A…" at bounding box center [1007, 350] width 781 height 94
click at [882, 389] on textarea "Was at [GEOGRAPHIC_DATA] by myself Checked in with security - no new packages A…" at bounding box center [1007, 350] width 781 height 94
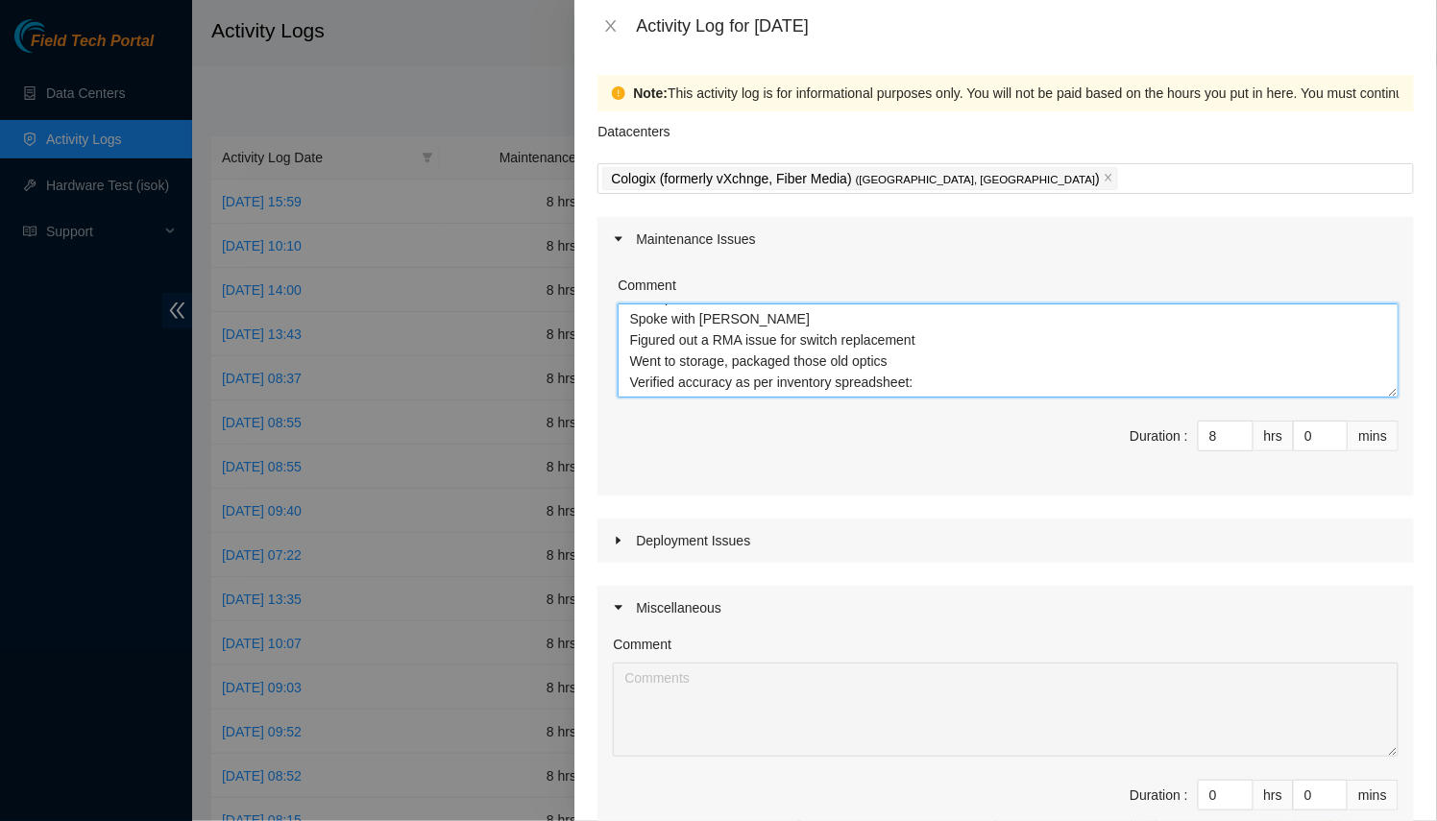
paste textarea "[URL][DOMAIN_NAME]"
drag, startPoint x: 1377, startPoint y: 395, endPoint x: 1377, endPoint y: 716, distance: 321.7
click at [1378, 398] on textarea "Was at [GEOGRAPHIC_DATA] by myself Checked in with security - no new packages A…" at bounding box center [1007, 350] width 781 height 94
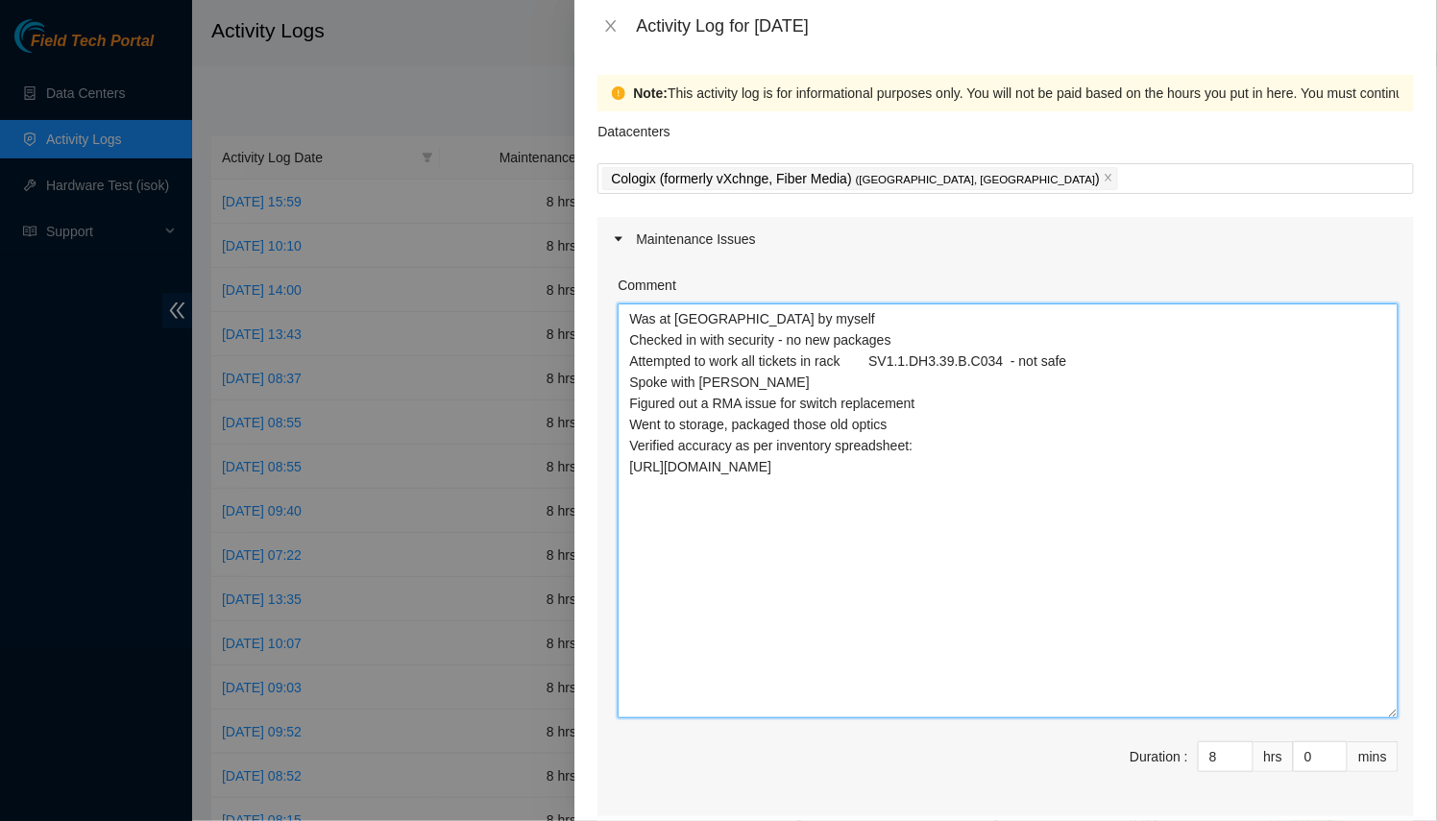
click at [1118, 623] on textarea "Was at [GEOGRAPHIC_DATA] by myself Checked in with security - no new packages A…" at bounding box center [1007, 510] width 781 height 415
click at [1072, 633] on textarea "Was at [GEOGRAPHIC_DATA] by myself Checked in with security - no new packages A…" at bounding box center [1007, 510] width 781 height 415
paste textarea "B-W-13JR5JP"
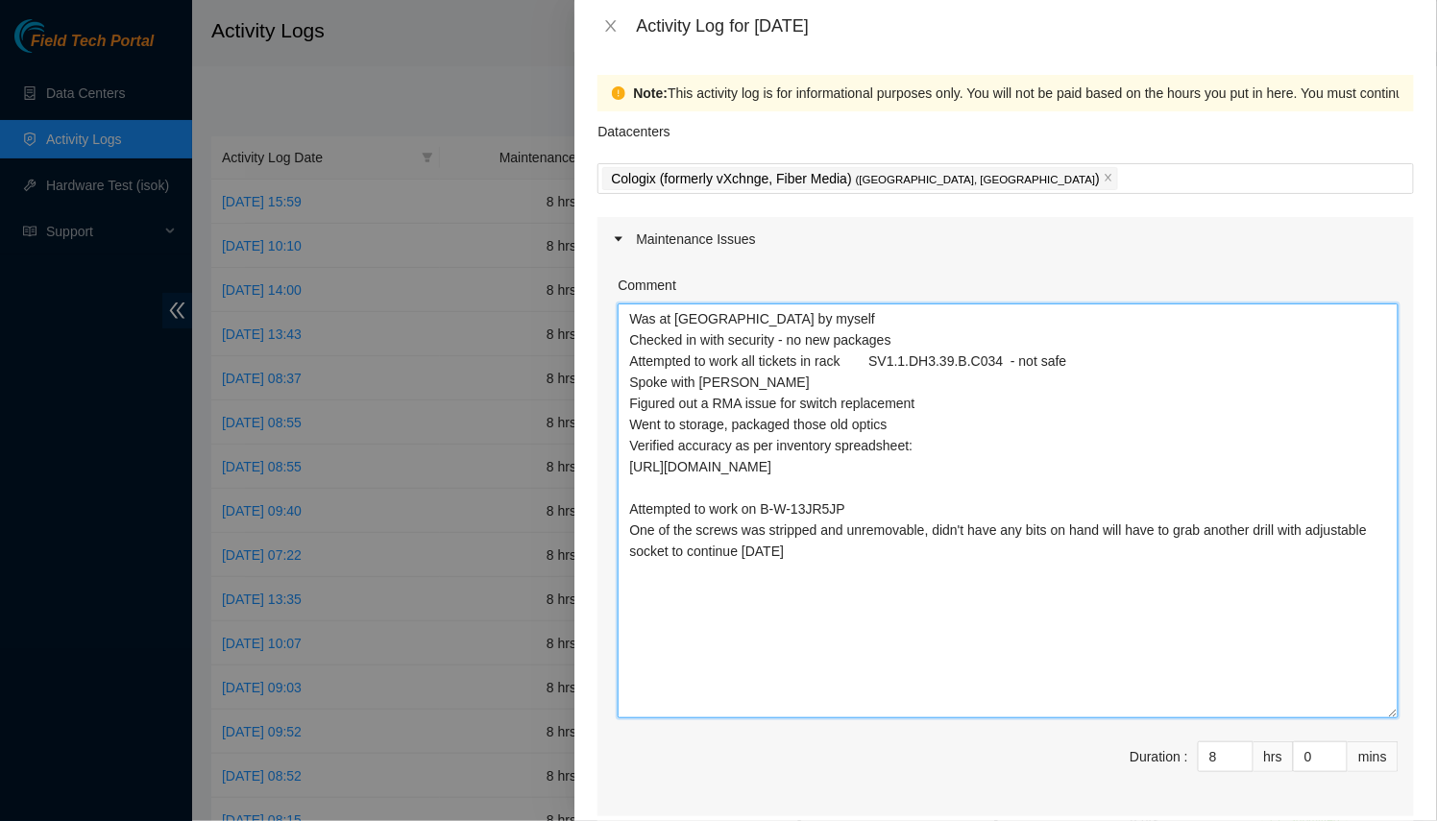
click at [769, 510] on textarea "Was at [GEOGRAPHIC_DATA] by myself Checked in with security - no new packages A…" at bounding box center [1007, 510] width 781 height 415
click at [925, 553] on textarea "Was at [GEOGRAPHIC_DATA] by myself Checked in with security - no new packages A…" at bounding box center [1007, 510] width 781 height 415
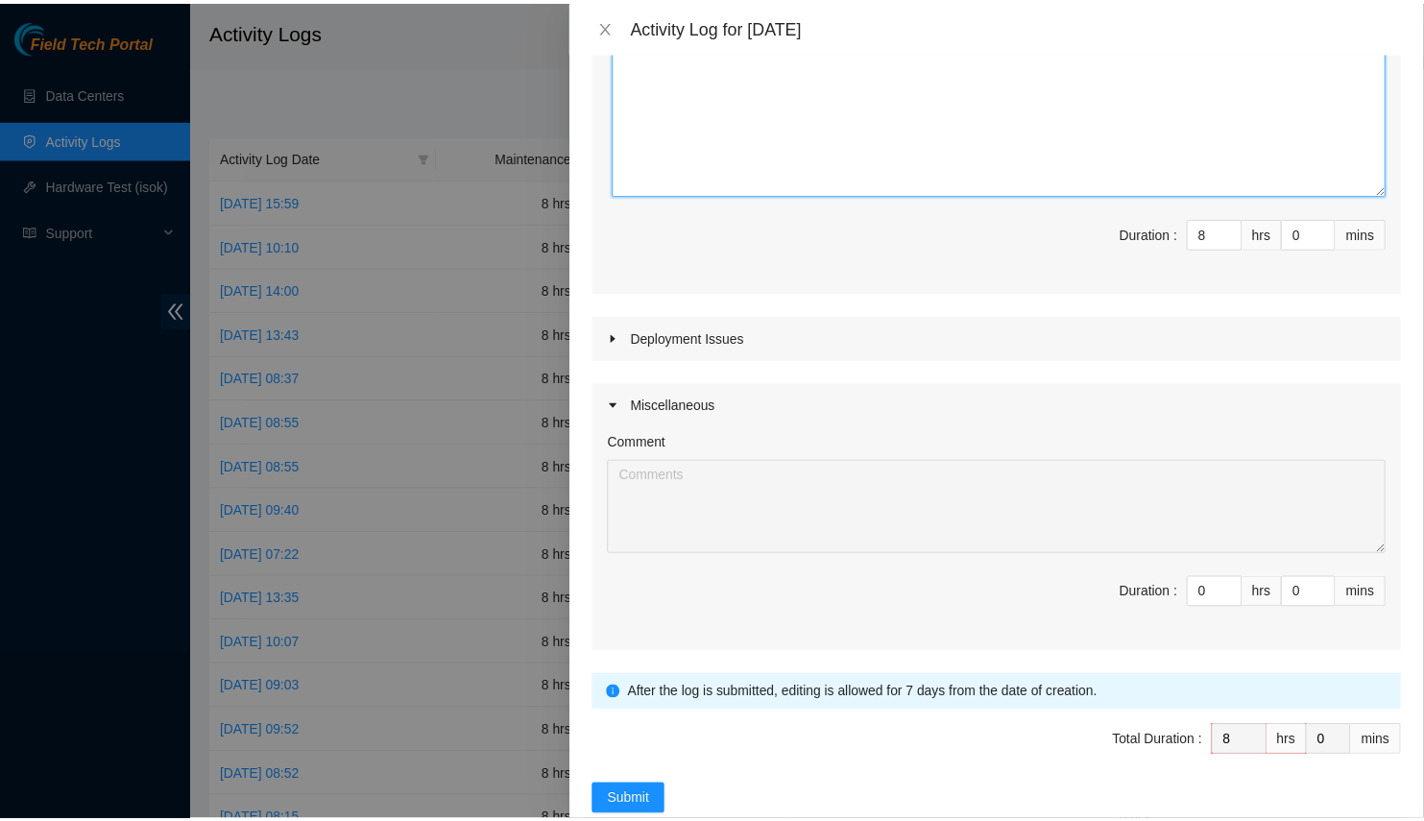
scroll to position [561, 0]
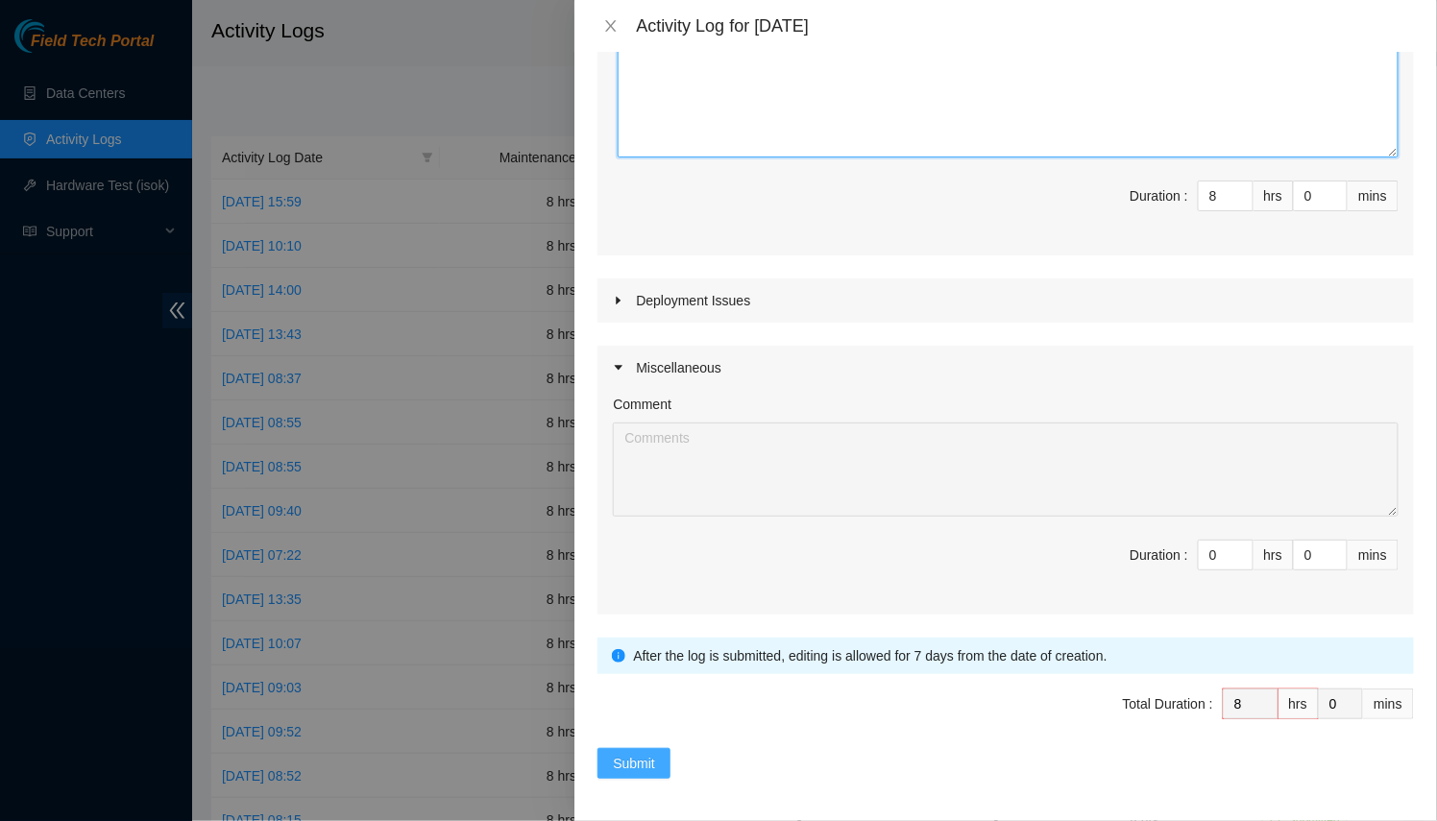
type textarea "Was at [GEOGRAPHIC_DATA] by myself Checked in with security - no new packages A…"
click at [616, 757] on span "Submit" at bounding box center [634, 763] width 42 height 21
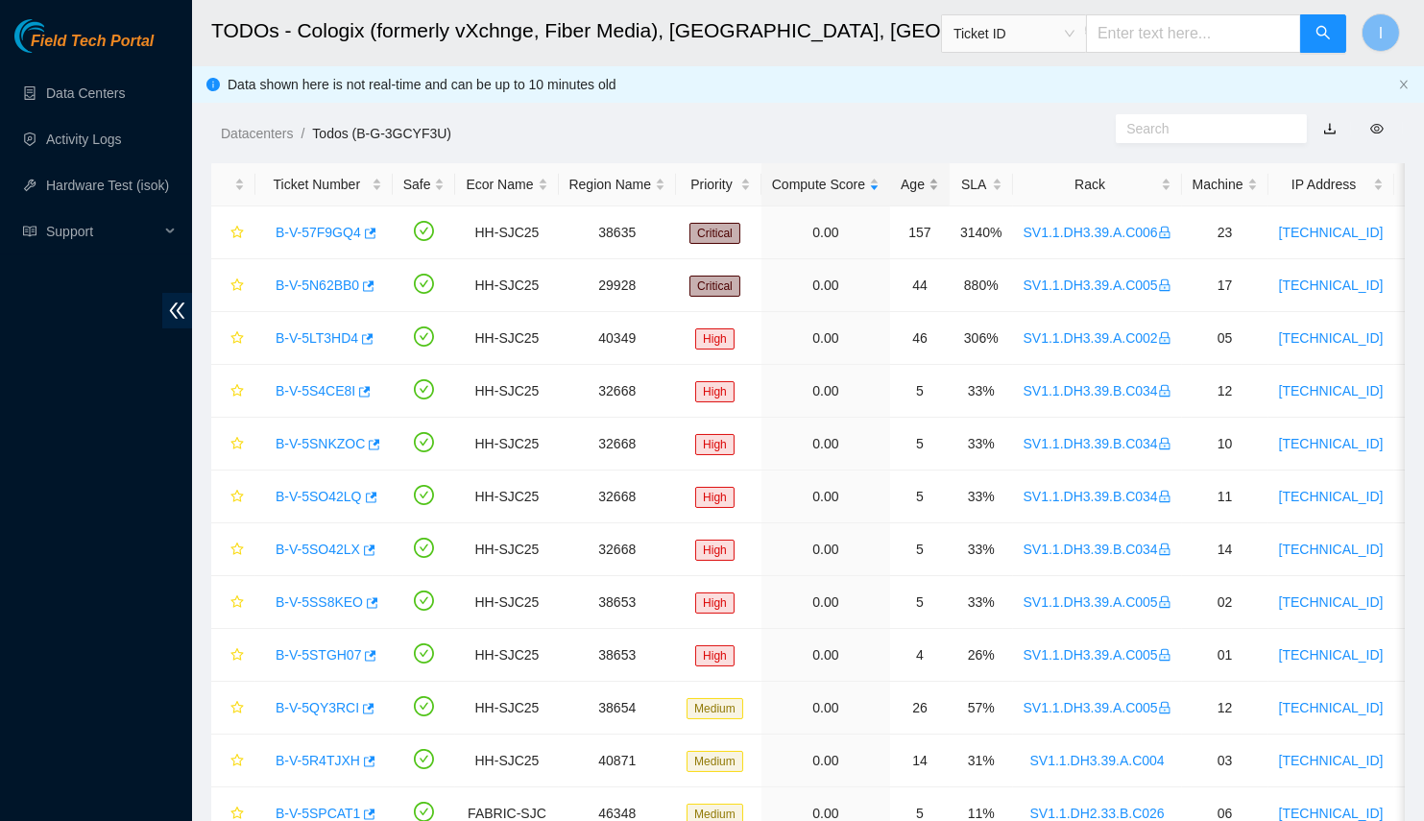
click at [910, 193] on div "Age" at bounding box center [920, 184] width 38 height 21
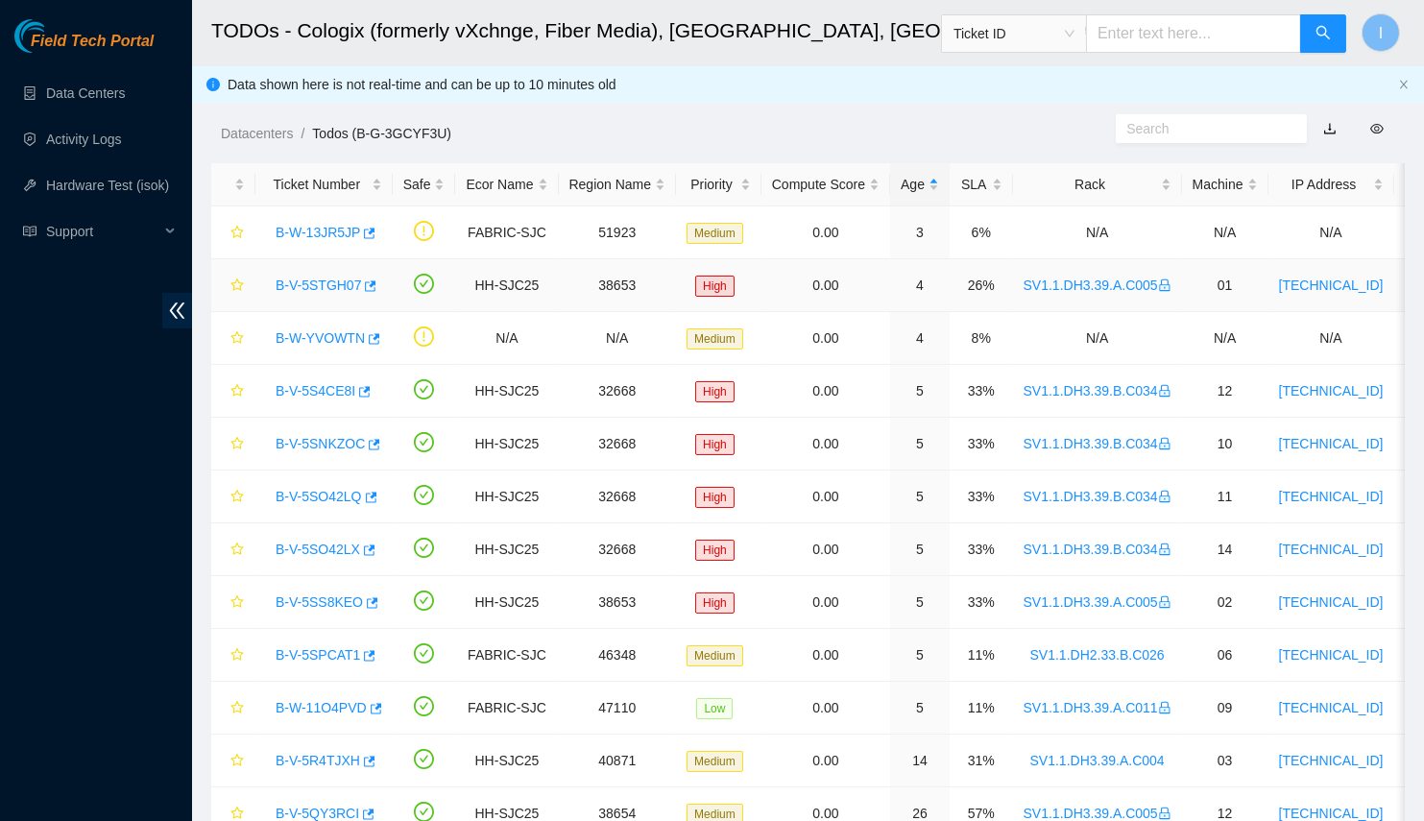
scroll to position [86, 0]
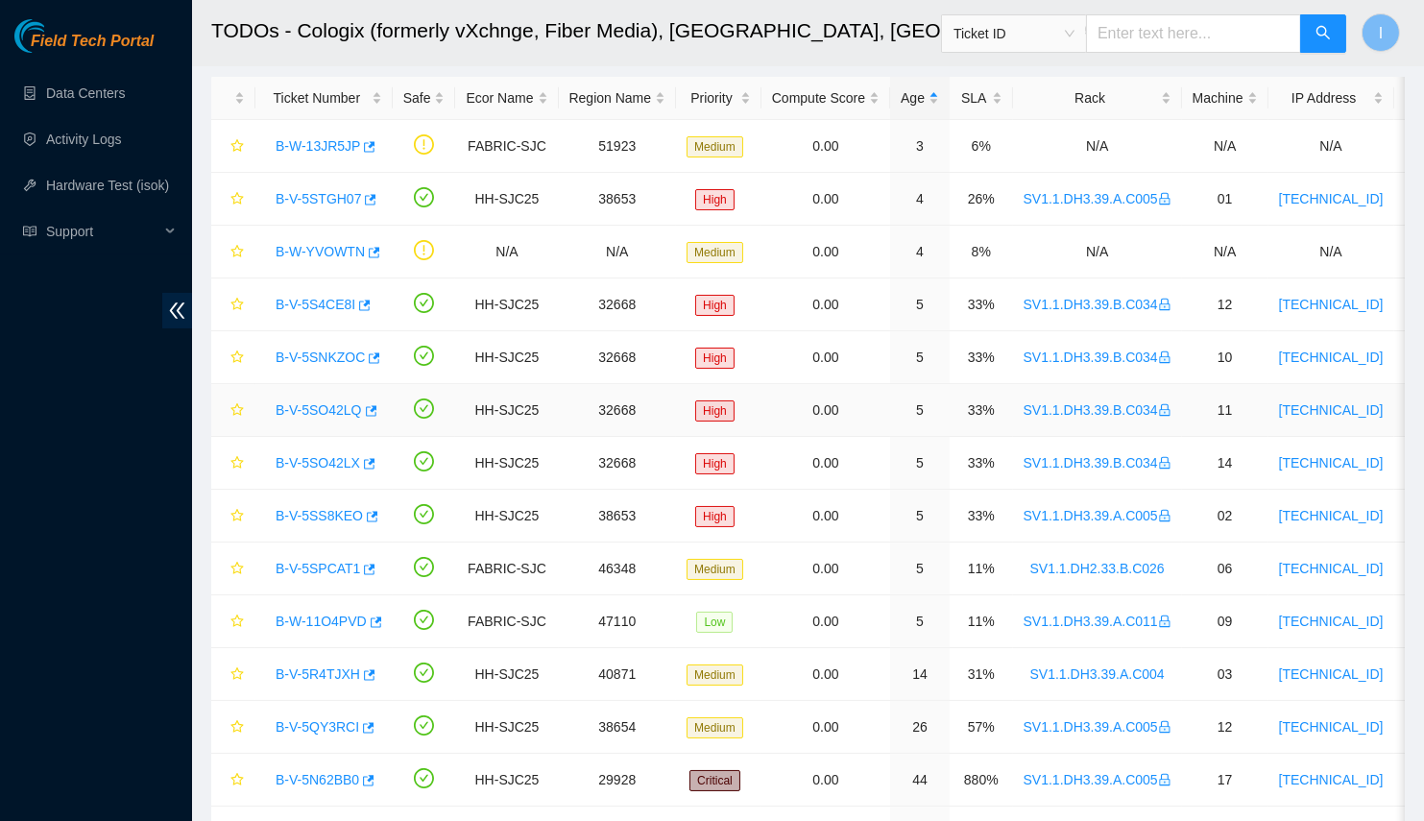
drag, startPoint x: 1004, startPoint y: 400, endPoint x: 1144, endPoint y: 414, distance: 139.9
click at [1144, 414] on tr "B-V-5SO42LQ HH-SJC25 32668 High 0.00 5 33% SV1.1.DH3.39.B.C034 11 [TECHNICAL_ID…" at bounding box center [1132, 410] width 1843 height 53
copy tr "SV1.1.DH3.39.B.C034"
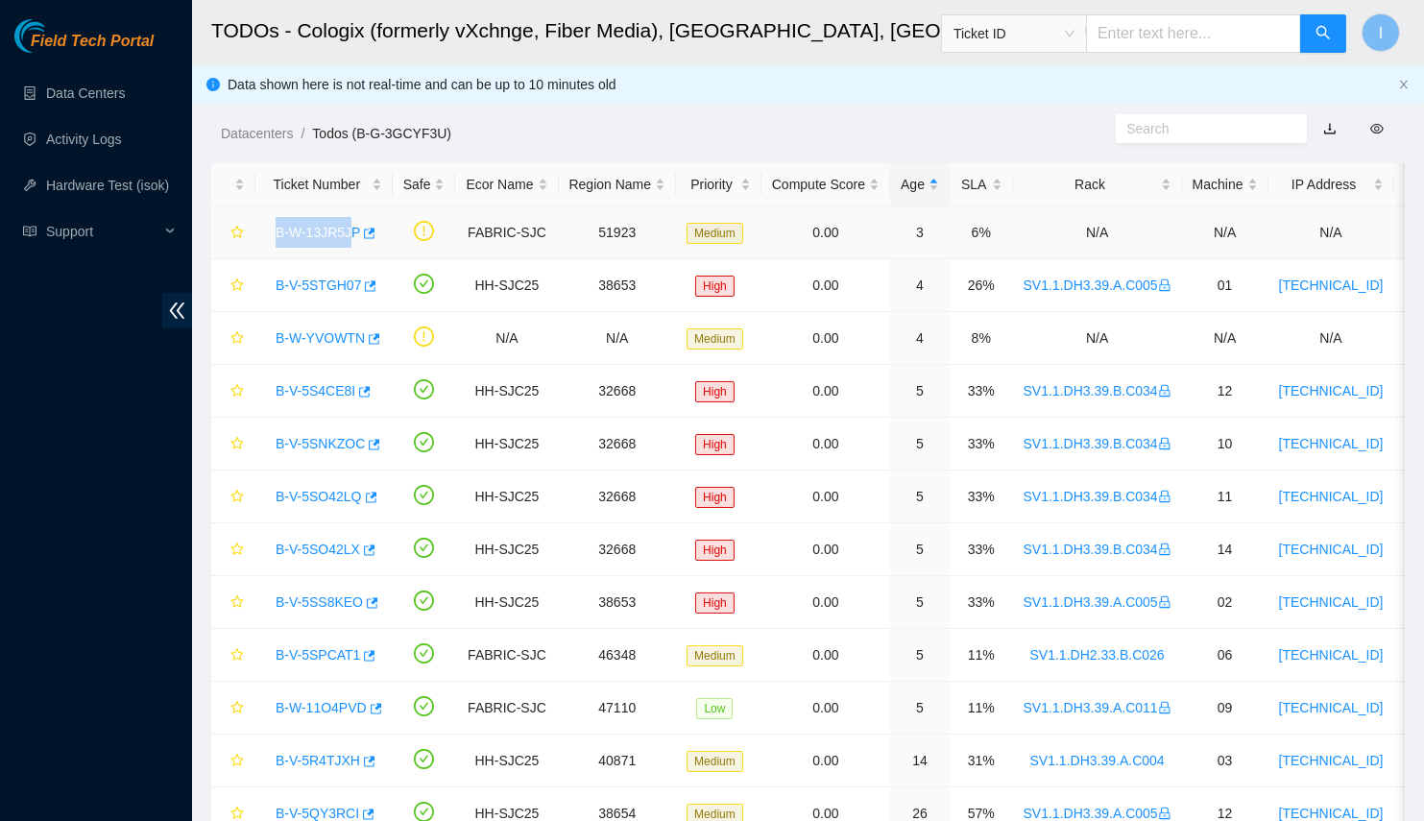
drag, startPoint x: 263, startPoint y: 229, endPoint x: 347, endPoint y: 235, distance: 83.8
click at [347, 235] on td "B-W-13JR5JP" at bounding box center [323, 232] width 137 height 53
copy link "B-W-13JR5JP"
